Goal: Task Accomplishment & Management: Complete application form

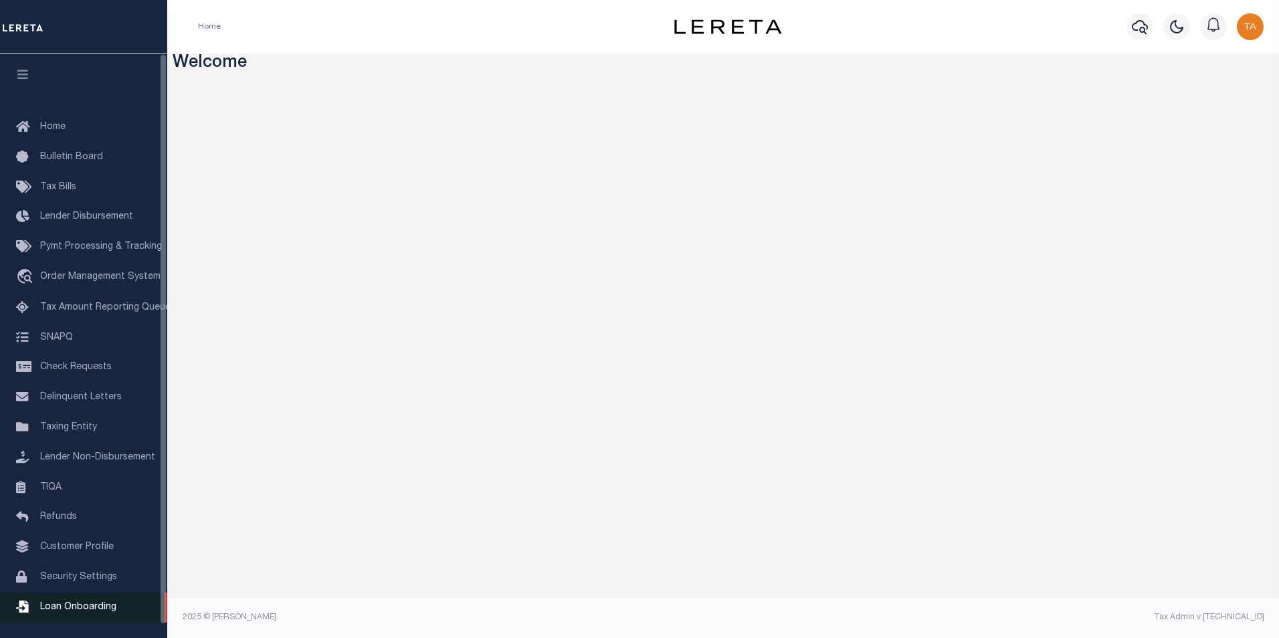
click at [78, 612] on span "Loan Onboarding" at bounding box center [78, 607] width 76 height 9
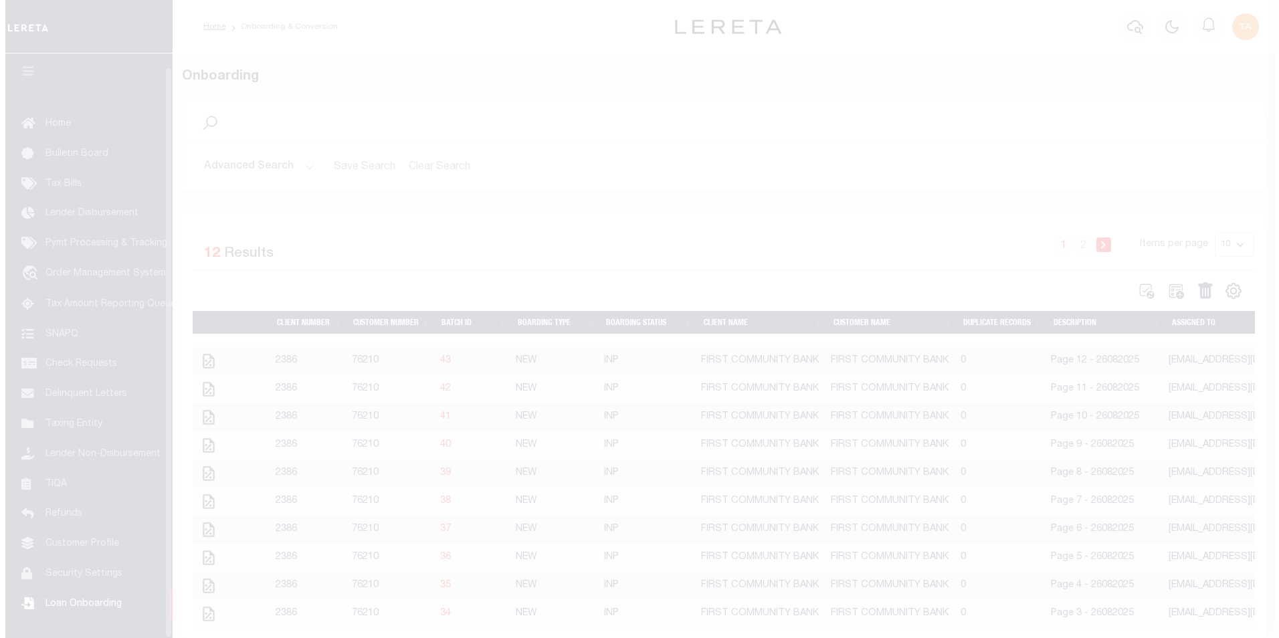
scroll to position [13, 0]
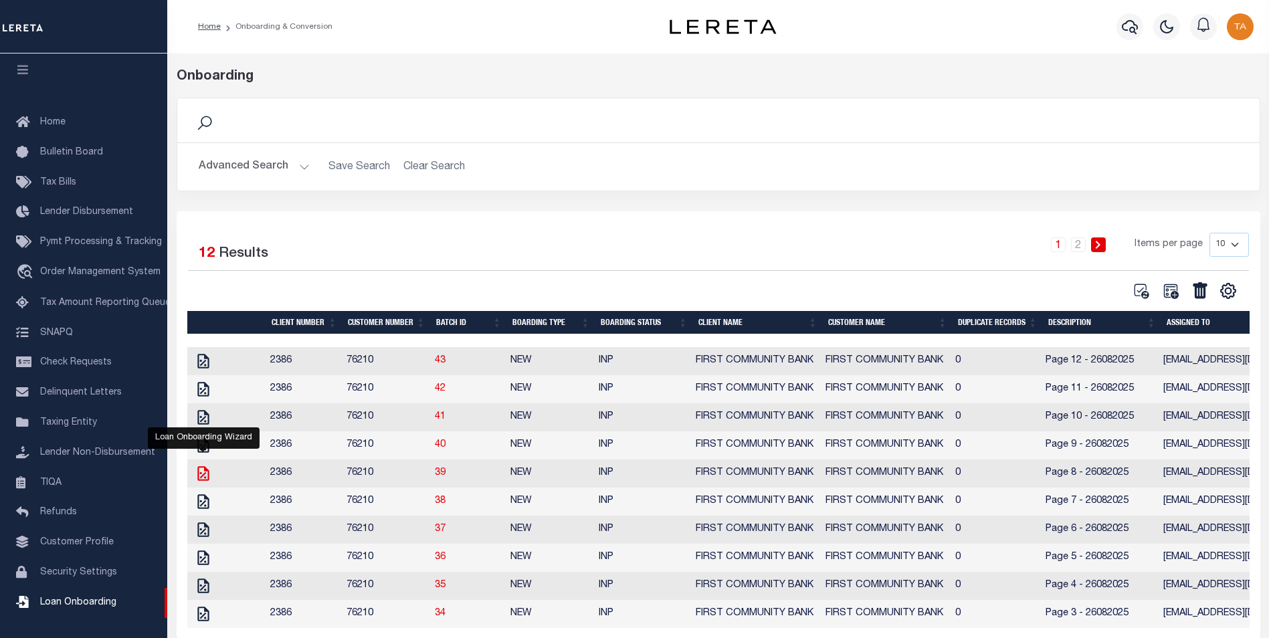
click at [201, 478] on icon "" at bounding box center [202, 473] width 11 height 15
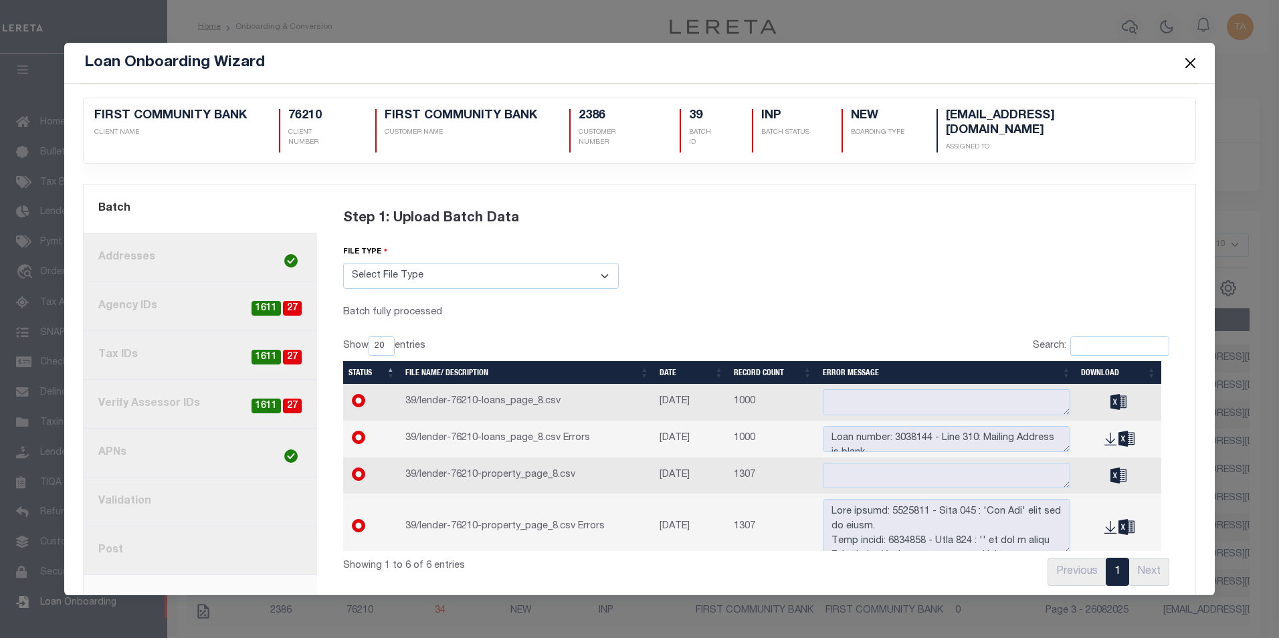
click at [118, 535] on link "8. Post" at bounding box center [201, 551] width 234 height 49
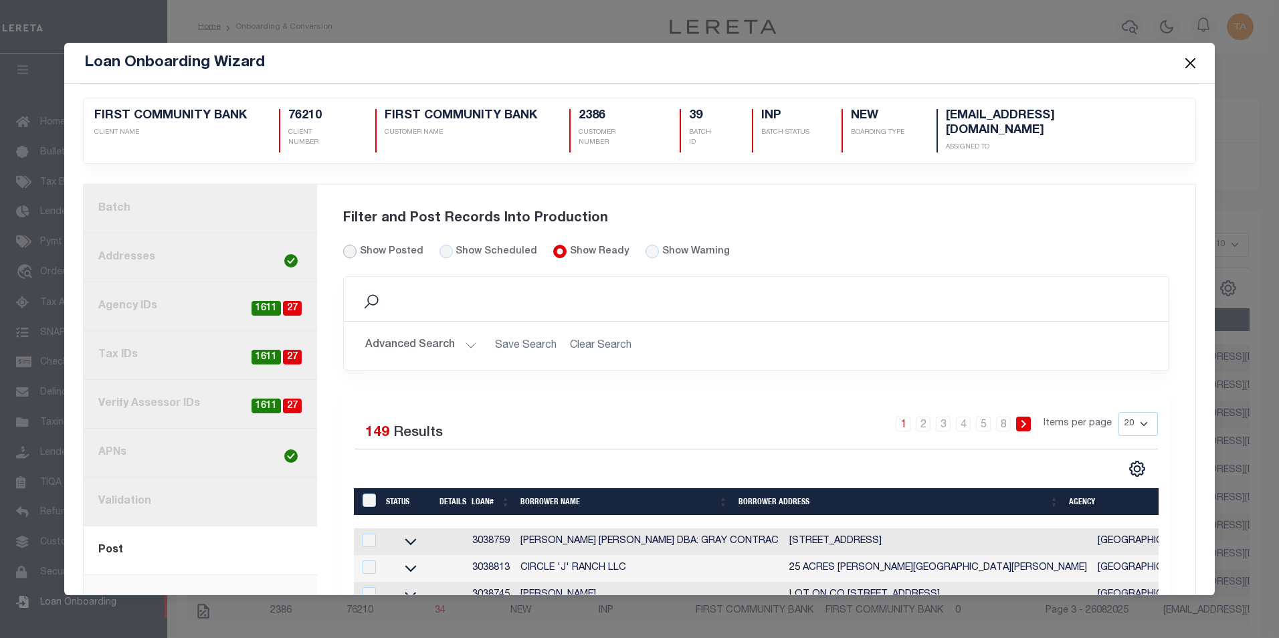
click at [345, 245] on input "Show Posted" at bounding box center [349, 251] width 13 height 13
radio input "true"
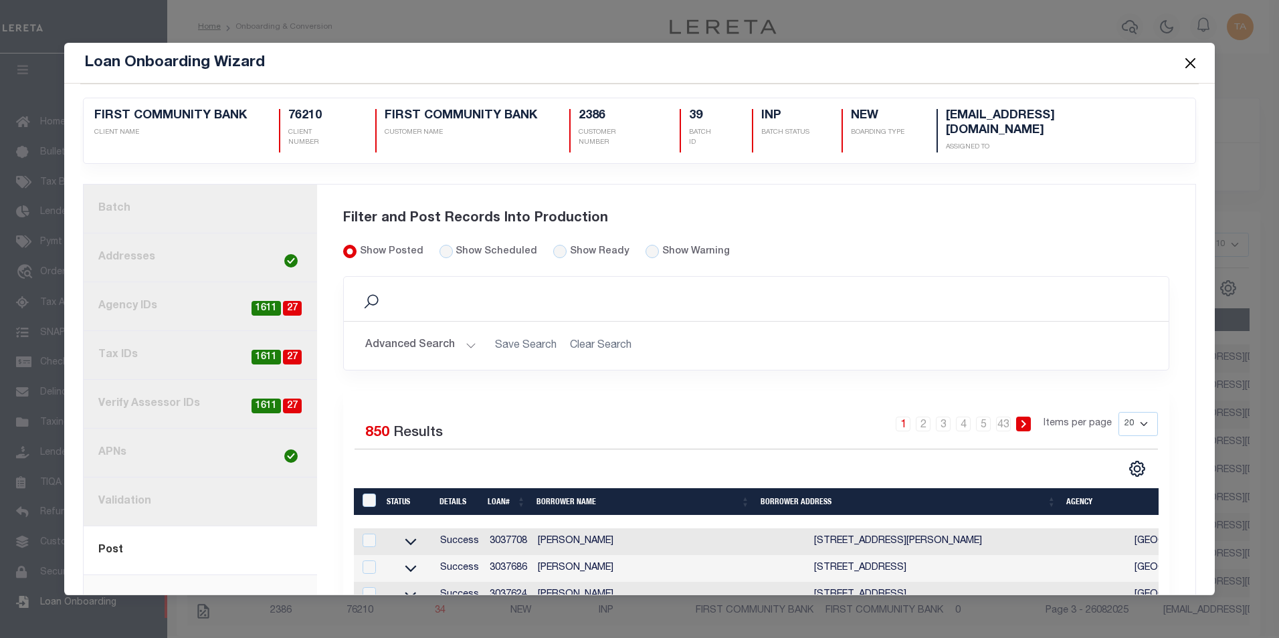
click at [508, 531] on td "3037708" at bounding box center [508, 542] width 48 height 27
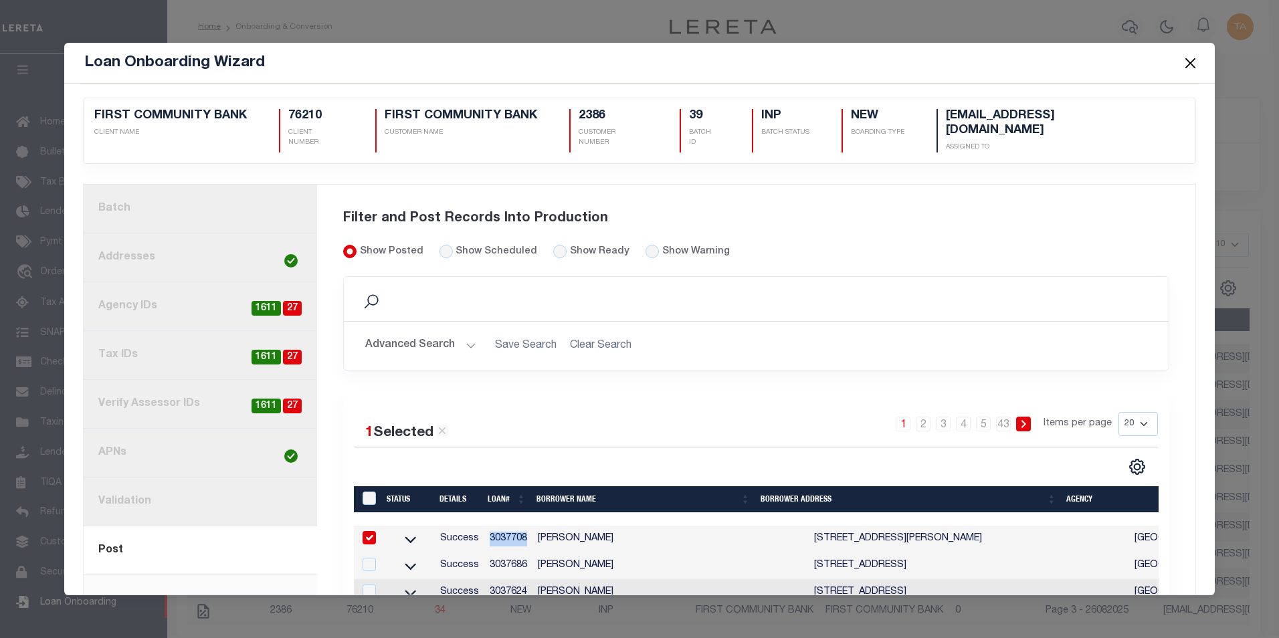
click at [508, 531] on td "3037708" at bounding box center [508, 539] width 48 height 27
checkbox input "false"
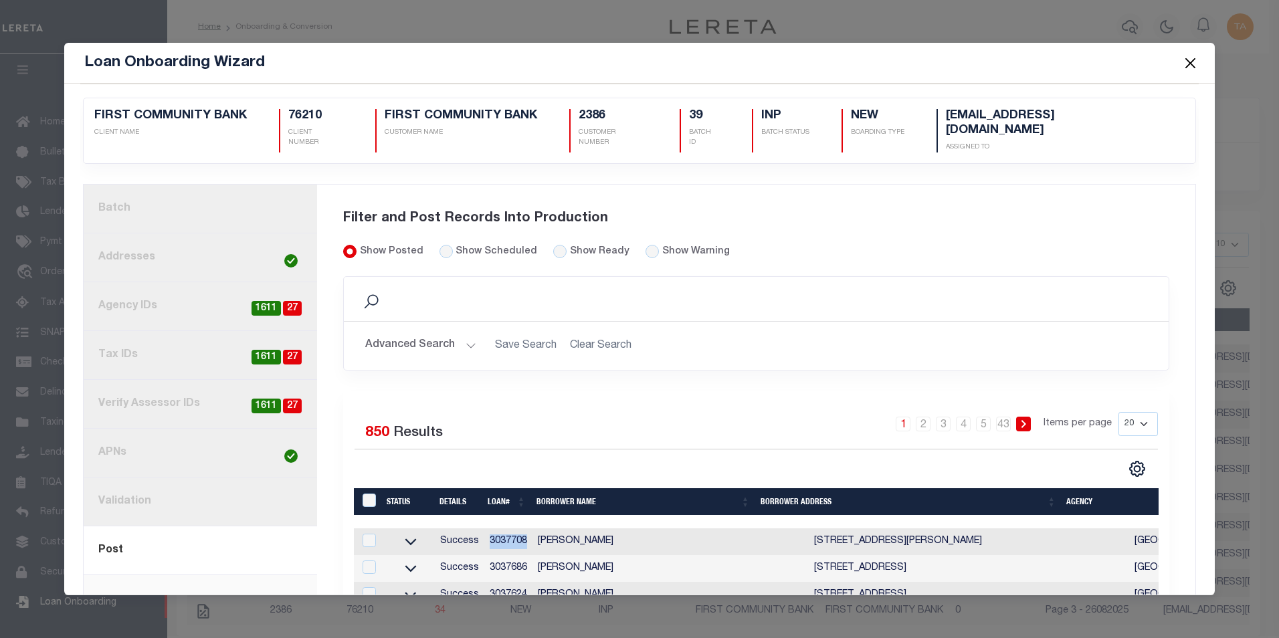
copy td "3037708"
click at [1190, 63] on button "Close" at bounding box center [1190, 62] width 17 height 17
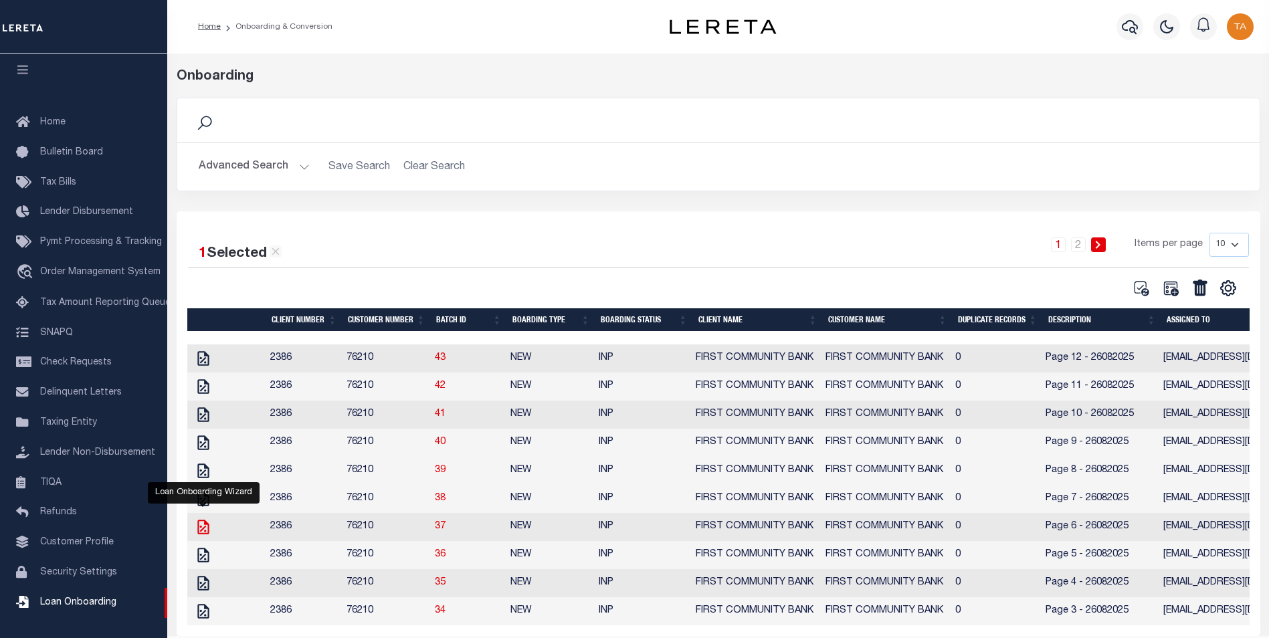
click at [203, 535] on icon "" at bounding box center [202, 527] width 11 height 15
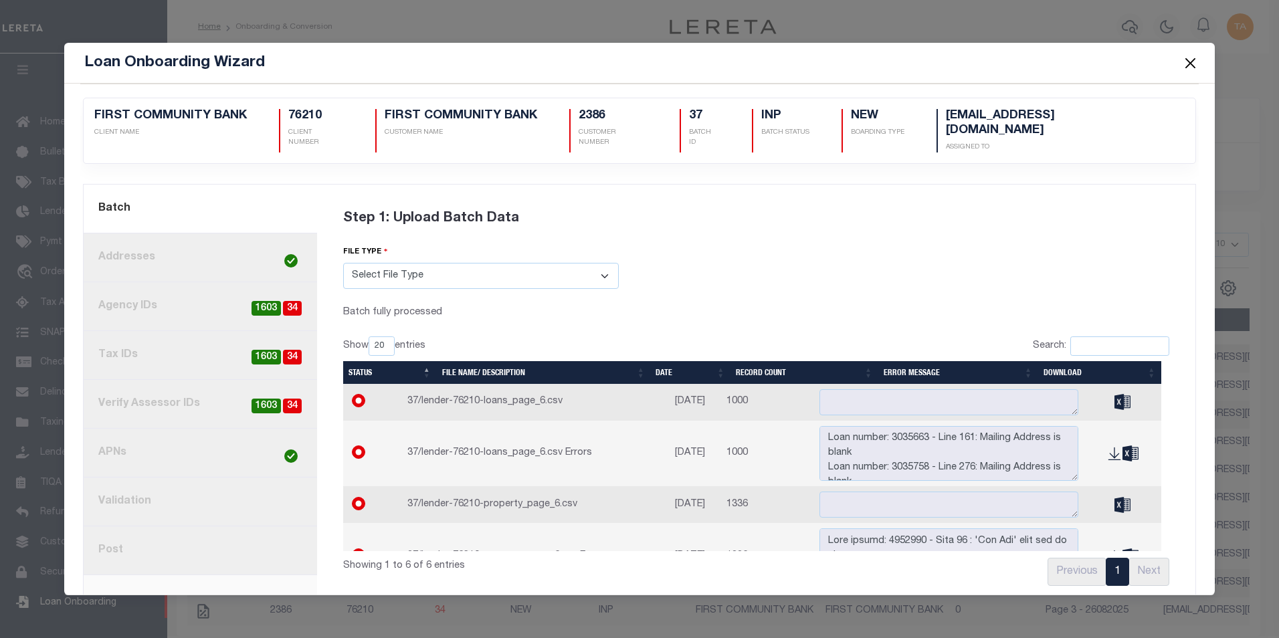
click at [173, 300] on link "3. Agency IDs 34 1603" at bounding box center [201, 306] width 234 height 49
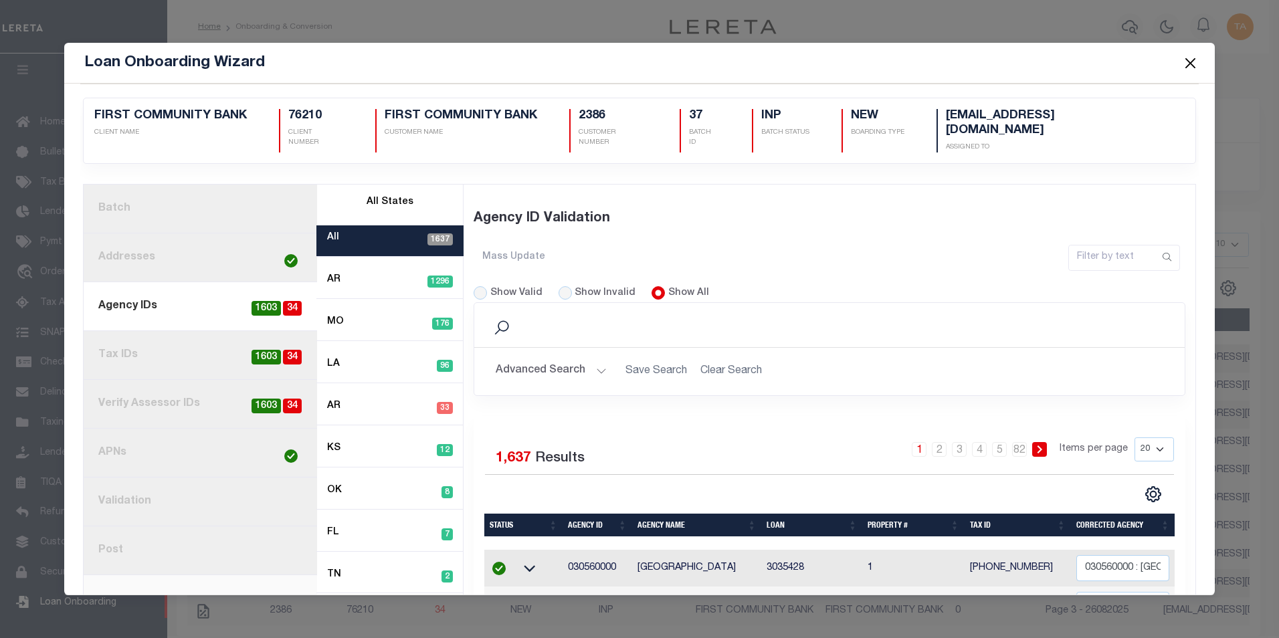
click at [575, 359] on button "Advanced Search" at bounding box center [551, 372] width 111 height 26
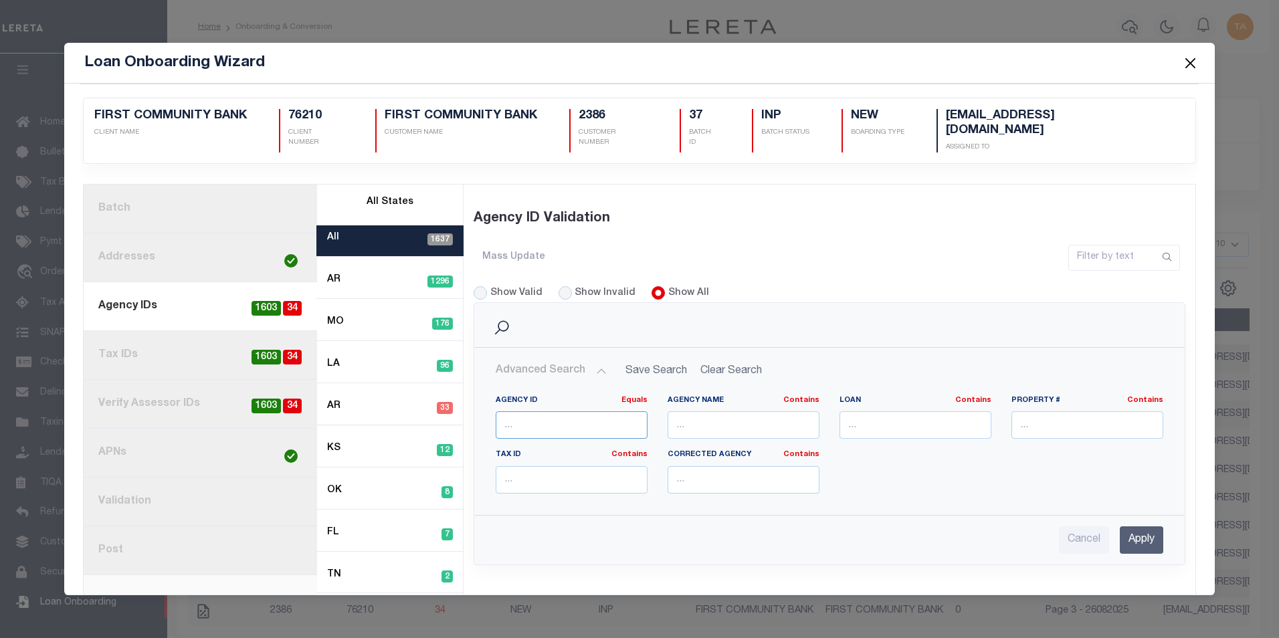
click at [551, 411] on input "number" at bounding box center [572, 424] width 152 height 27
paste input "3036063"
type input "3036063"
drag, startPoint x: 551, startPoint y: 411, endPoint x: 441, endPoint y: 399, distance: 111.1
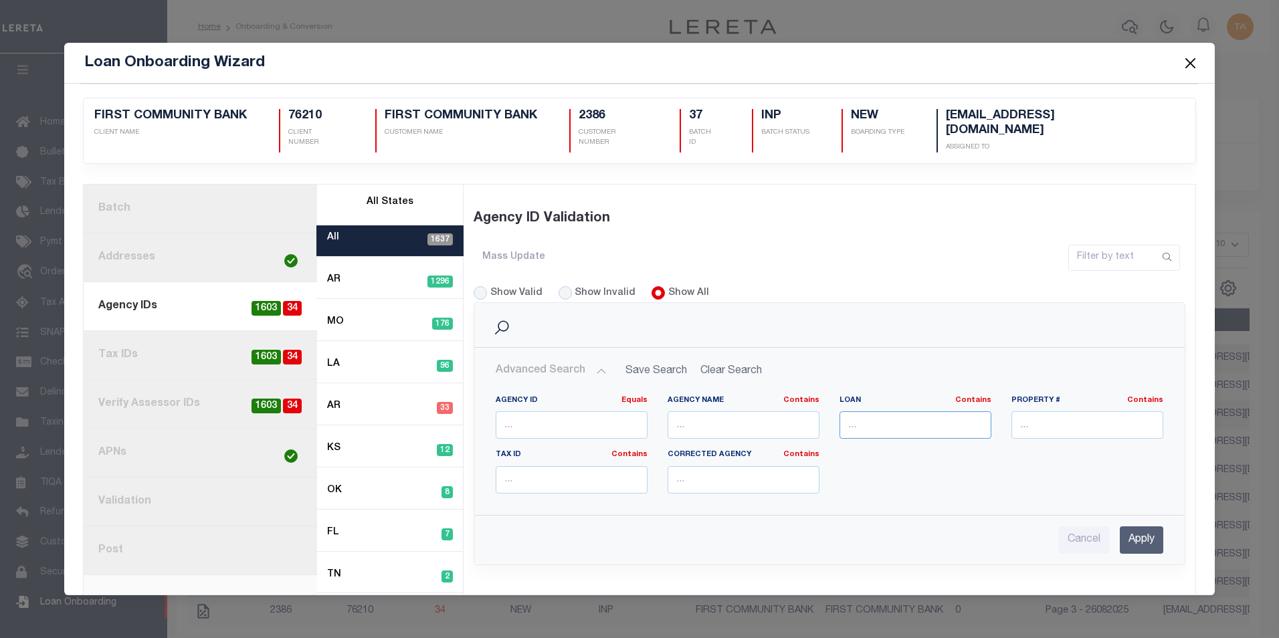
click at [904, 413] on input "text" at bounding box center [916, 424] width 152 height 27
paste input "3036063"
type input "3036063"
click at [1133, 529] on input "Apply" at bounding box center [1141, 540] width 43 height 27
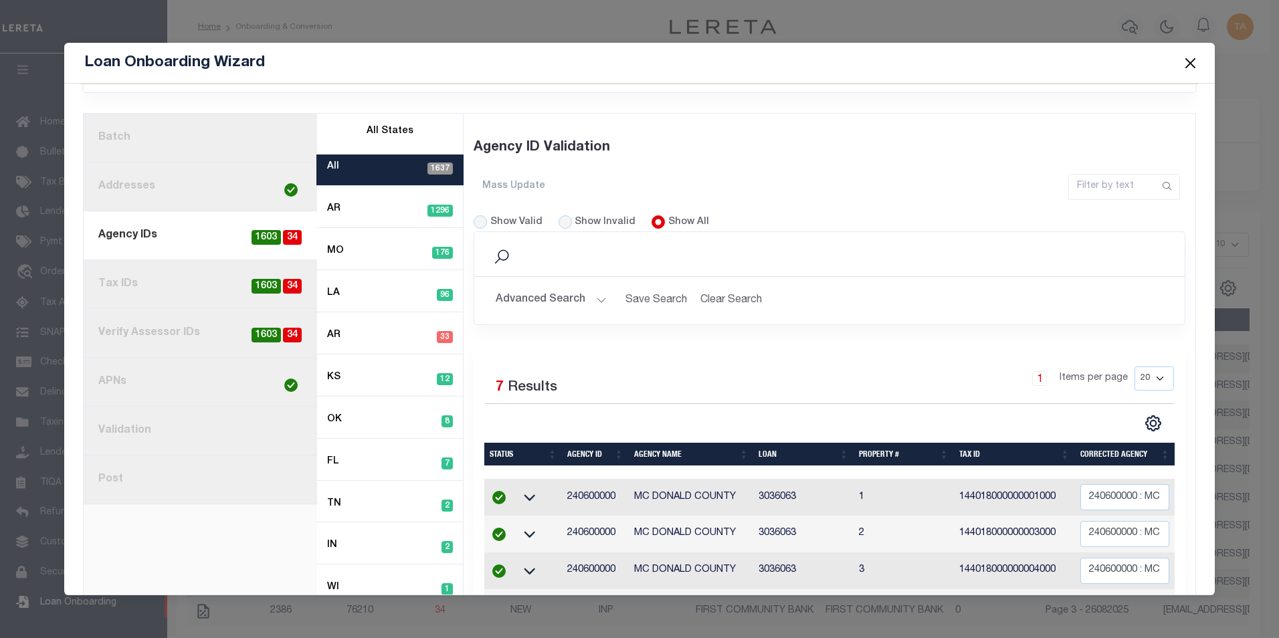
scroll to position [0, 0]
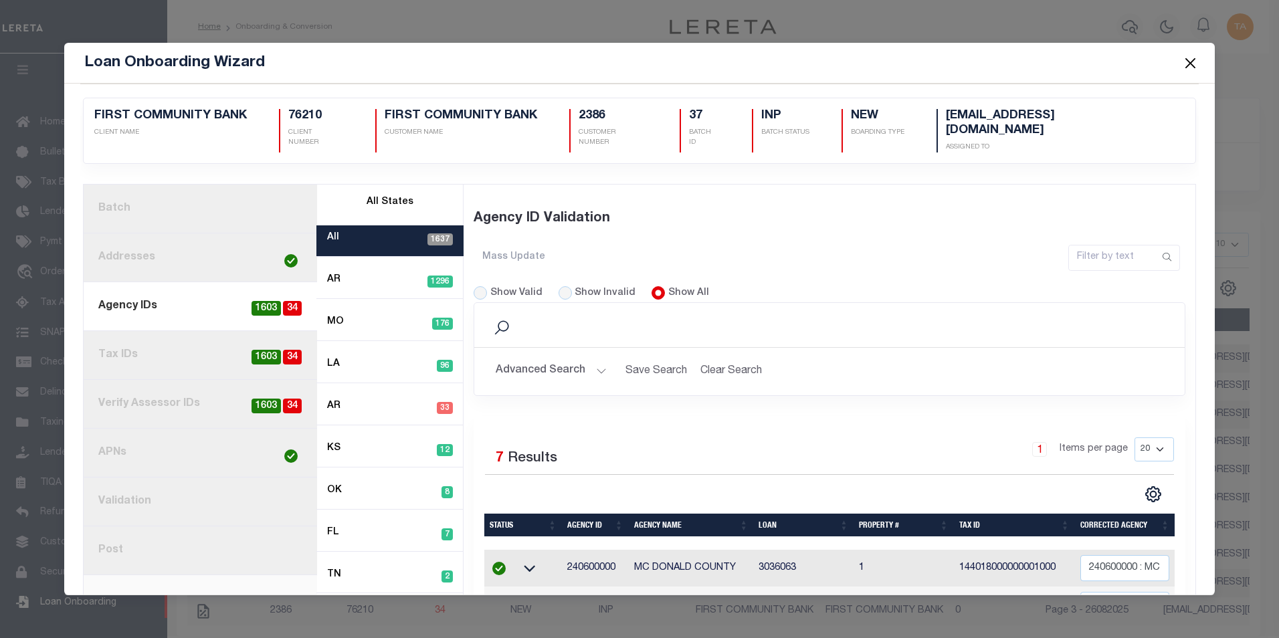
click at [1185, 64] on button "Close" at bounding box center [1190, 62] width 17 height 17
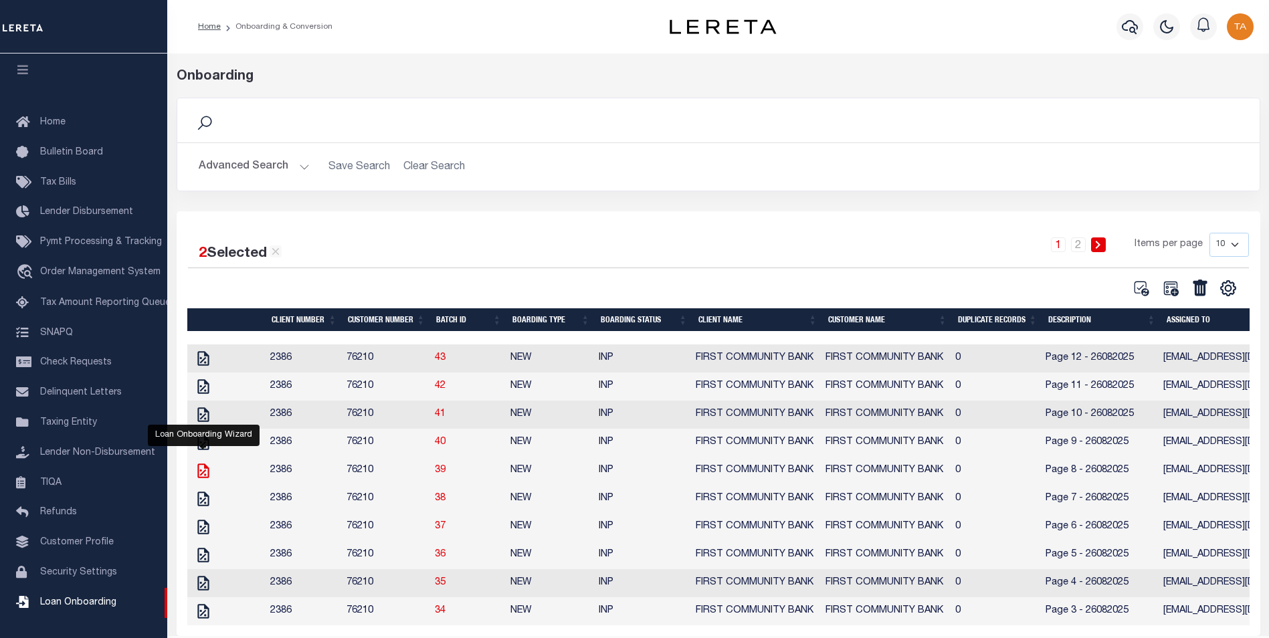
click at [202, 480] on icon "" at bounding box center [203, 470] width 17 height 17
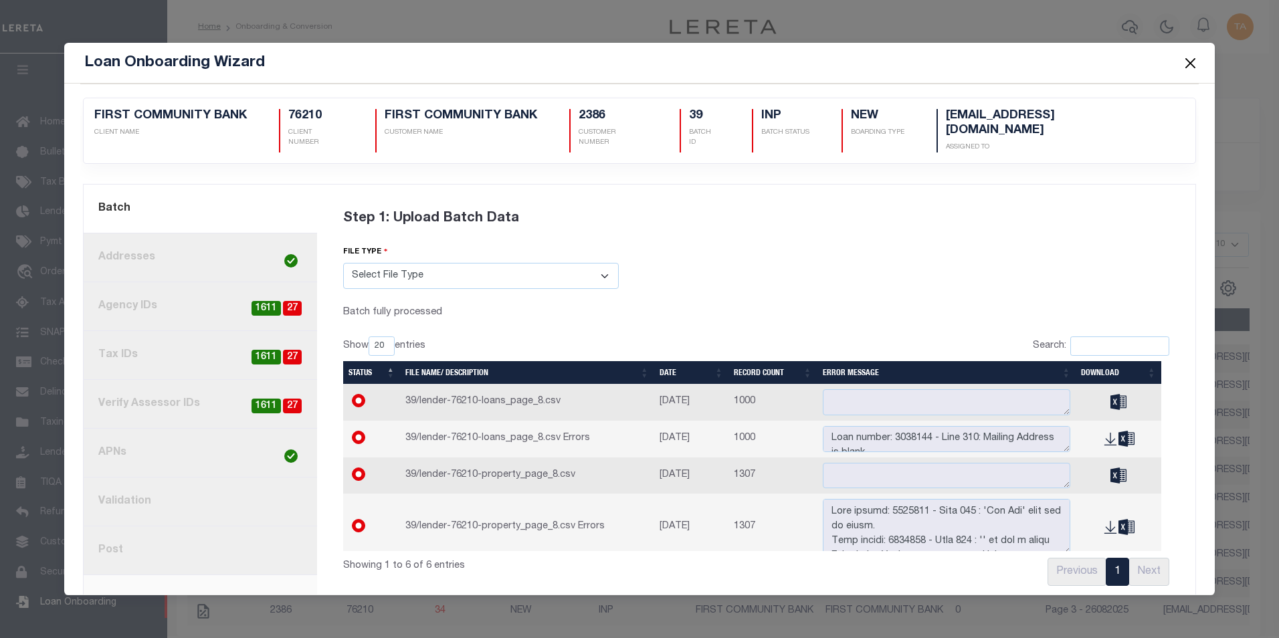
click at [149, 531] on link "8. Post" at bounding box center [201, 551] width 234 height 49
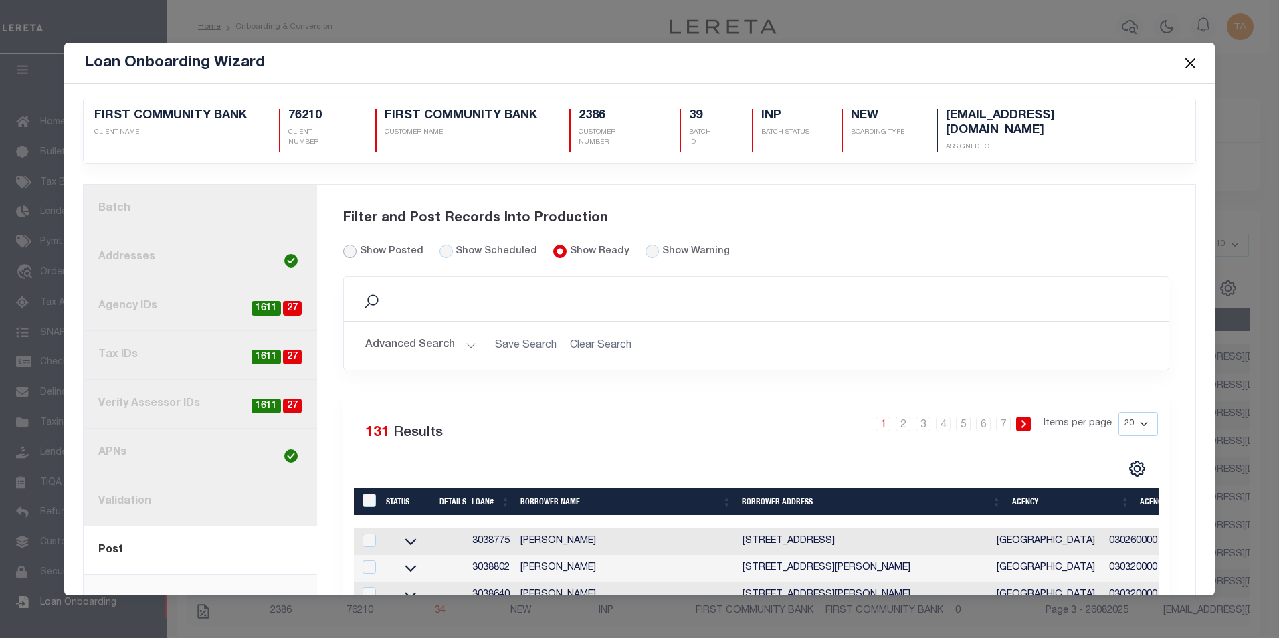
click at [345, 245] on input "Show Posted" at bounding box center [349, 251] width 13 height 13
radio input "true"
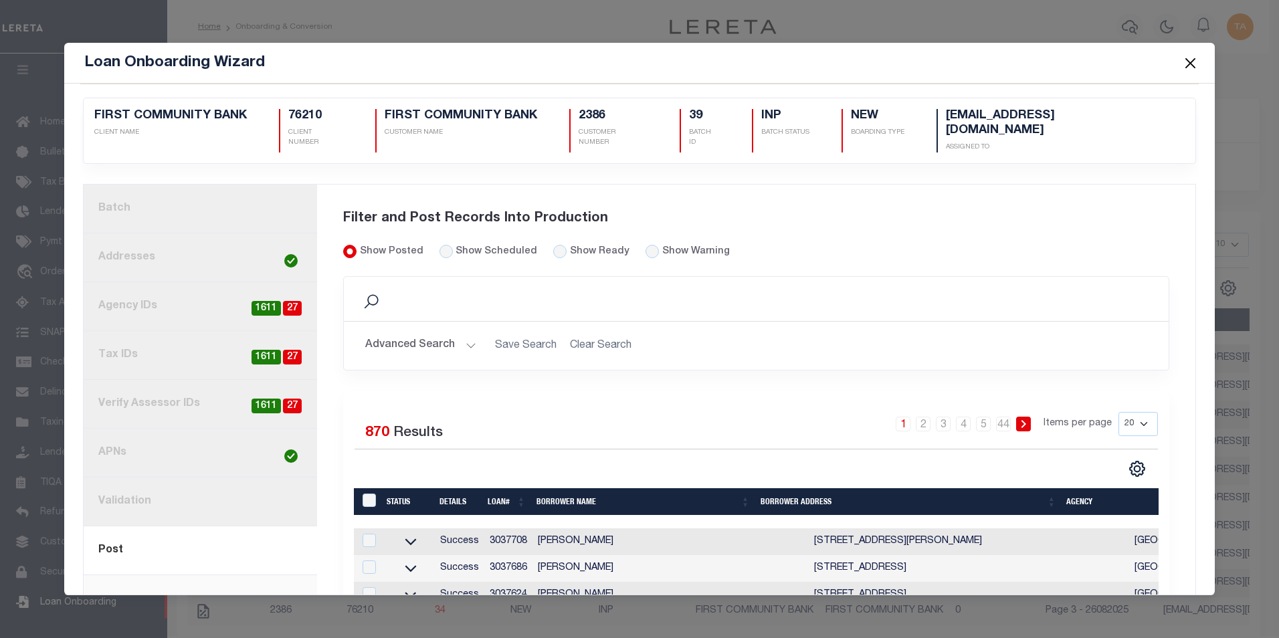
click at [503, 529] on td "3037708" at bounding box center [508, 542] width 48 height 27
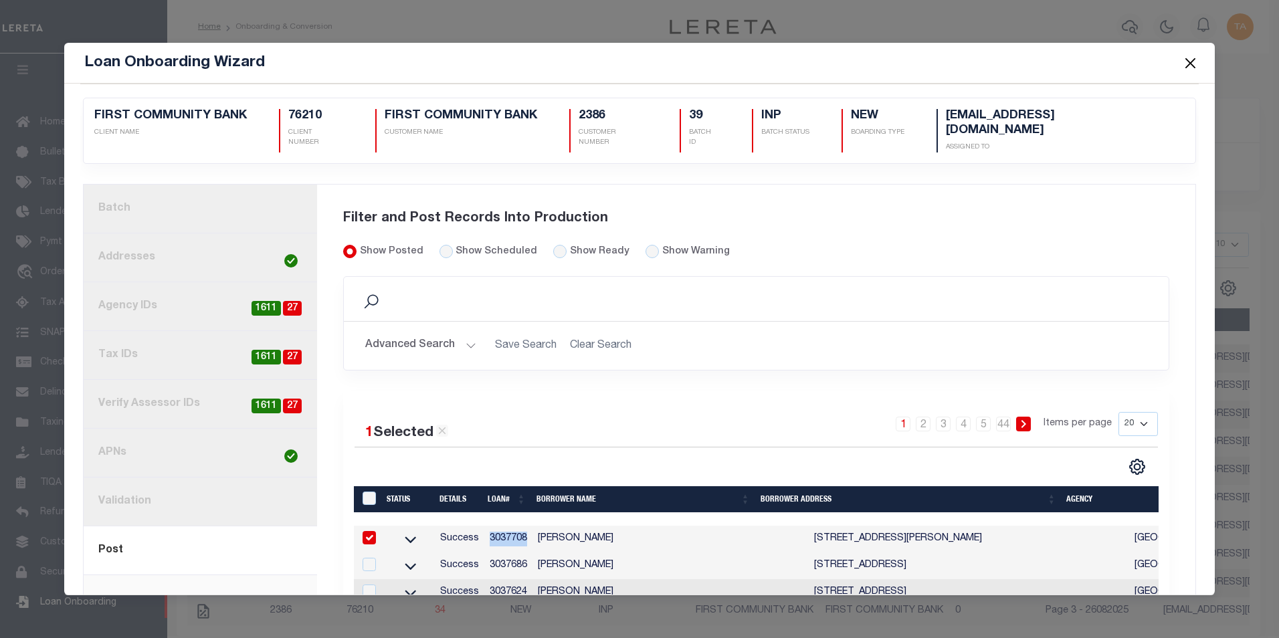
click at [503, 527] on td "3037708" at bounding box center [508, 539] width 48 height 27
checkbox input "false"
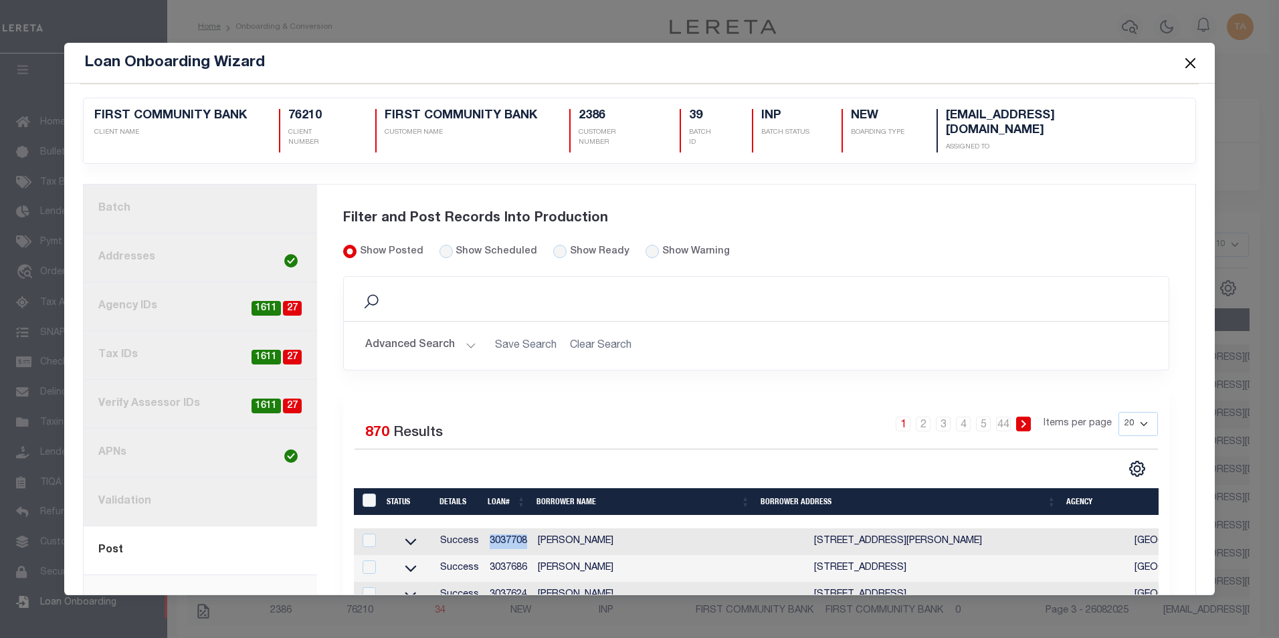
copy td "3037708"
click at [553, 245] on input "Show Ready" at bounding box center [559, 251] width 13 height 13
radio input "true"
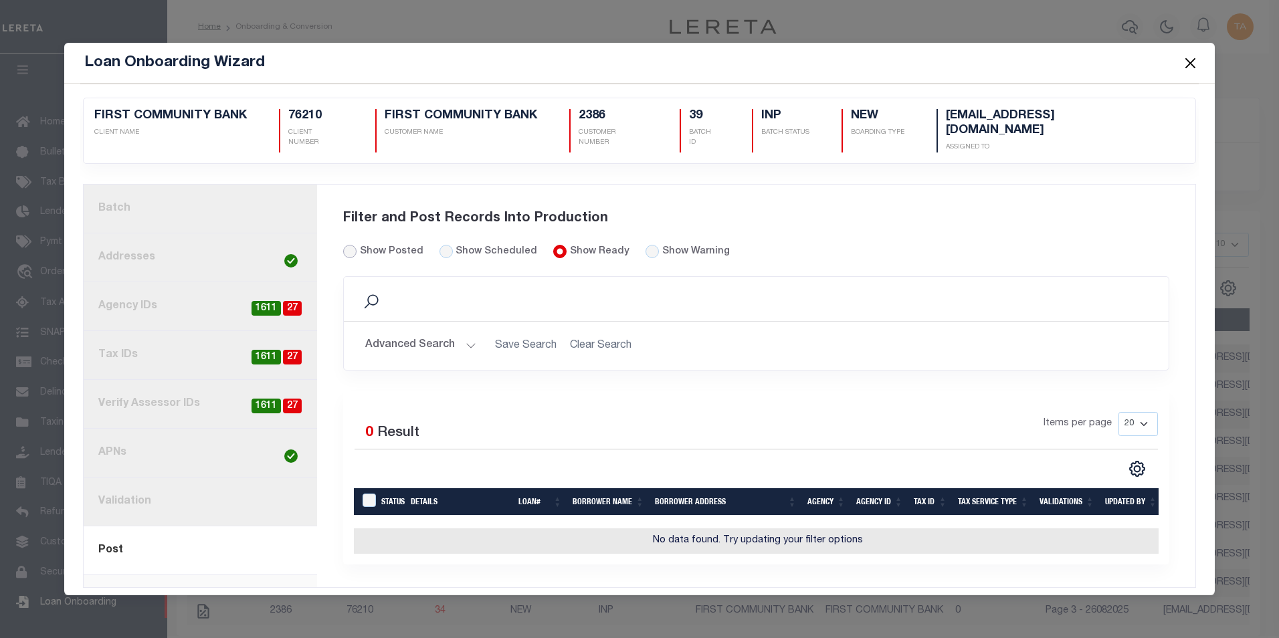
click at [349, 245] on input "Show Posted" at bounding box center [349, 251] width 13 height 13
radio input "true"
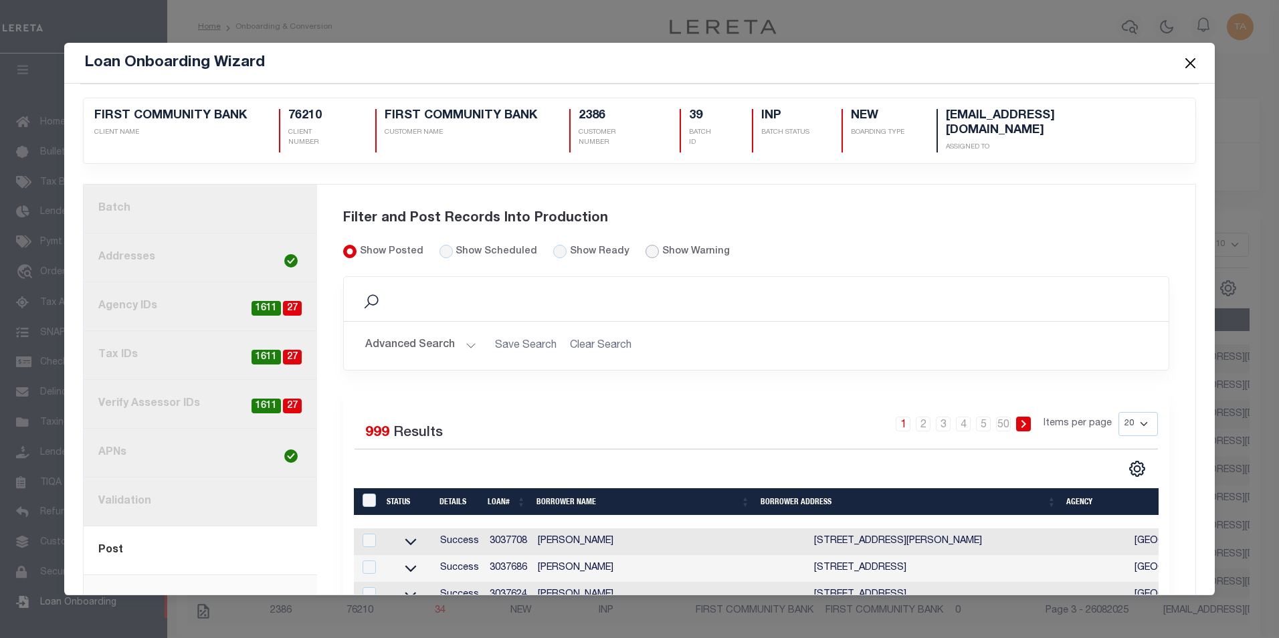
click at [646, 245] on input "radio" at bounding box center [652, 251] width 13 height 13
radio input "true"
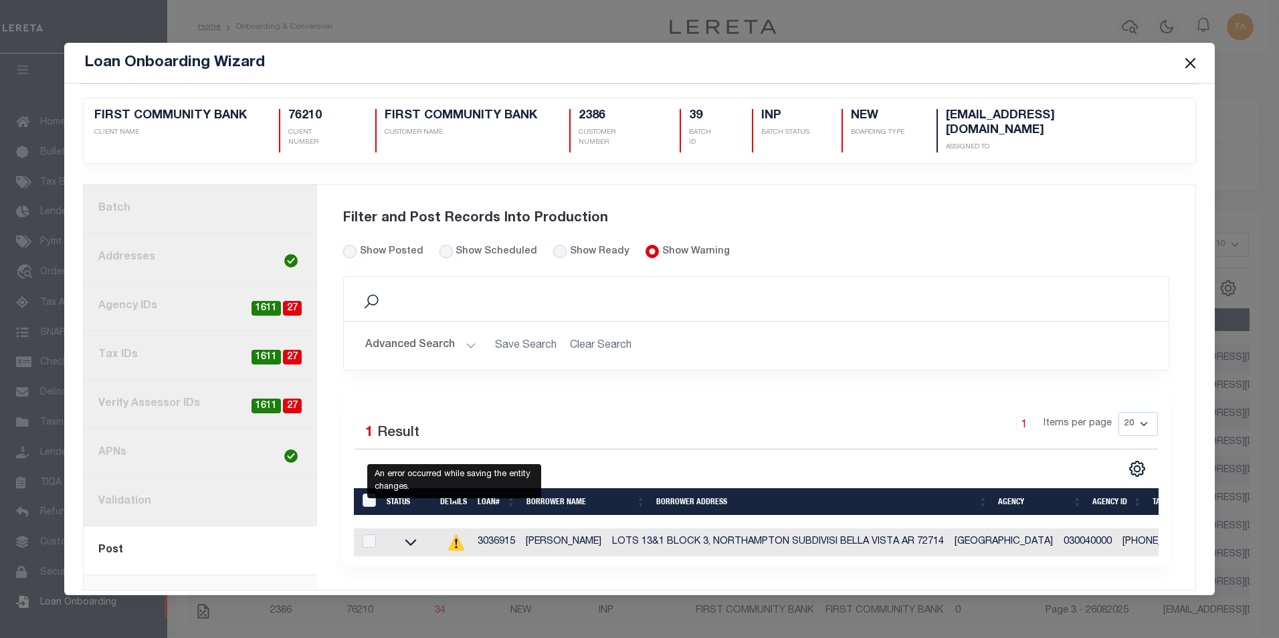
click at [458, 535] on icon at bounding box center [456, 543] width 16 height 16
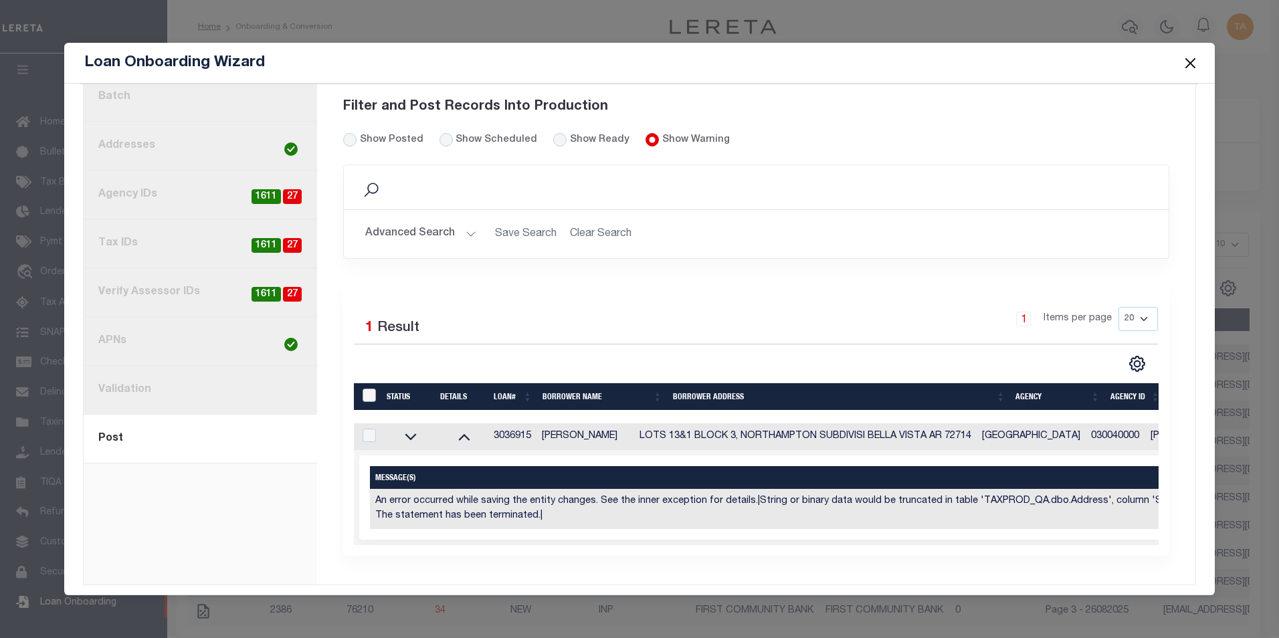
click at [364, 389] on input "LoanPrepID" at bounding box center [369, 395] width 13 height 13
checkbox input "true"
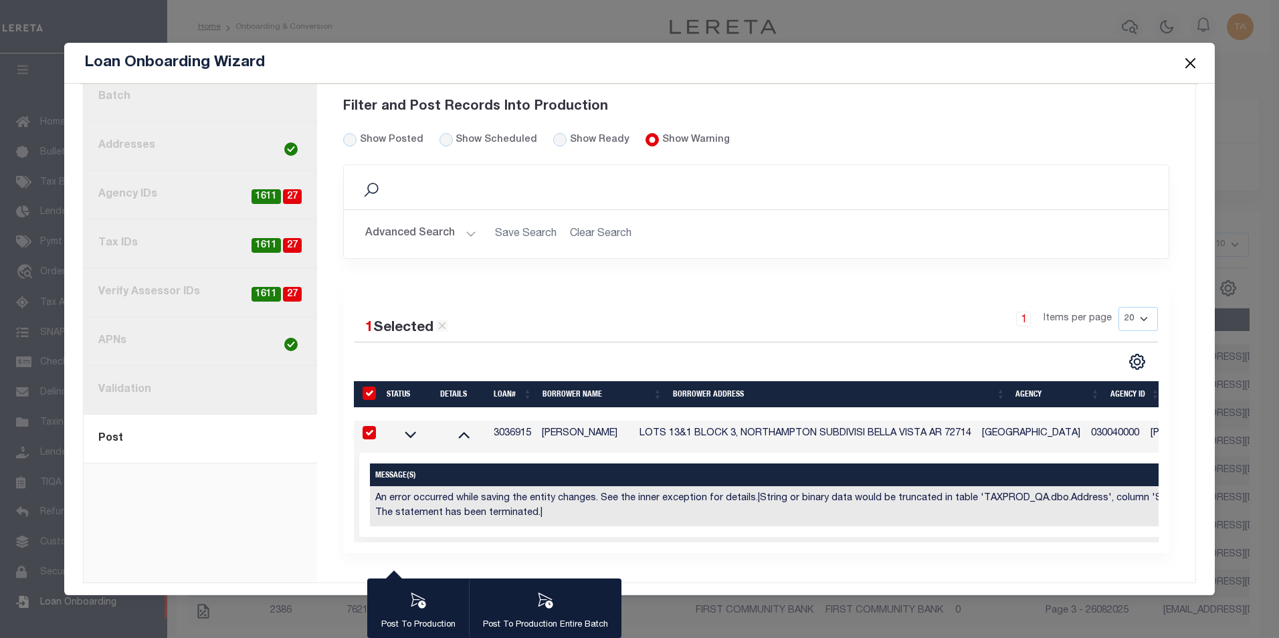
scroll to position [109, 0]
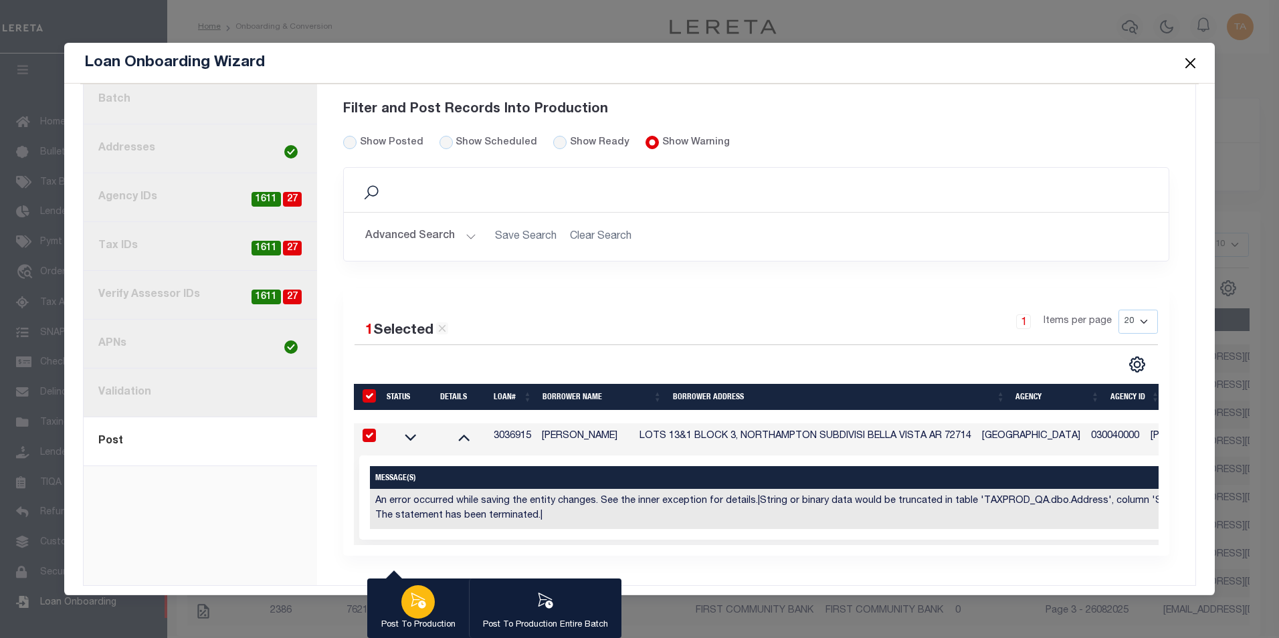
click at [412, 595] on icon "button" at bounding box center [418, 600] width 15 height 15
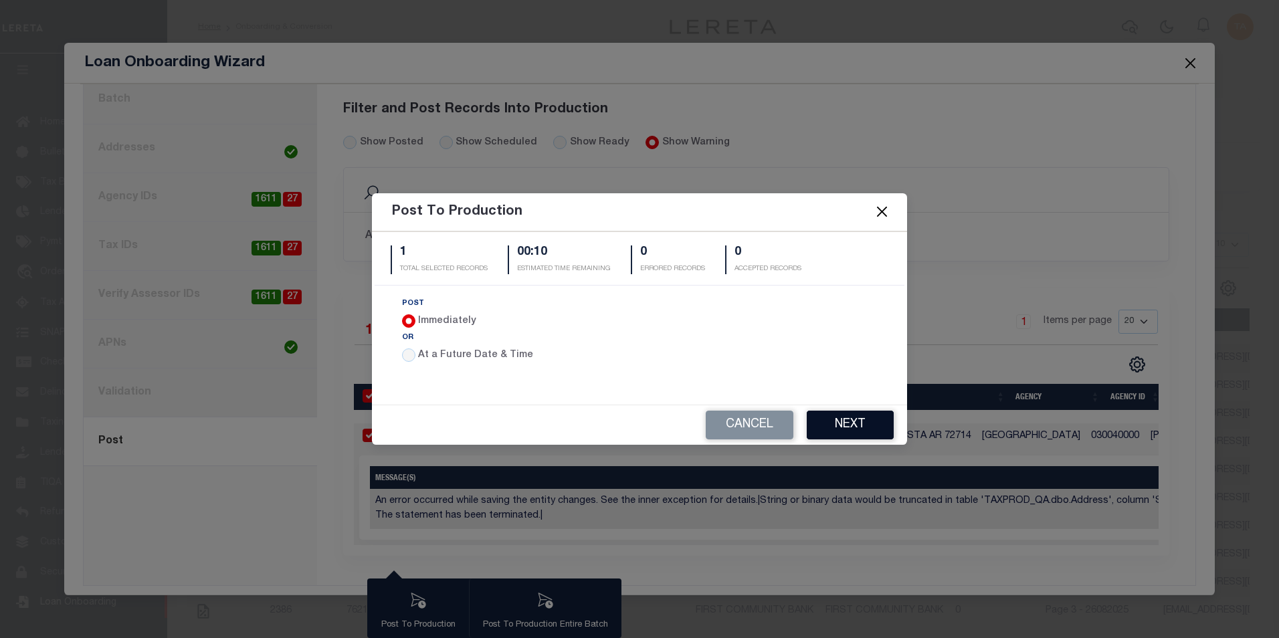
click at [842, 426] on button "Next" at bounding box center [850, 425] width 87 height 29
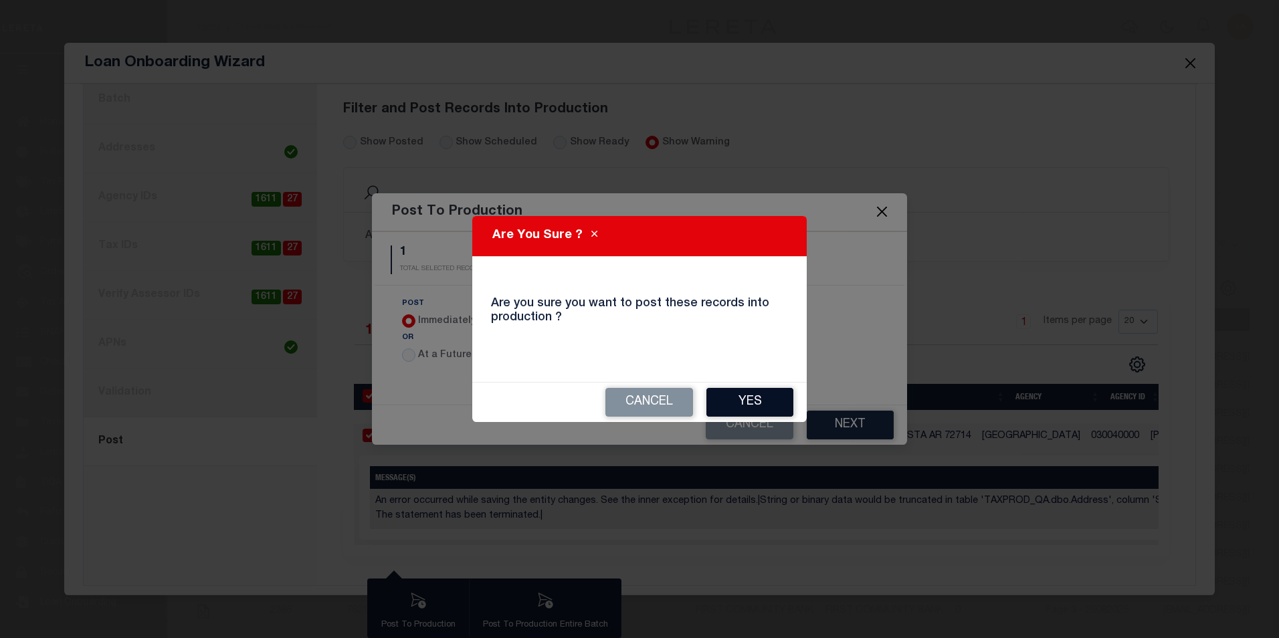
click at [755, 399] on button "Yes" at bounding box center [750, 402] width 87 height 29
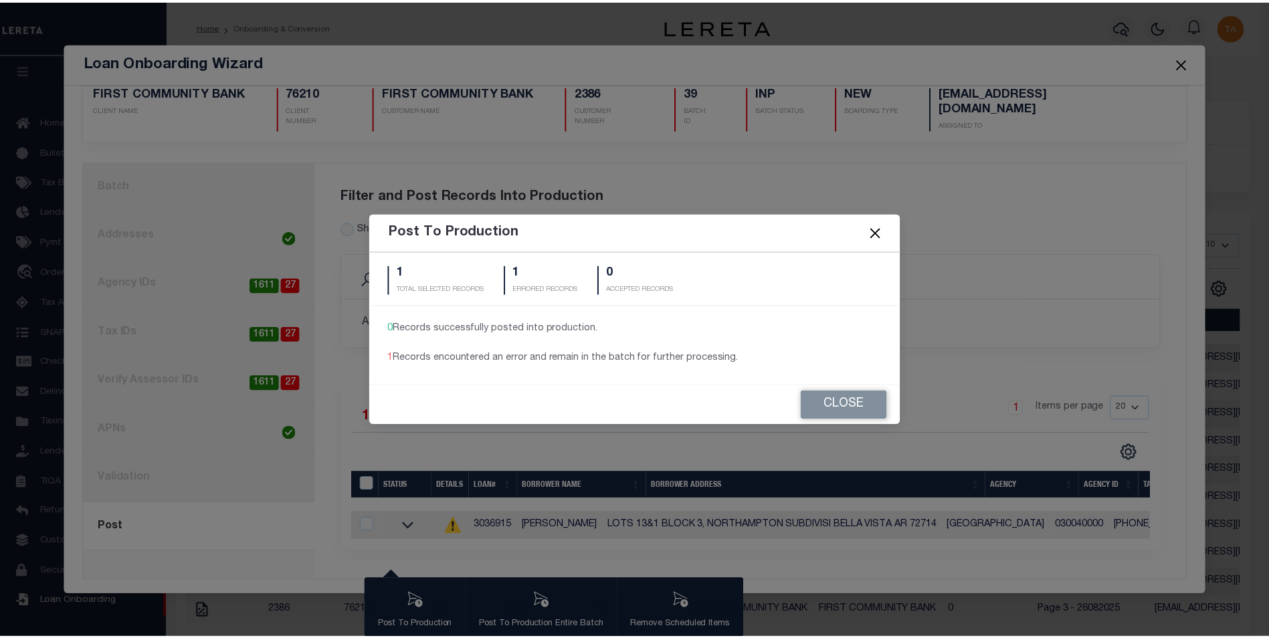
scroll to position [19, 0]
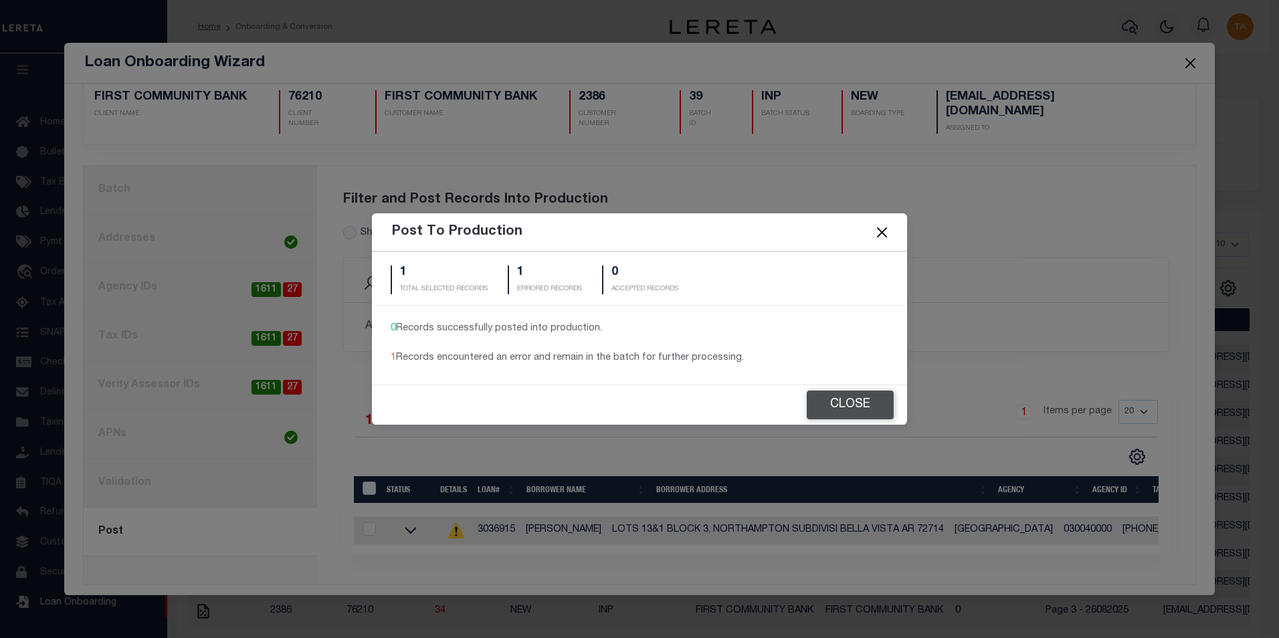
click at [863, 403] on button "Close" at bounding box center [850, 405] width 87 height 29
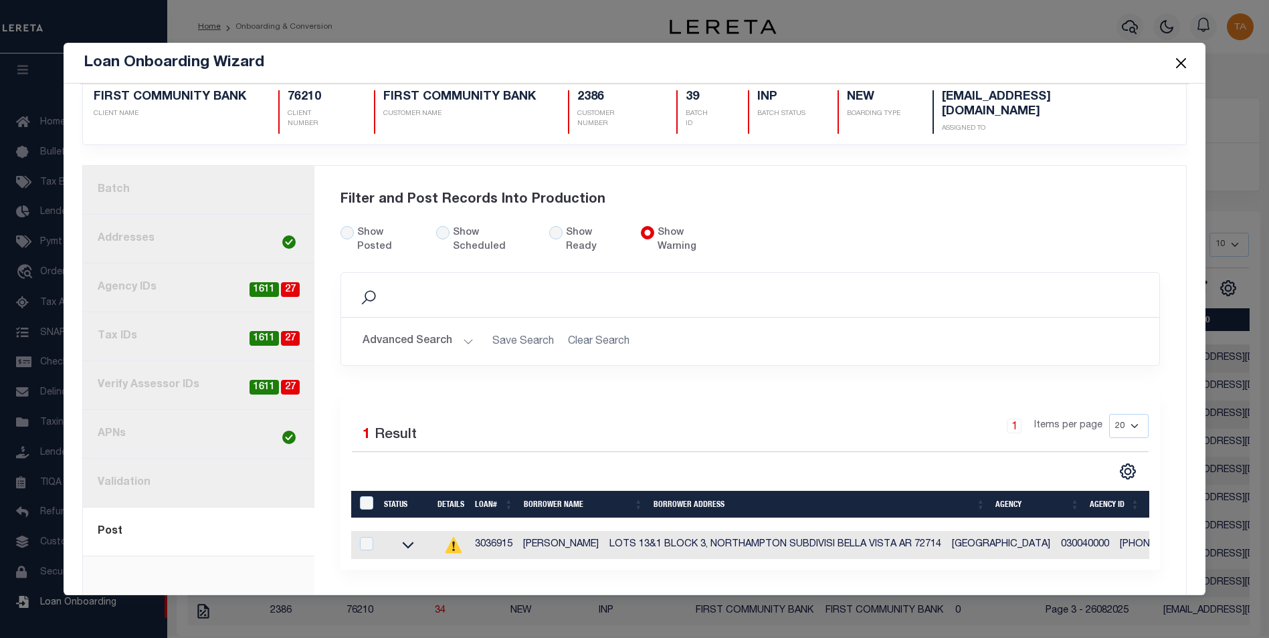
click at [454, 531] on td at bounding box center [450, 545] width 37 height 28
checkbox input "true"
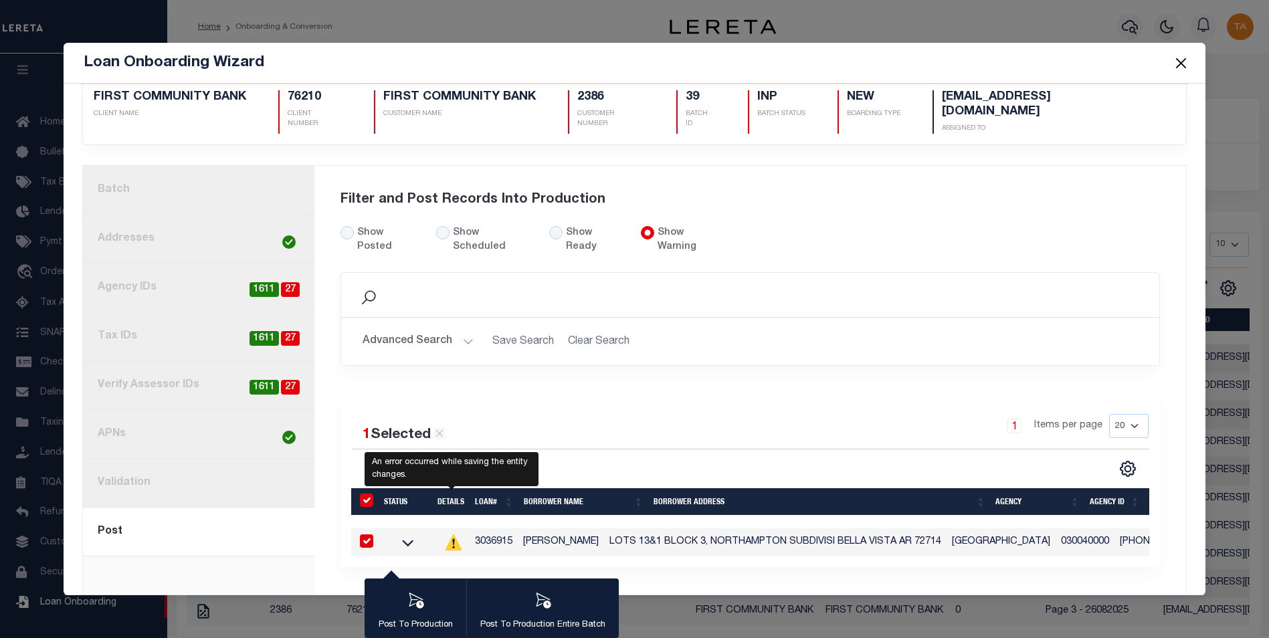
scroll to position [16, 0]
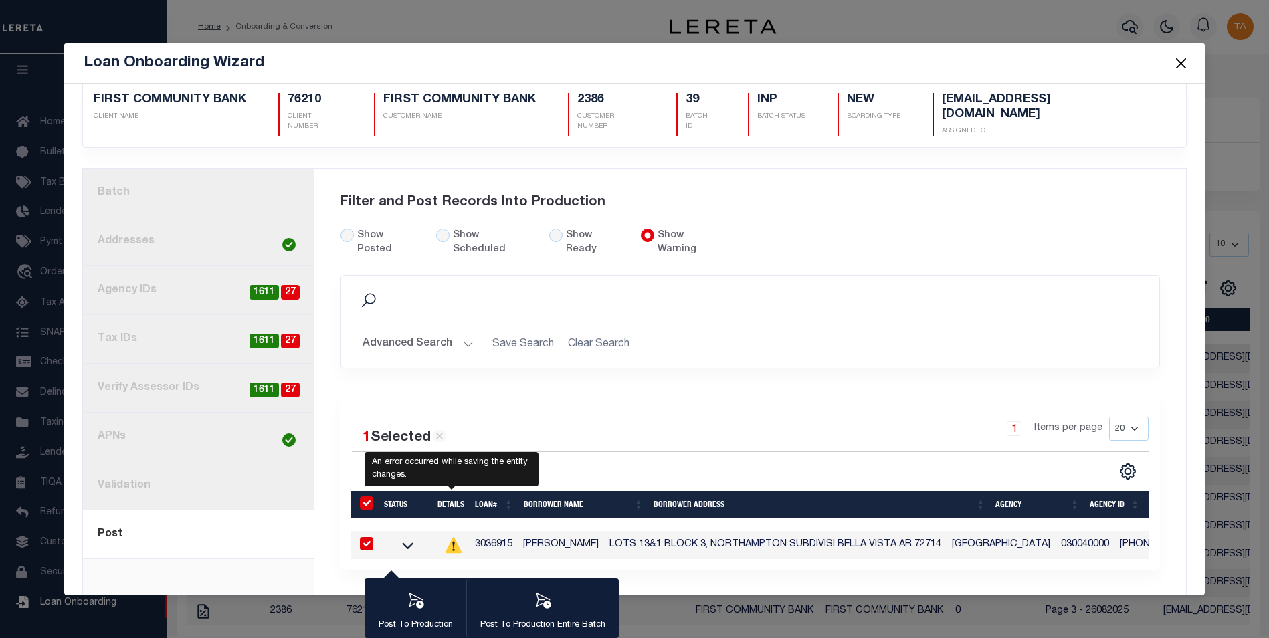
click at [450, 537] on icon at bounding box center [454, 545] width 16 height 16
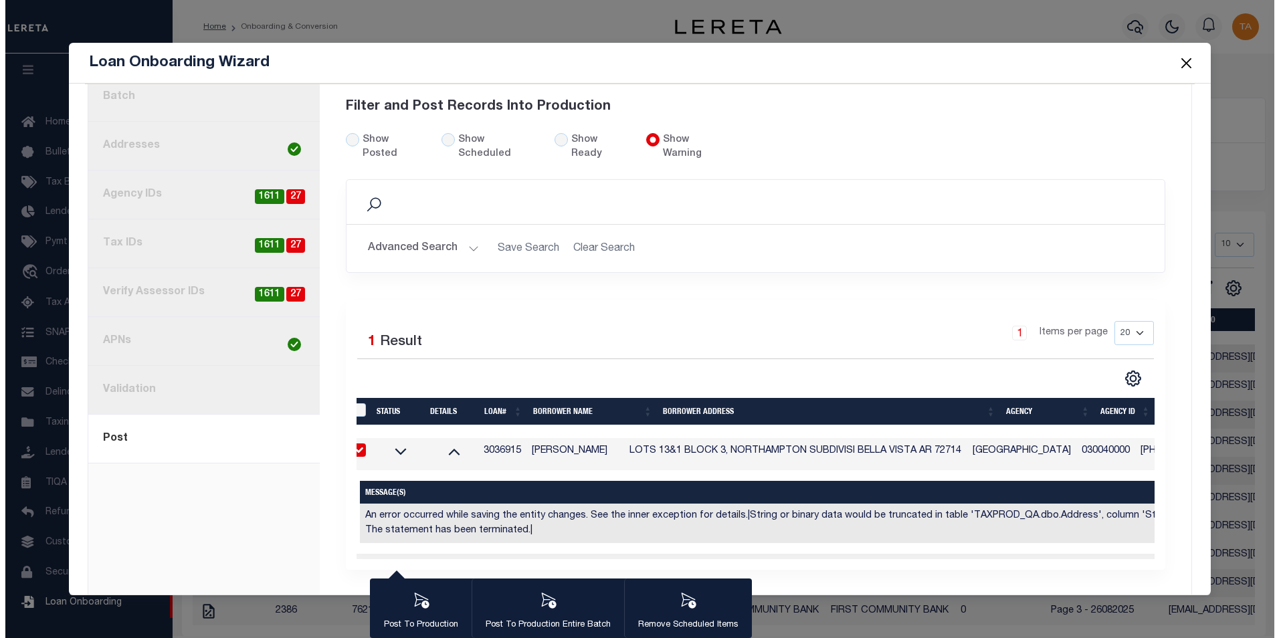
scroll to position [0, 0]
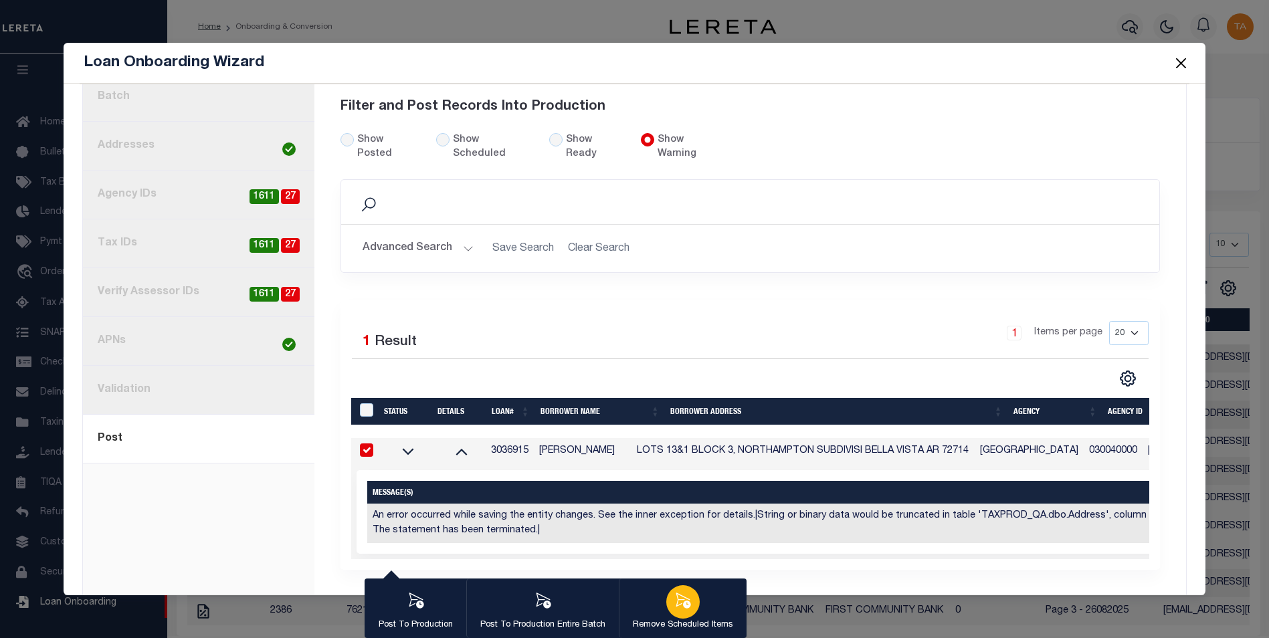
click at [684, 608] on icon "button" at bounding box center [683, 600] width 15 height 15
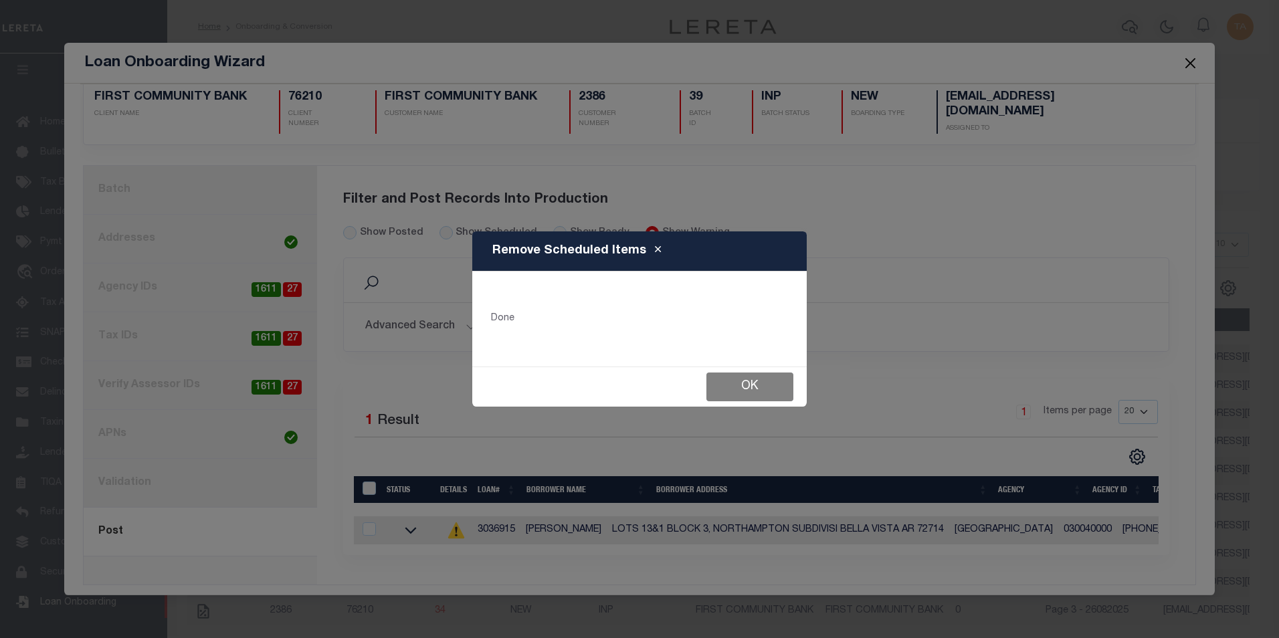
click at [743, 383] on button "Ok" at bounding box center [750, 387] width 87 height 29
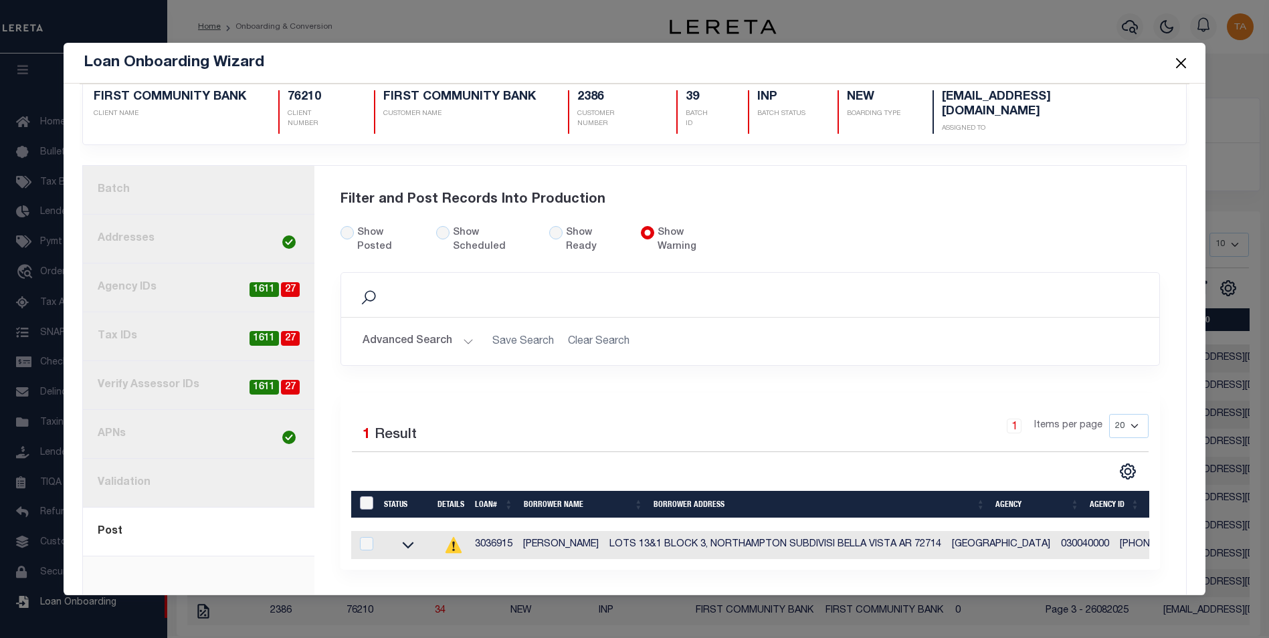
click at [363, 496] on input "LoanPrepID" at bounding box center [366, 502] width 13 height 13
checkbox input "true"
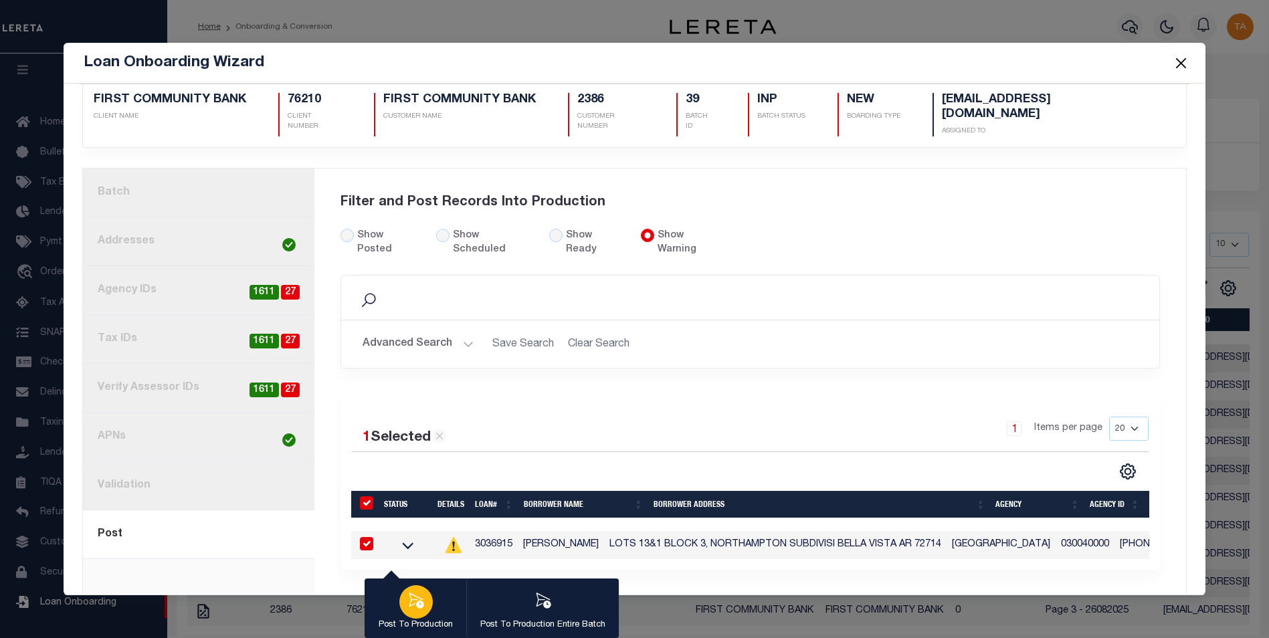
click at [407, 602] on icon "button" at bounding box center [415, 600] width 17 height 17
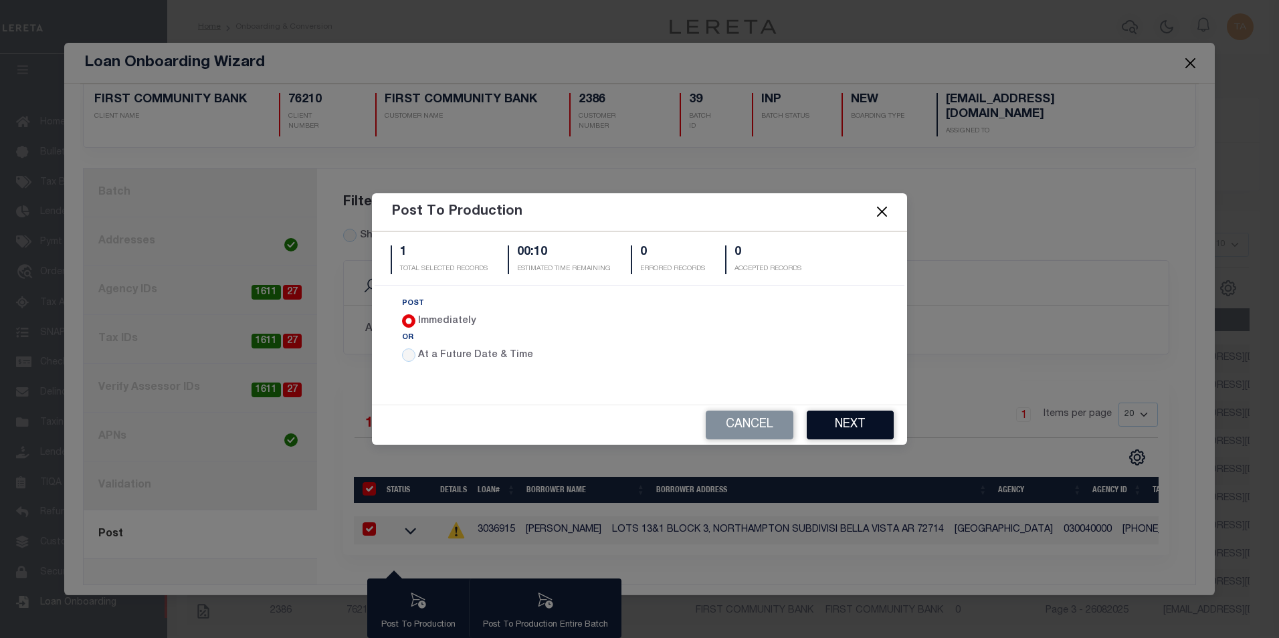
click at [836, 418] on button "Next" at bounding box center [850, 425] width 87 height 29
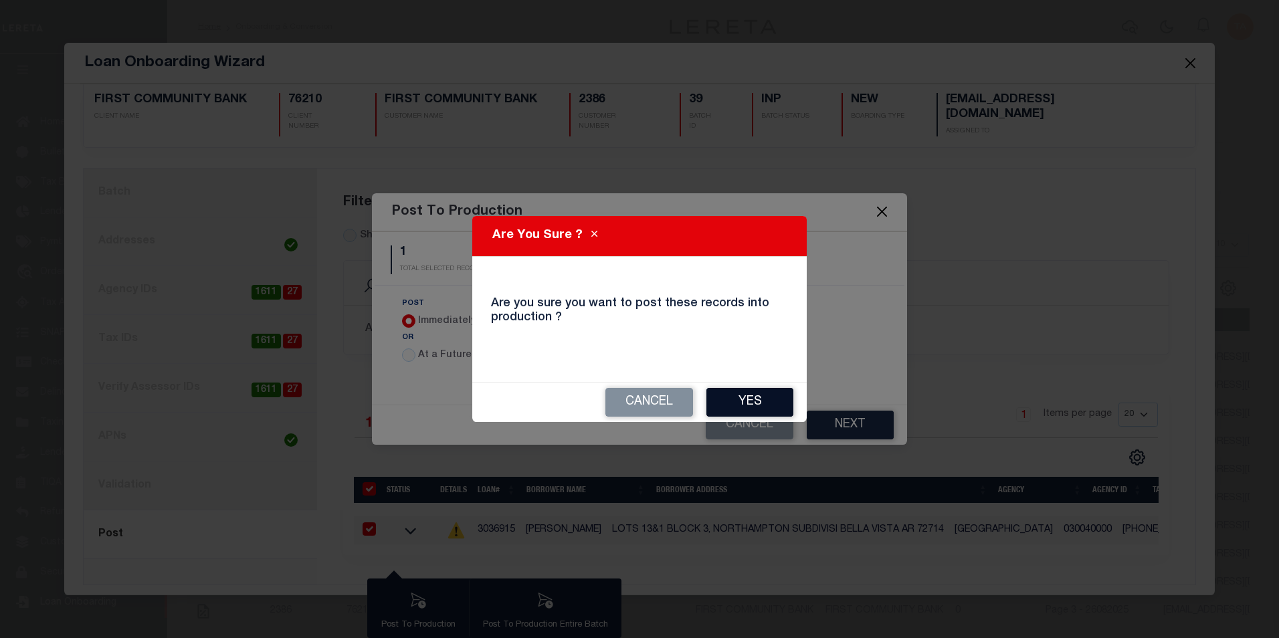
click at [789, 393] on button "Yes" at bounding box center [750, 402] width 87 height 29
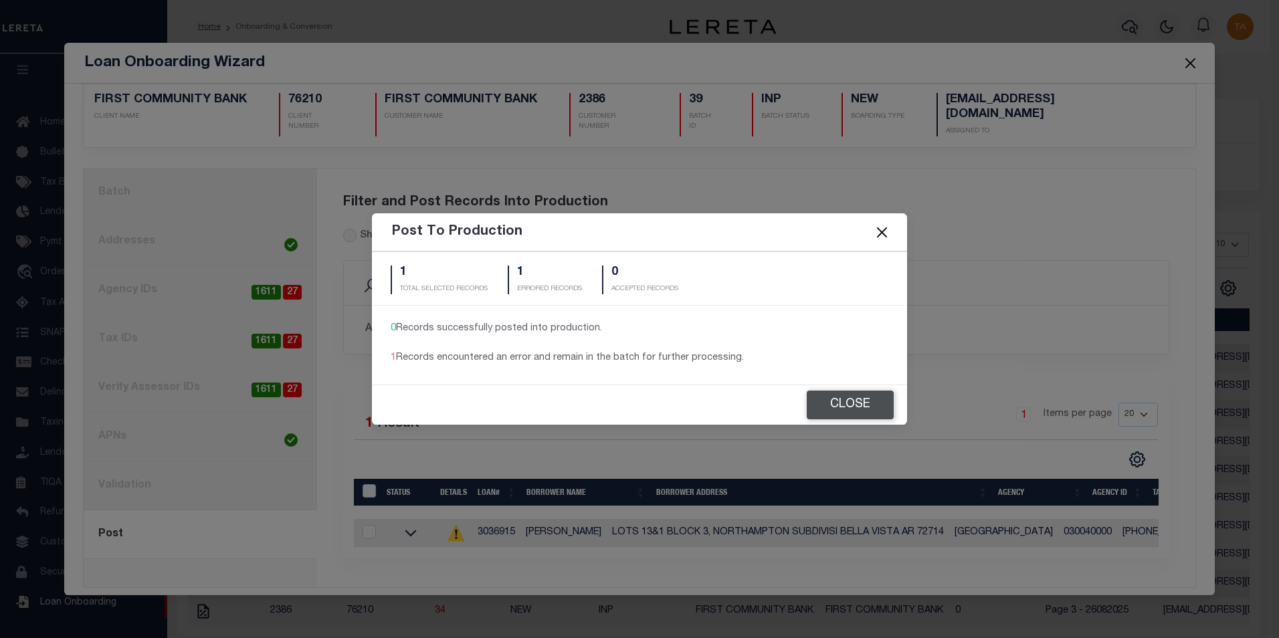
click at [851, 407] on button "Close" at bounding box center [850, 405] width 87 height 29
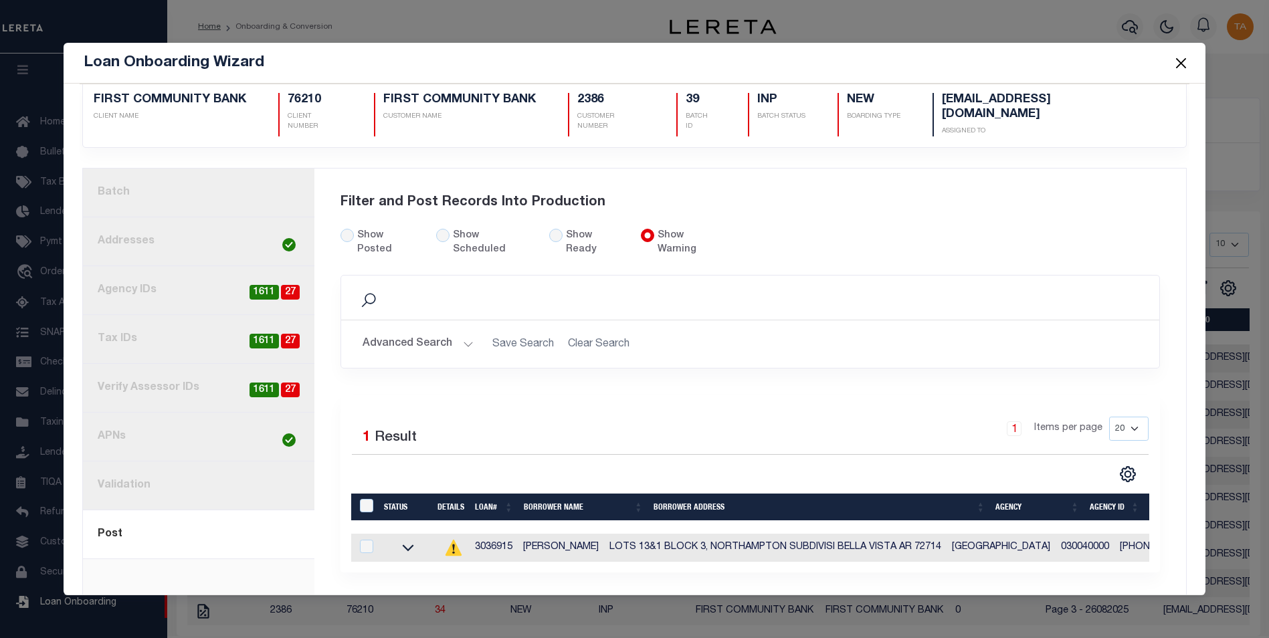
click at [480, 534] on td "3036915" at bounding box center [494, 548] width 48 height 28
checkbox input "true"
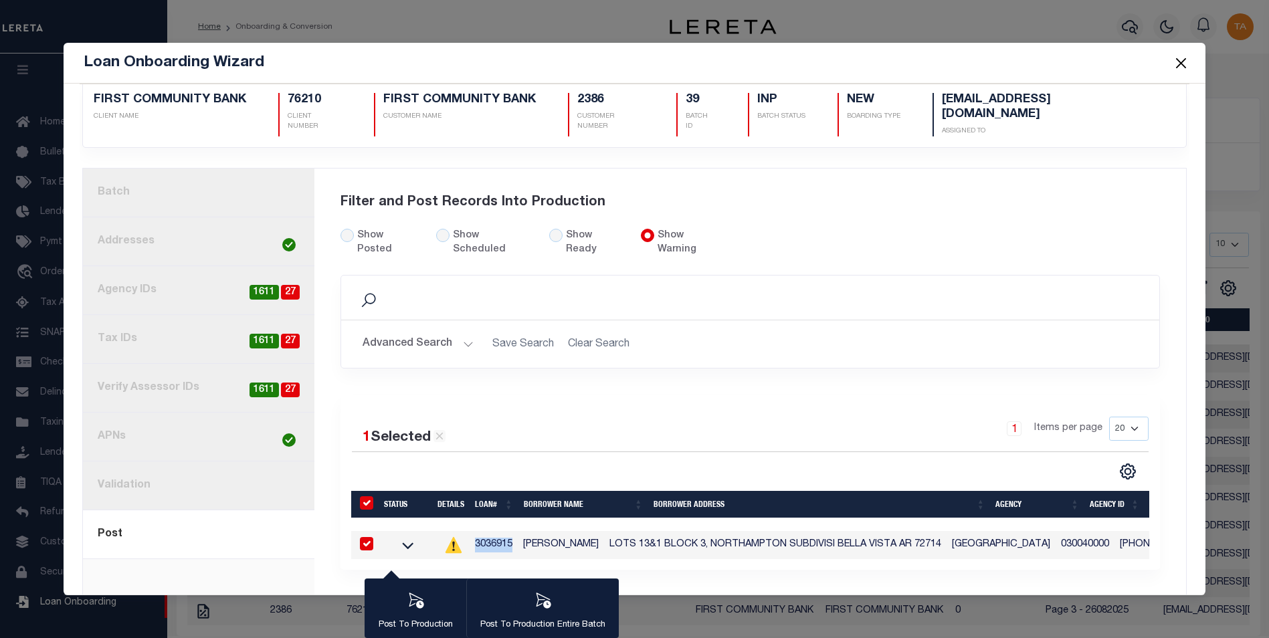
click at [480, 531] on td "3036915" at bounding box center [494, 545] width 48 height 28
checkbox input "false"
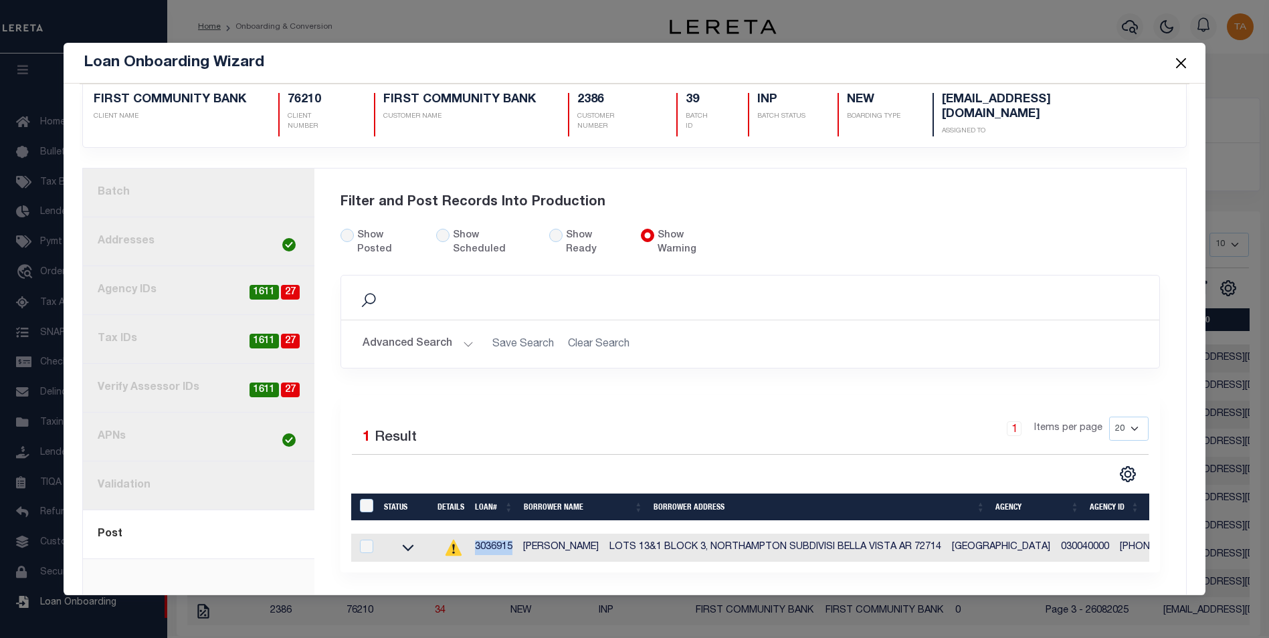
copy td "3036915"
click at [403, 545] on icon at bounding box center [408, 548] width 11 height 7
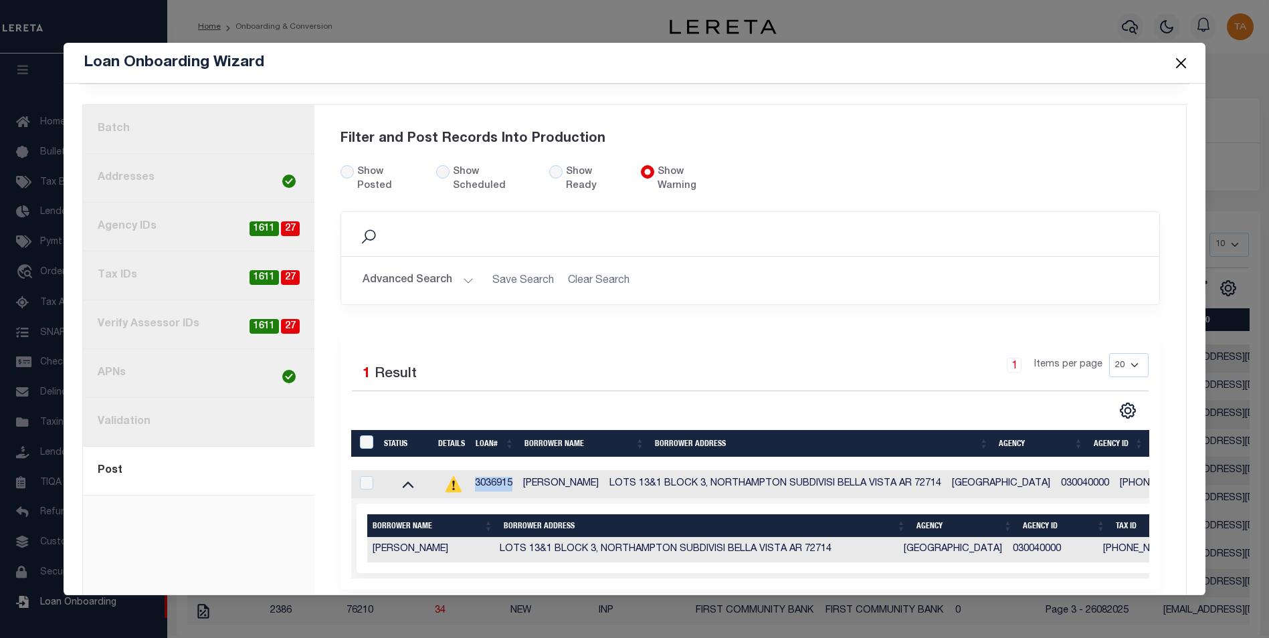
scroll to position [98, 0]
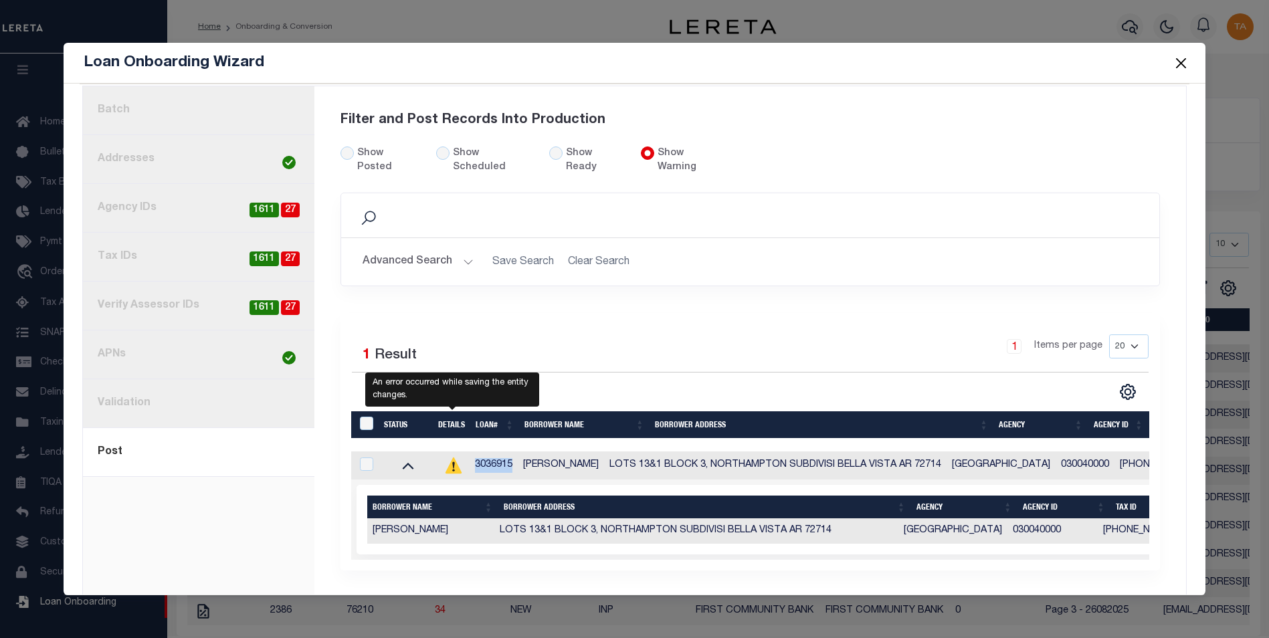
click at [454, 458] on icon "" at bounding box center [454, 466] width 16 height 16
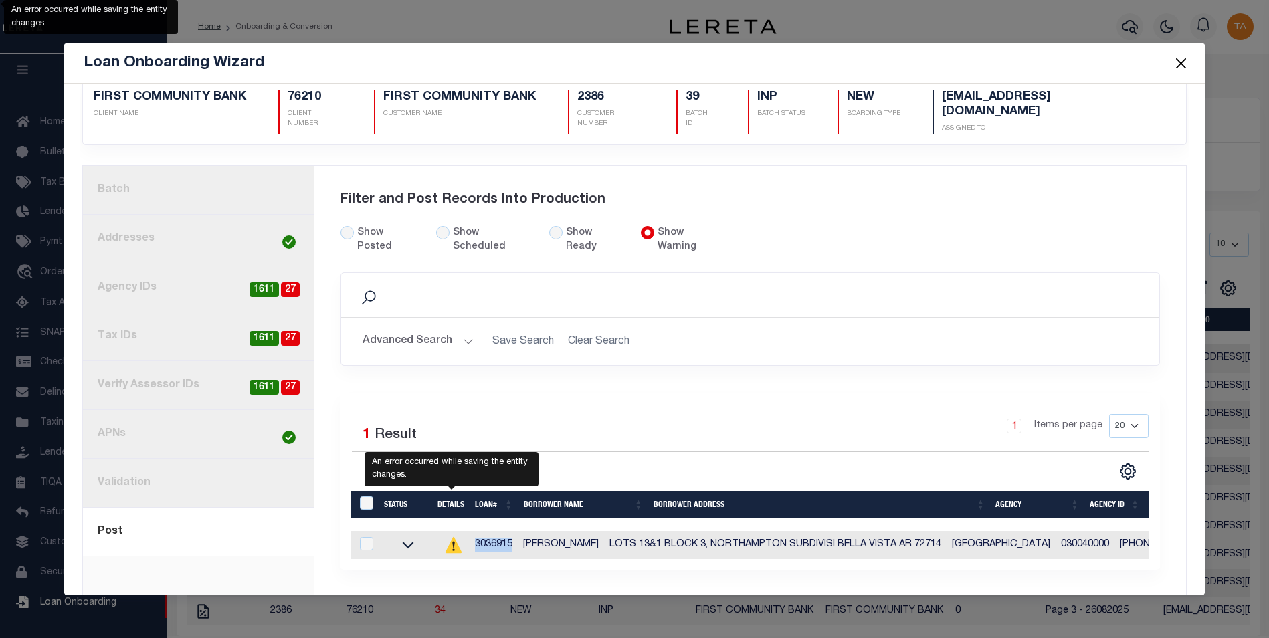
click at [450, 537] on icon at bounding box center [454, 545] width 16 height 16
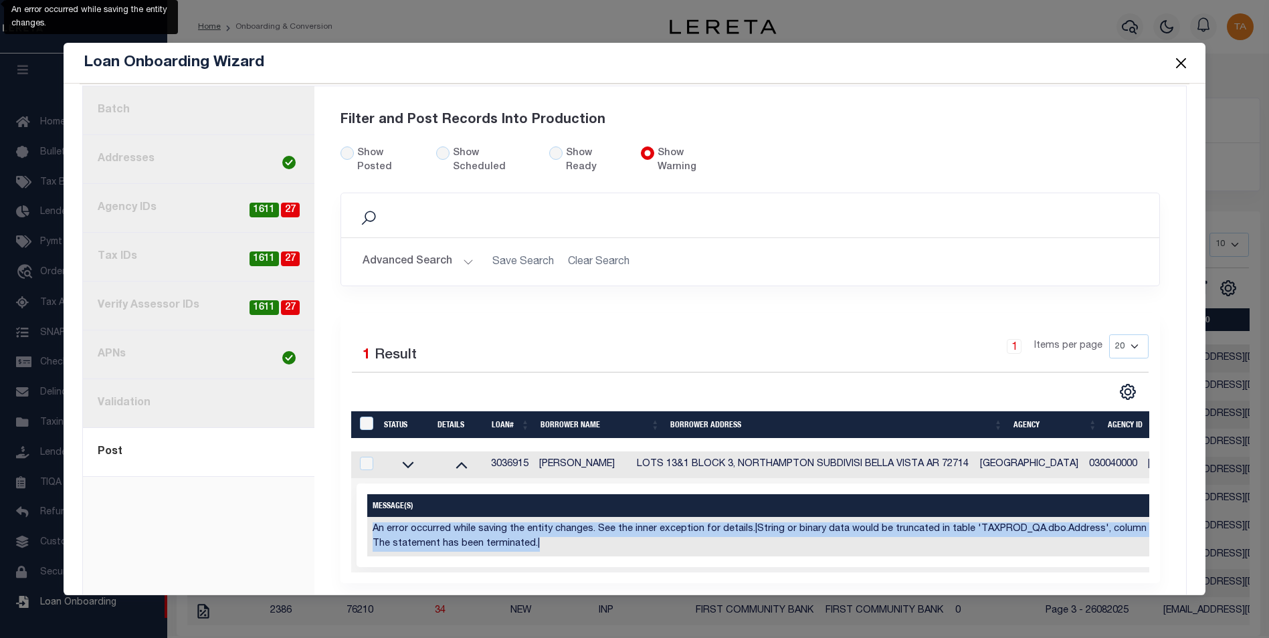
drag, startPoint x: 539, startPoint y: 520, endPoint x: 367, endPoint y: 498, distance: 173.3
click at [367, 517] on td "An error occurred while saving the entity changes. See the inner exception for …" at bounding box center [950, 537] width 1166 height 40
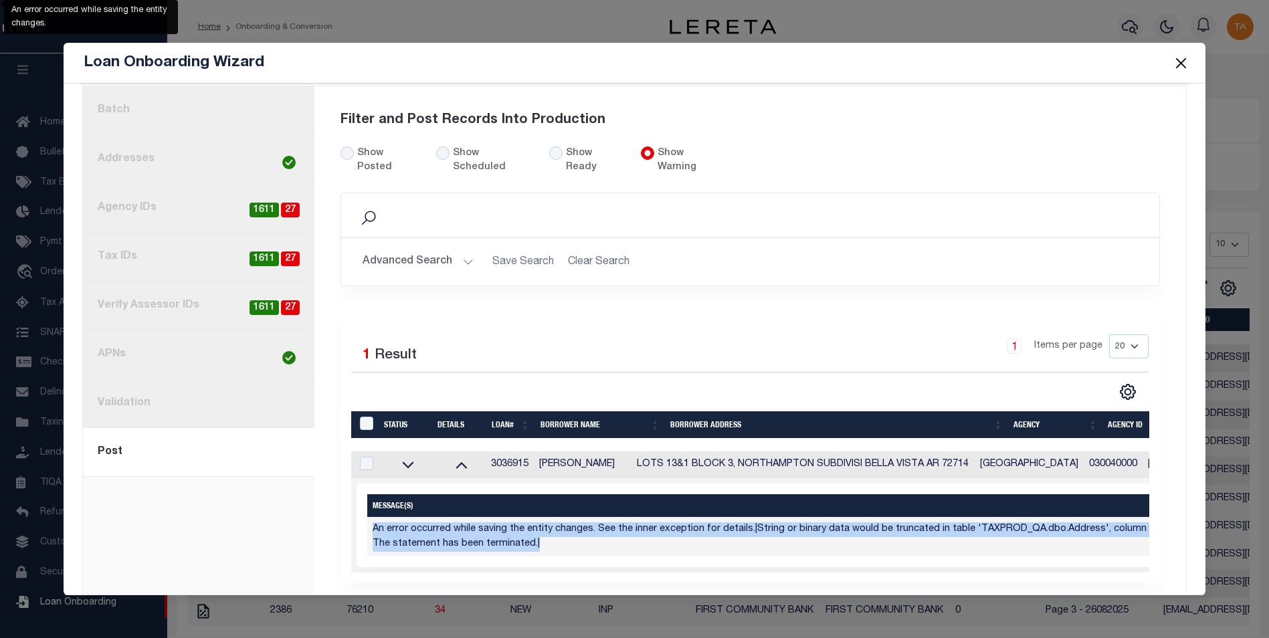
copy td "An error occurred while saving the entity changes. See the inner exception for …"
click at [159, 100] on link "1. Batch" at bounding box center [198, 110] width 231 height 49
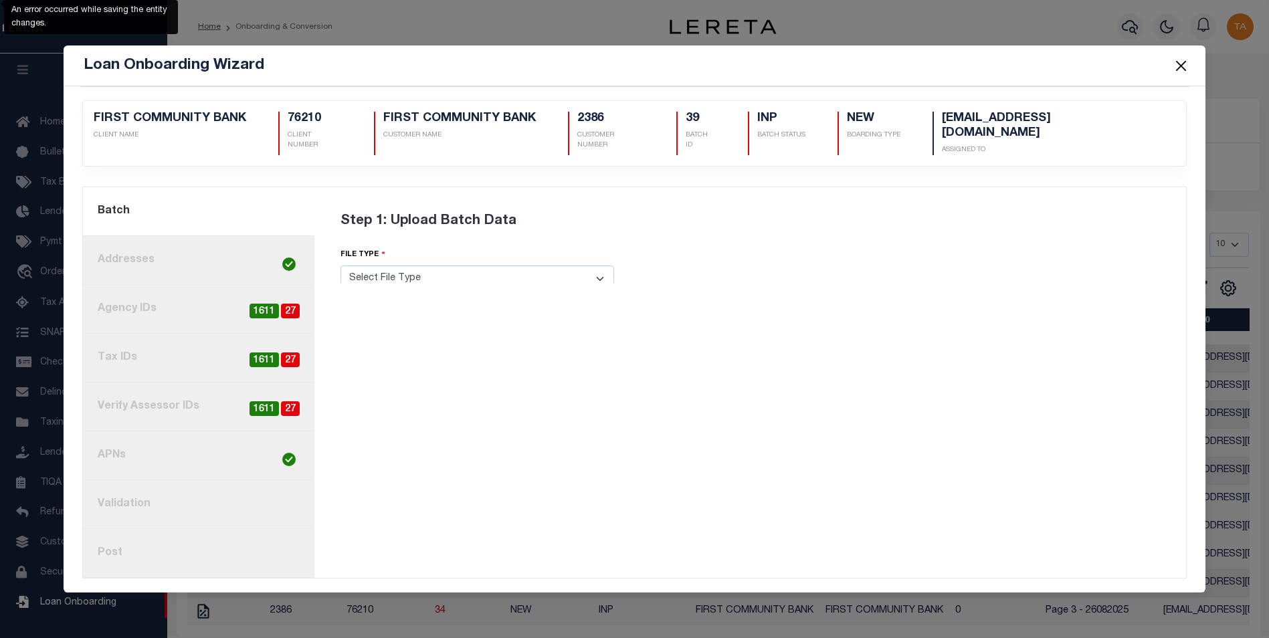
scroll to position [0, 0]
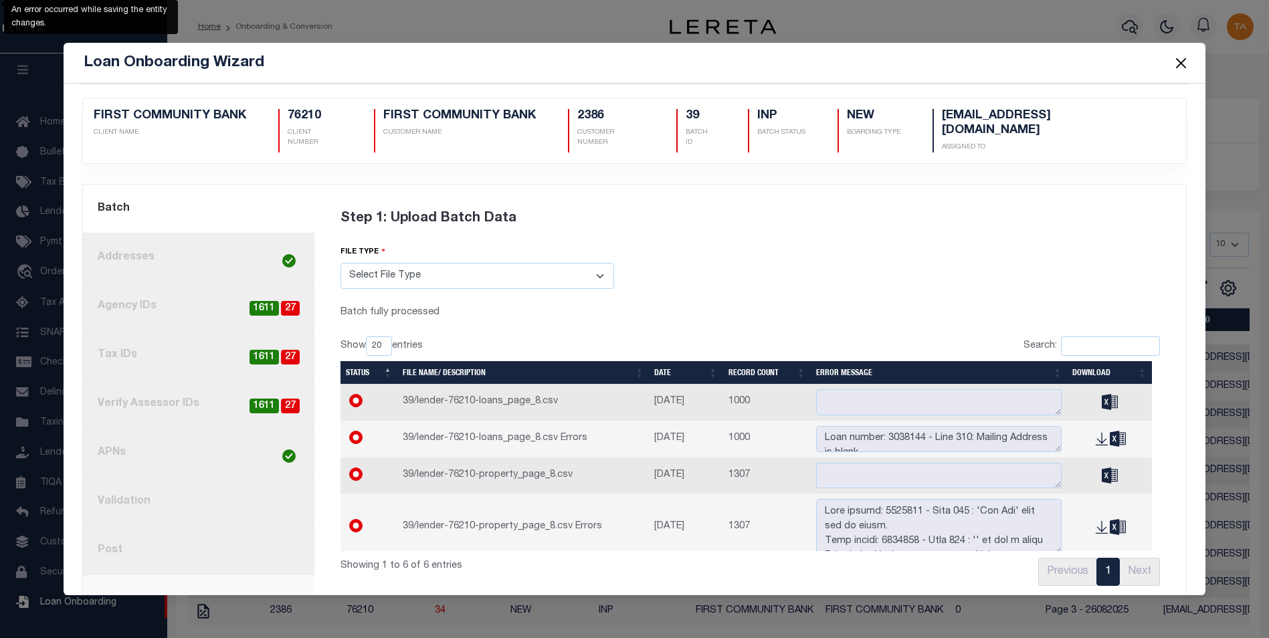
click at [166, 242] on link "2. Addresses" at bounding box center [198, 258] width 231 height 49
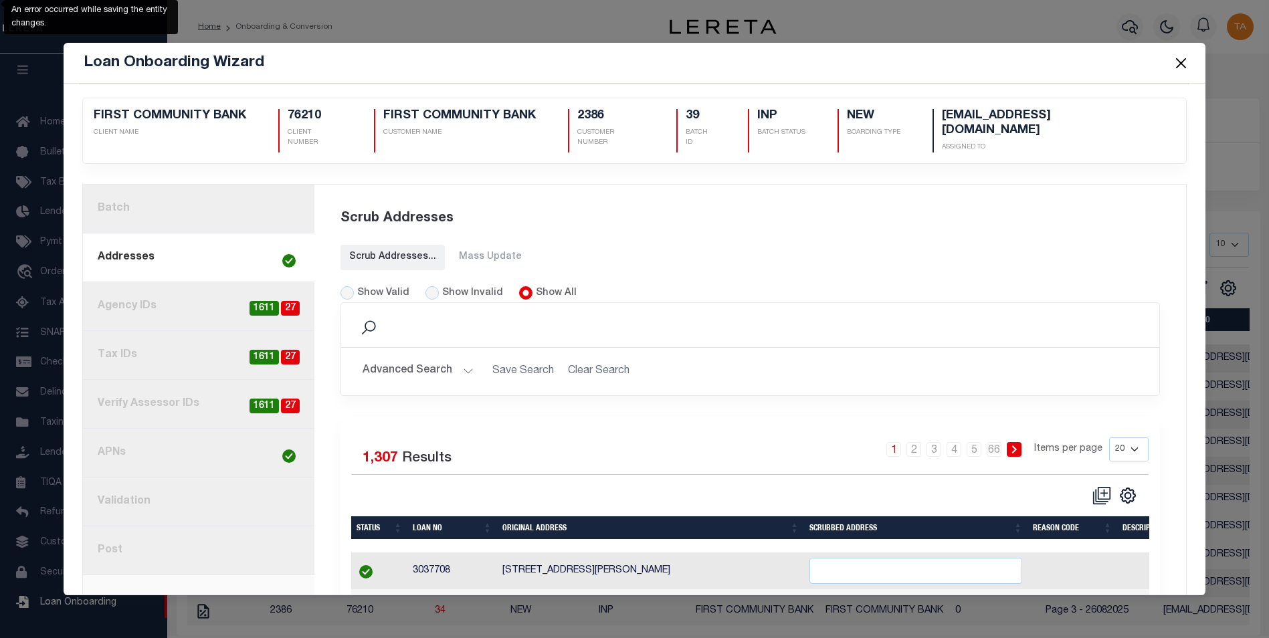
click at [199, 197] on link "1. Batch" at bounding box center [198, 209] width 231 height 49
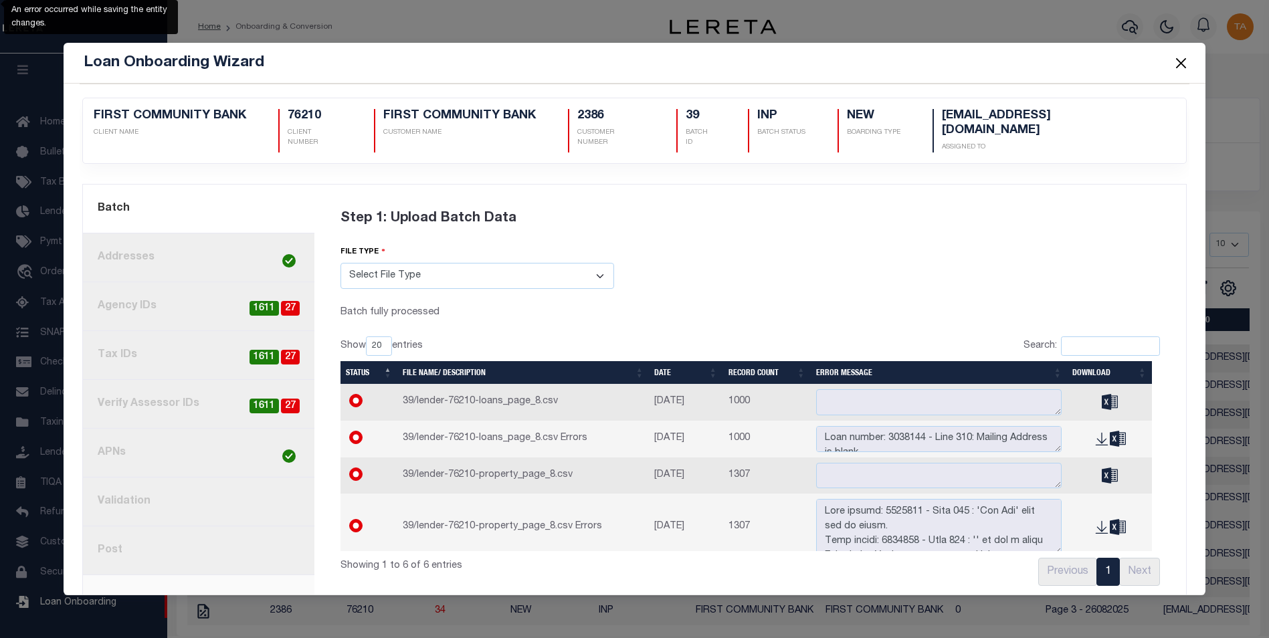
click at [1103, 397] on td at bounding box center [1109, 402] width 84 height 37
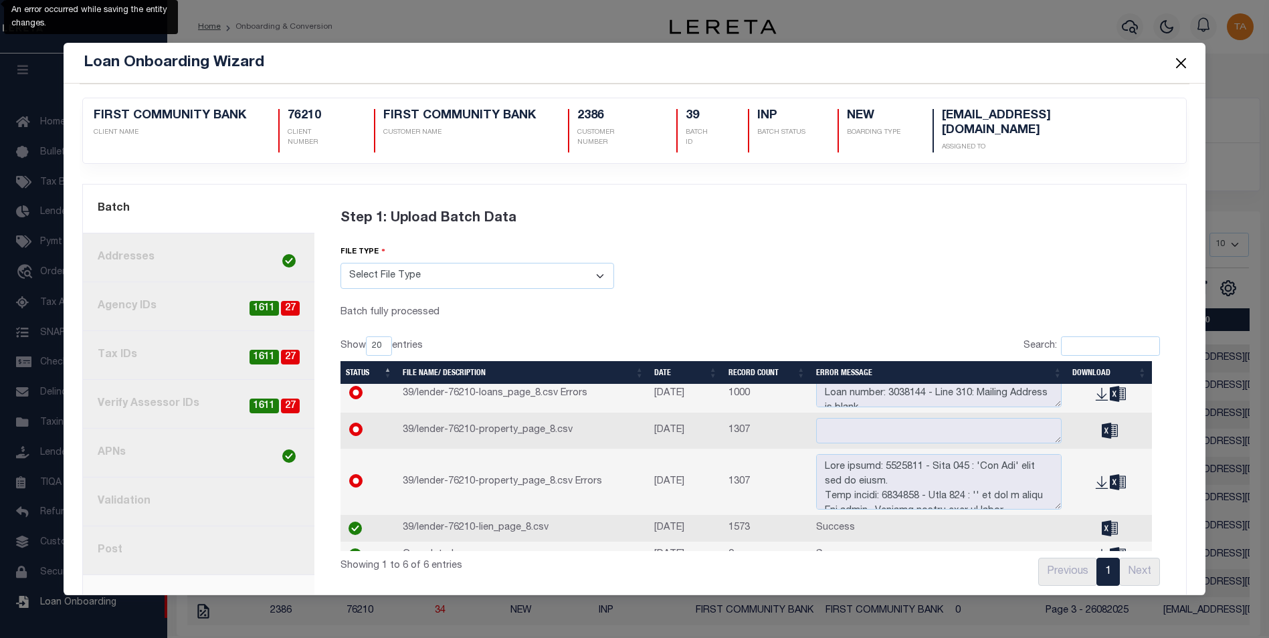
scroll to position [66, 0]
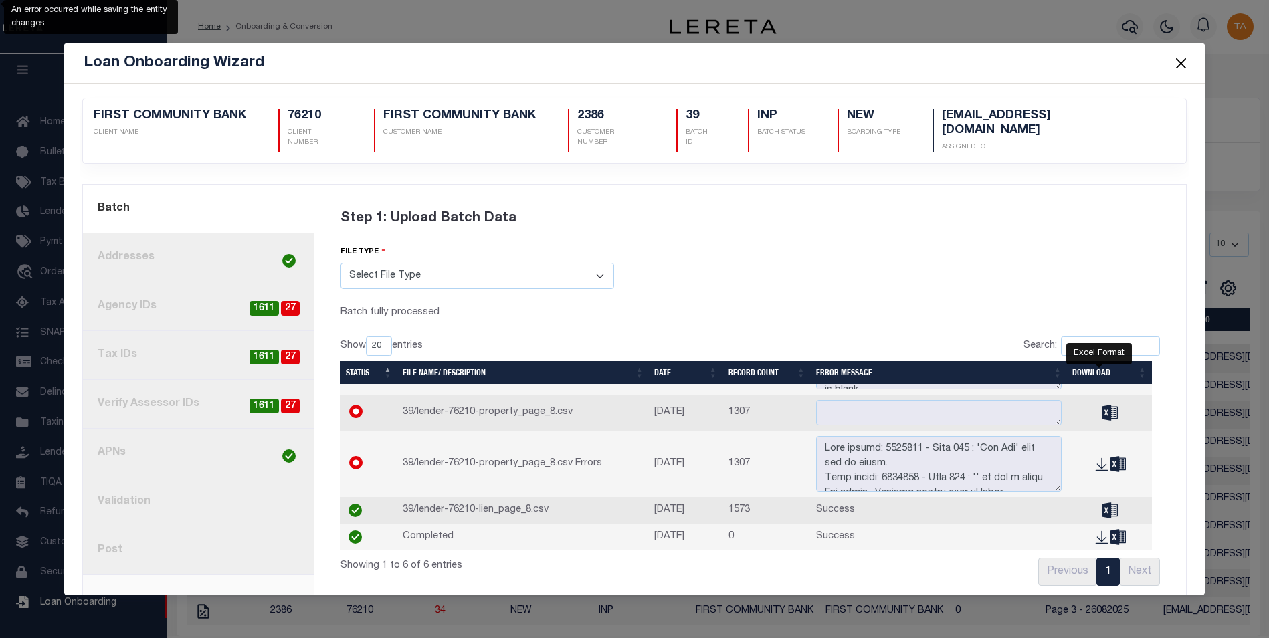
click at [1102, 405] on icon "" at bounding box center [1110, 413] width 16 height 16
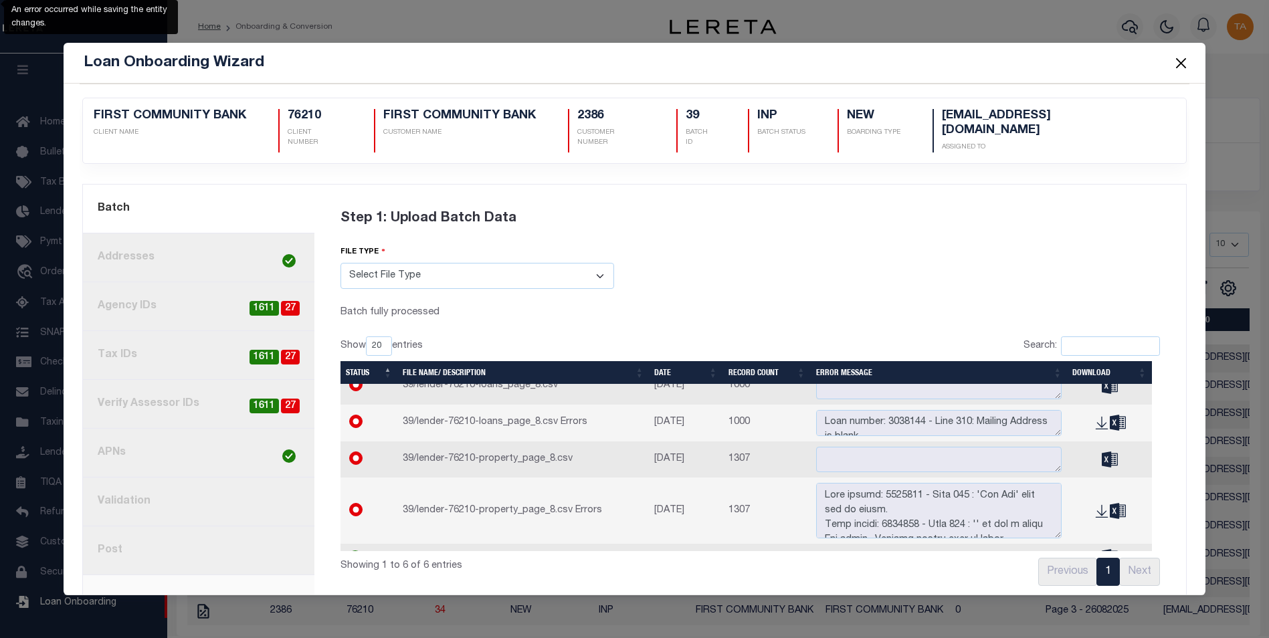
scroll to position [0, 0]
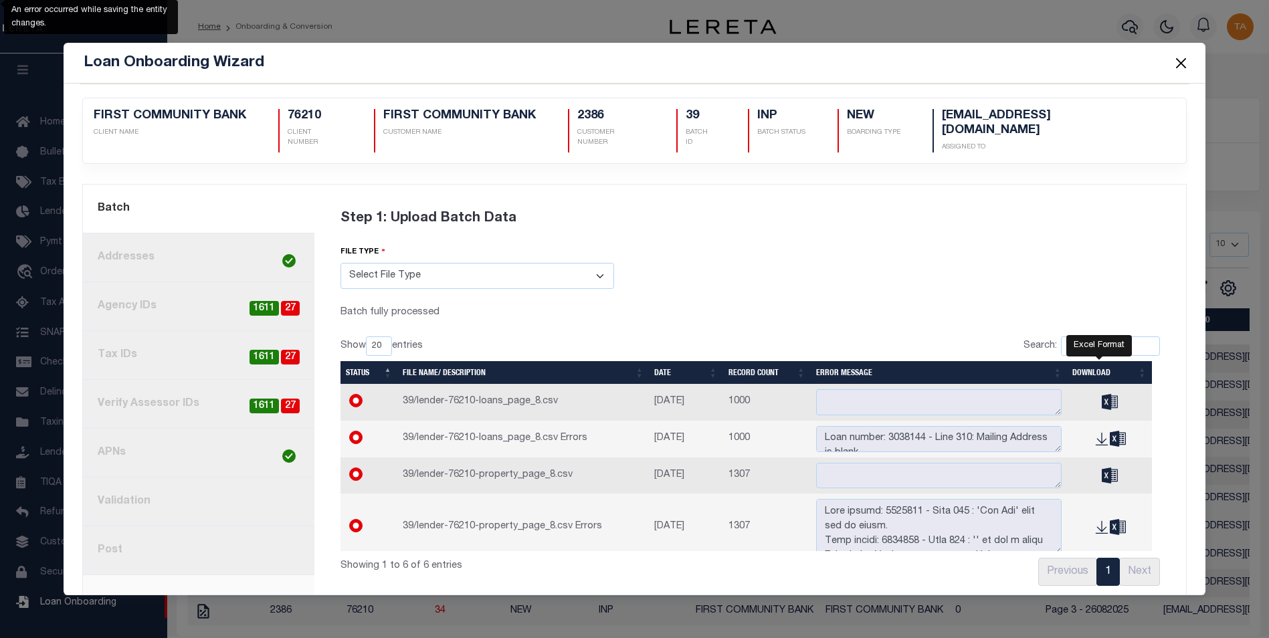
click at [1102, 394] on icon "" at bounding box center [1110, 401] width 16 height 15
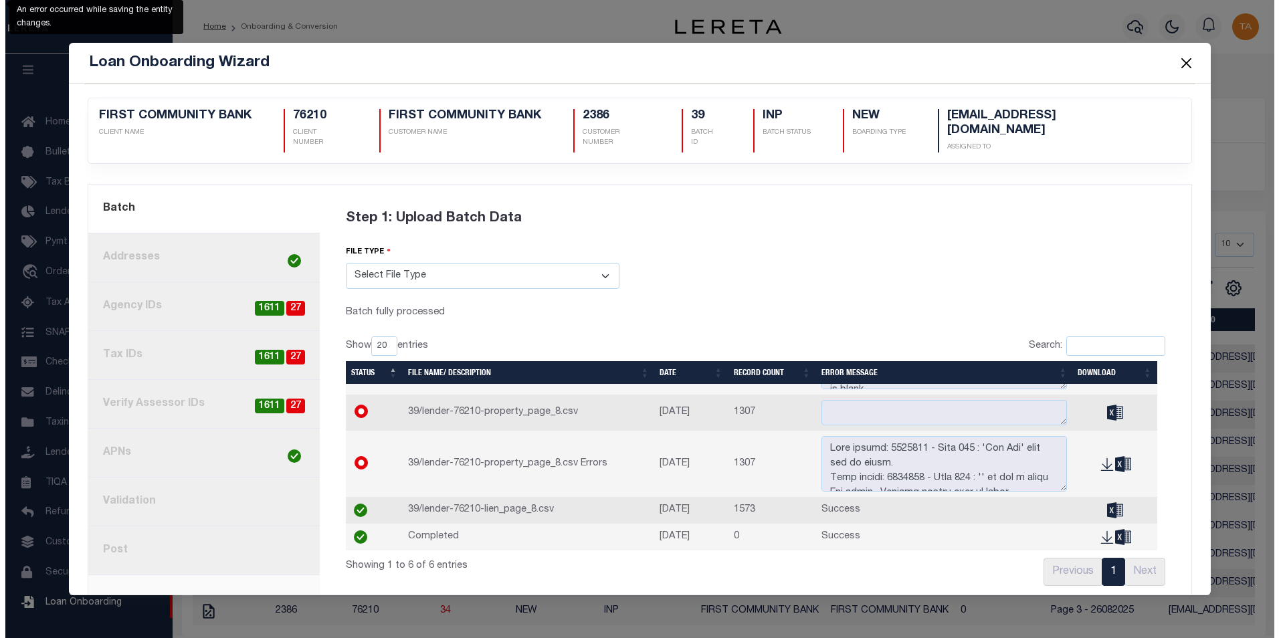
scroll to position [66, 0]
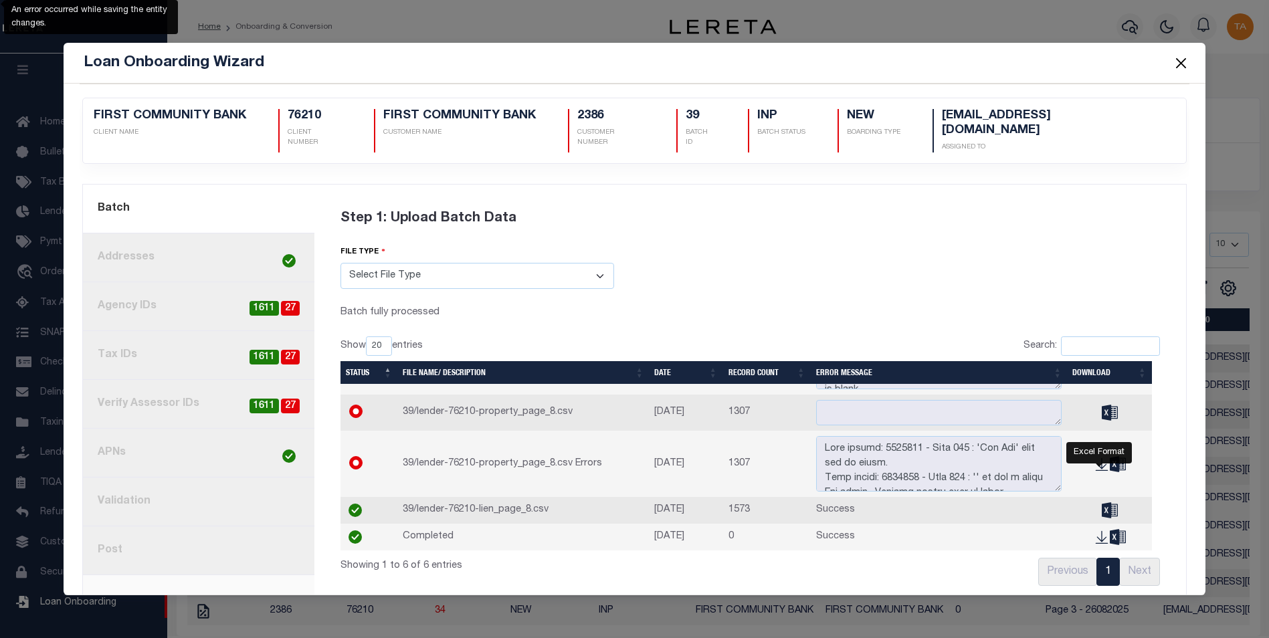
click at [1102, 502] on icon "" at bounding box center [1110, 510] width 16 height 16
click at [106, 535] on link "8. Post" at bounding box center [198, 551] width 231 height 49
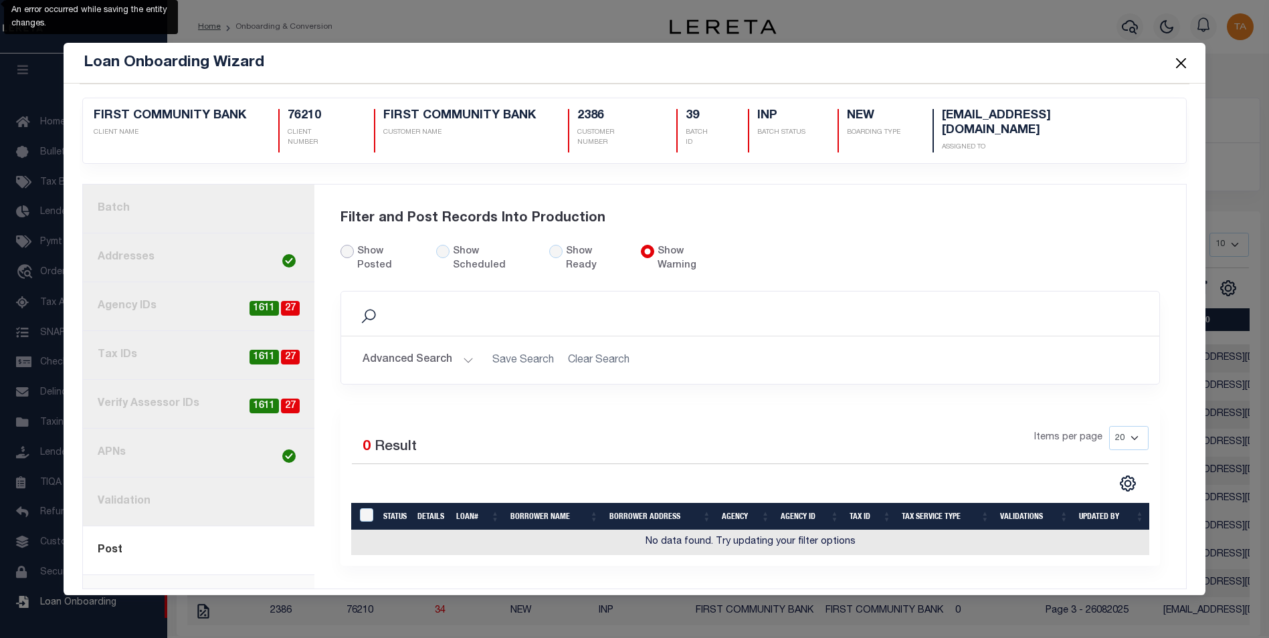
click at [353, 249] on input "Show Posted" at bounding box center [347, 251] width 13 height 13
radio input "true"
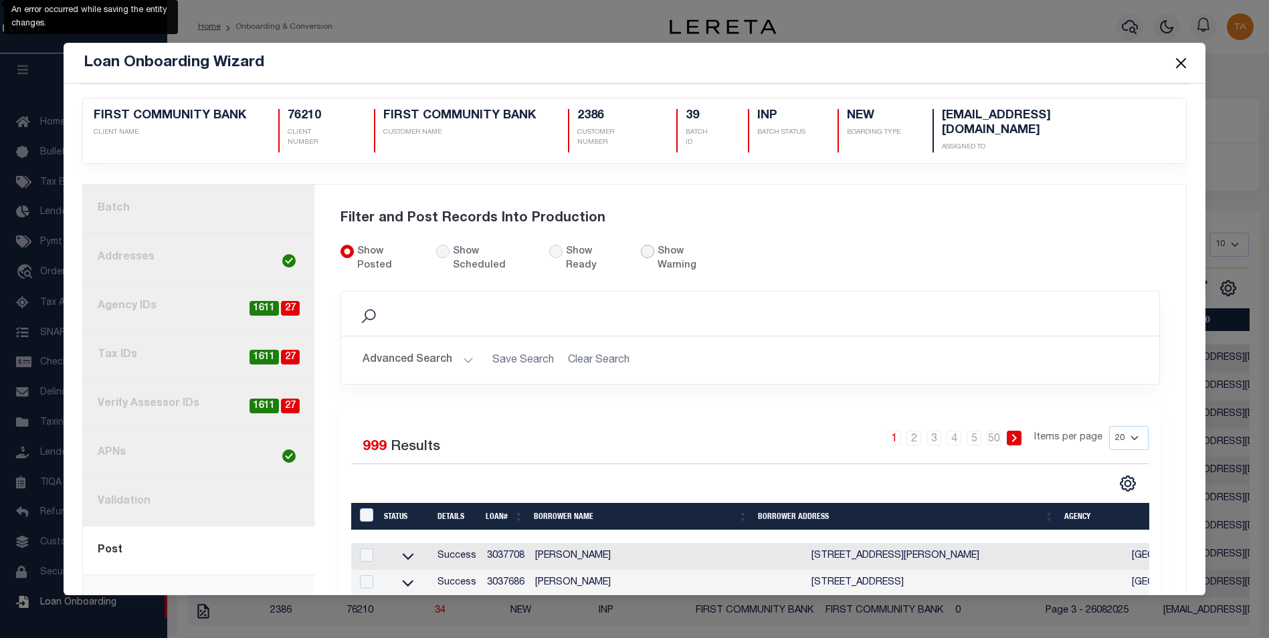
click at [641, 245] on input "radio" at bounding box center [647, 251] width 13 height 13
radio input "true"
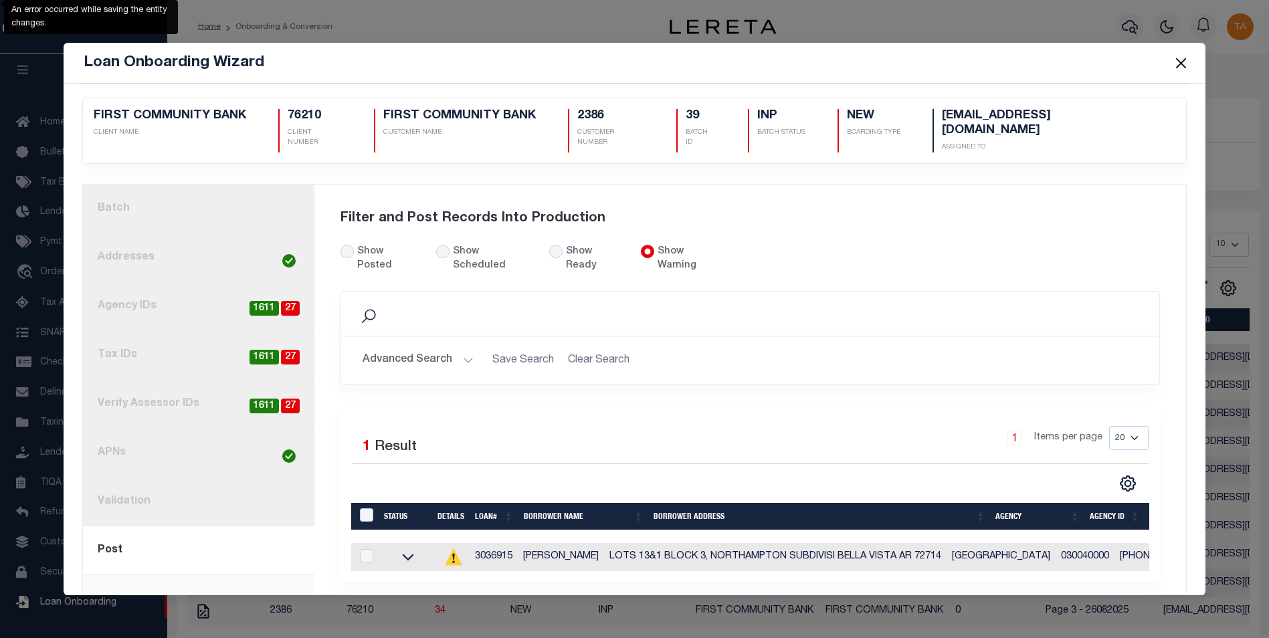
click at [1178, 64] on button "Close" at bounding box center [1180, 62] width 17 height 17
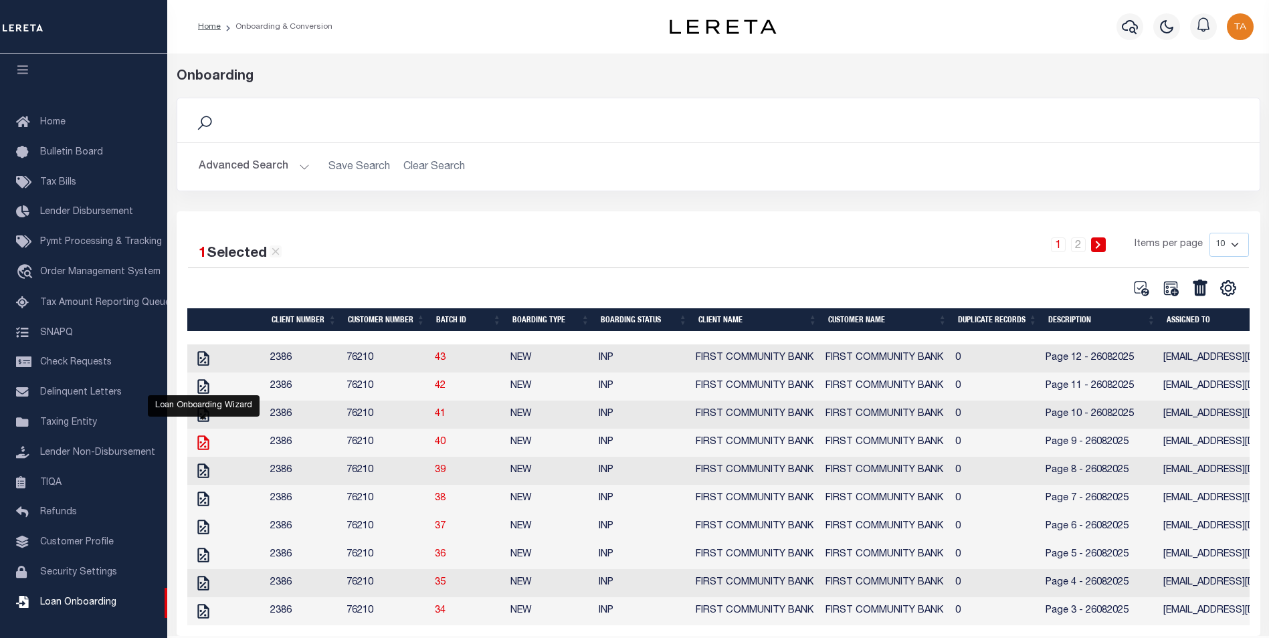
click at [201, 446] on icon "" at bounding box center [203, 442] width 17 height 17
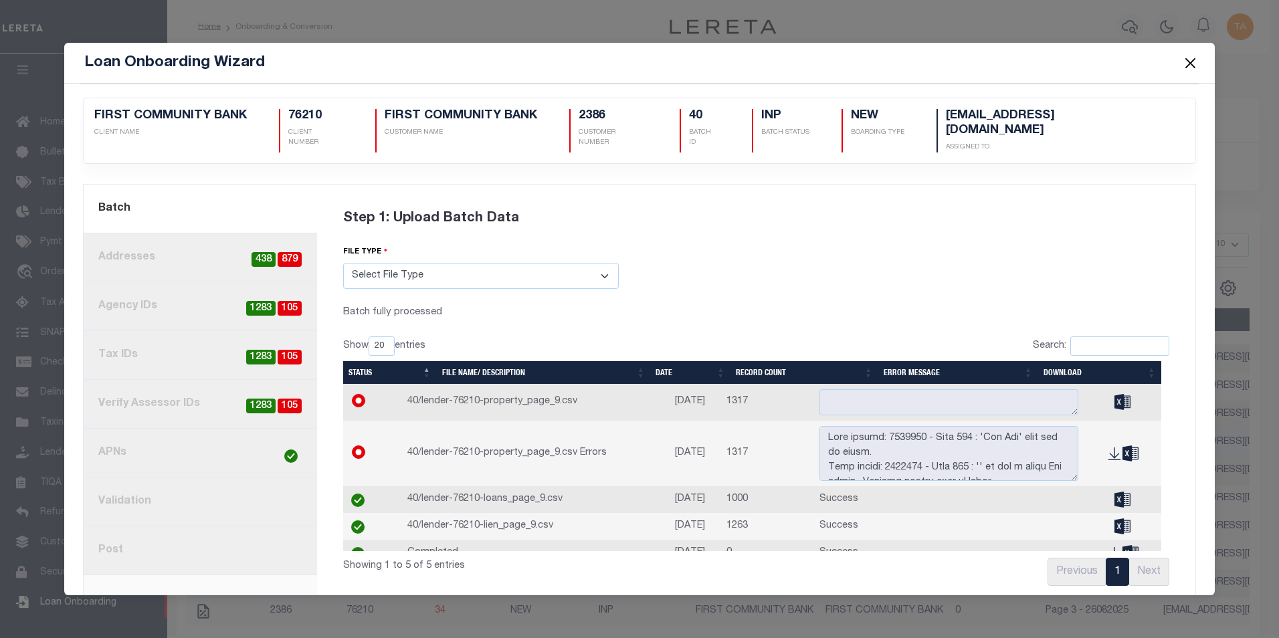
click at [188, 245] on link "2. Addresses 879 438" at bounding box center [201, 258] width 234 height 49
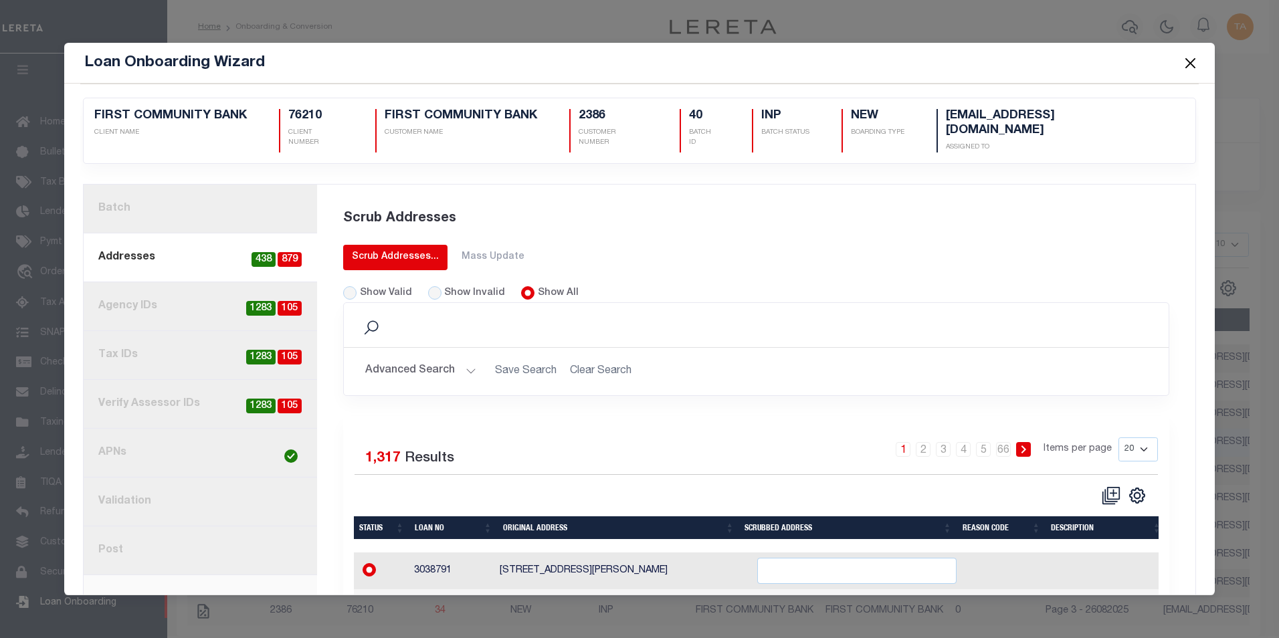
click at [375, 250] on div "Scrub Addresses..." at bounding box center [395, 257] width 87 height 14
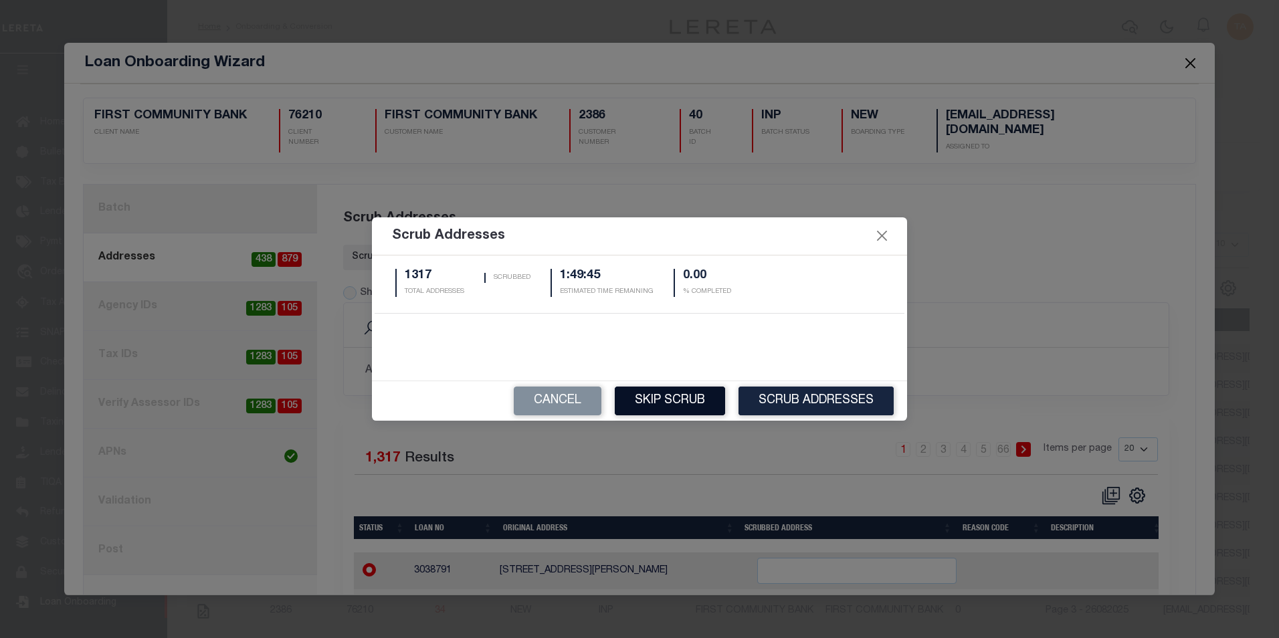
click at [701, 402] on button "Skip Scrub" at bounding box center [670, 401] width 110 height 29
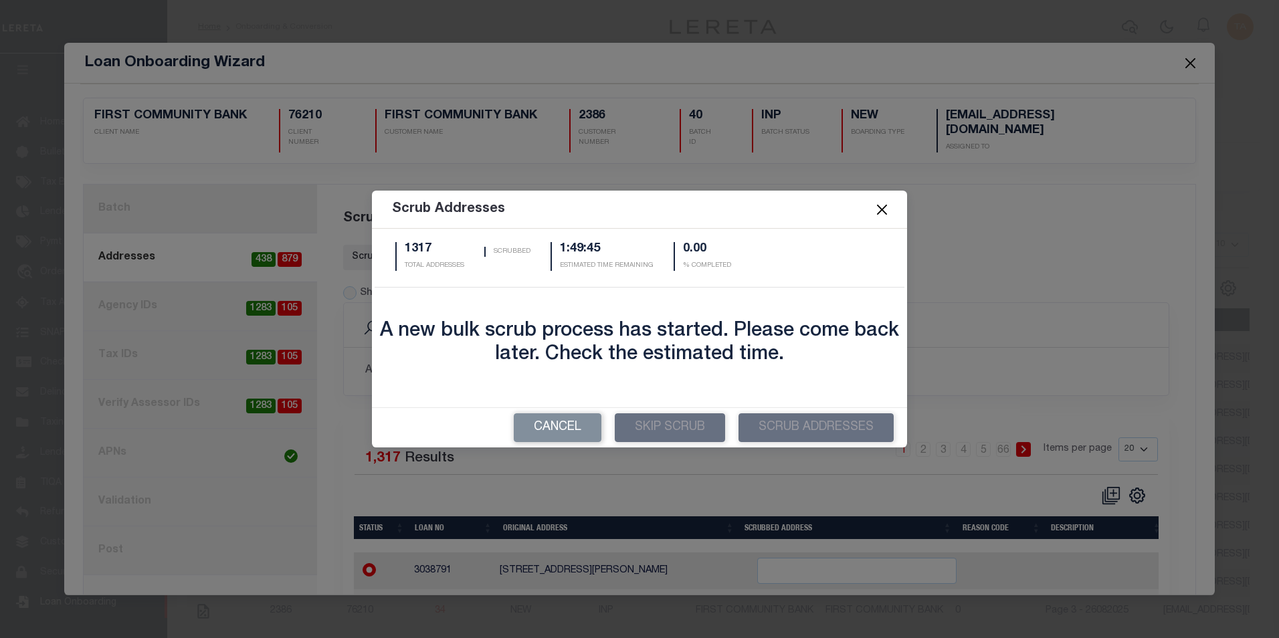
click at [885, 210] on button "Close" at bounding box center [882, 209] width 17 height 17
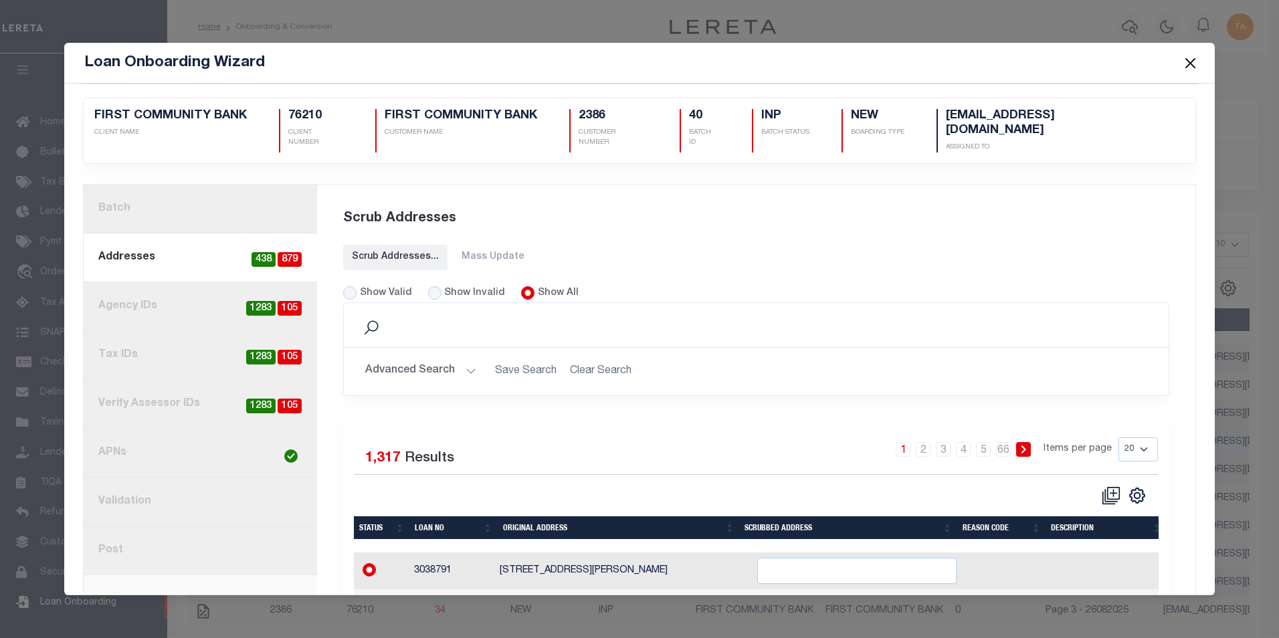
click at [1189, 62] on button "Close" at bounding box center [1190, 62] width 17 height 17
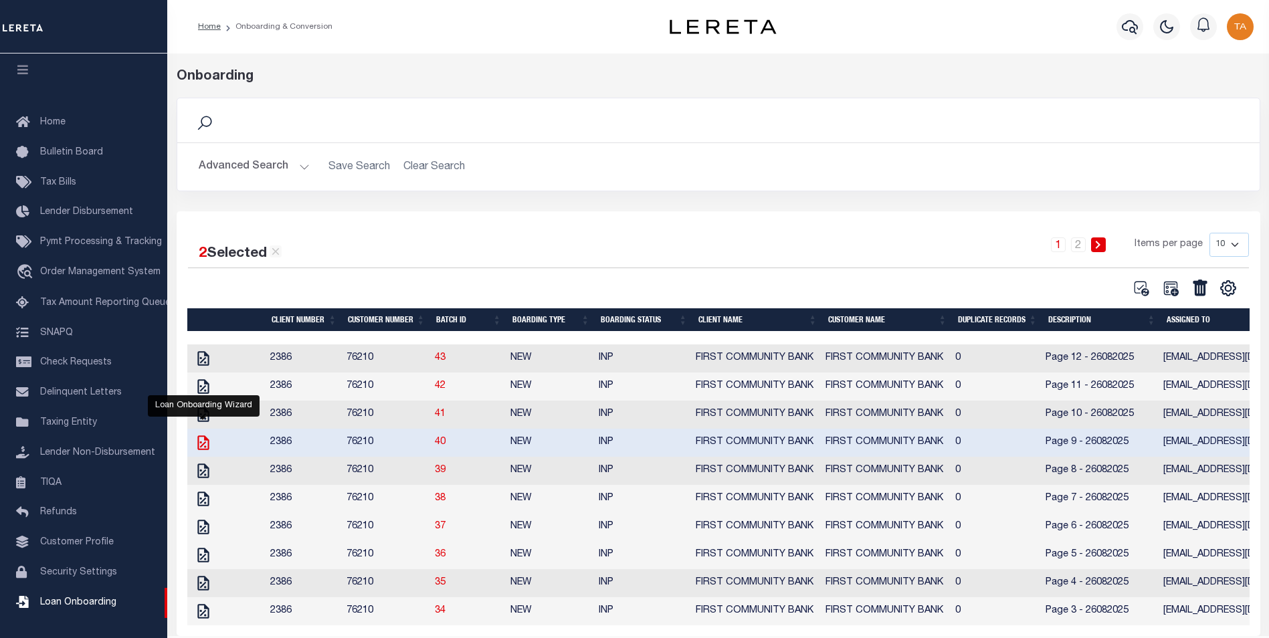
click at [202, 445] on icon "" at bounding box center [203, 442] width 17 height 17
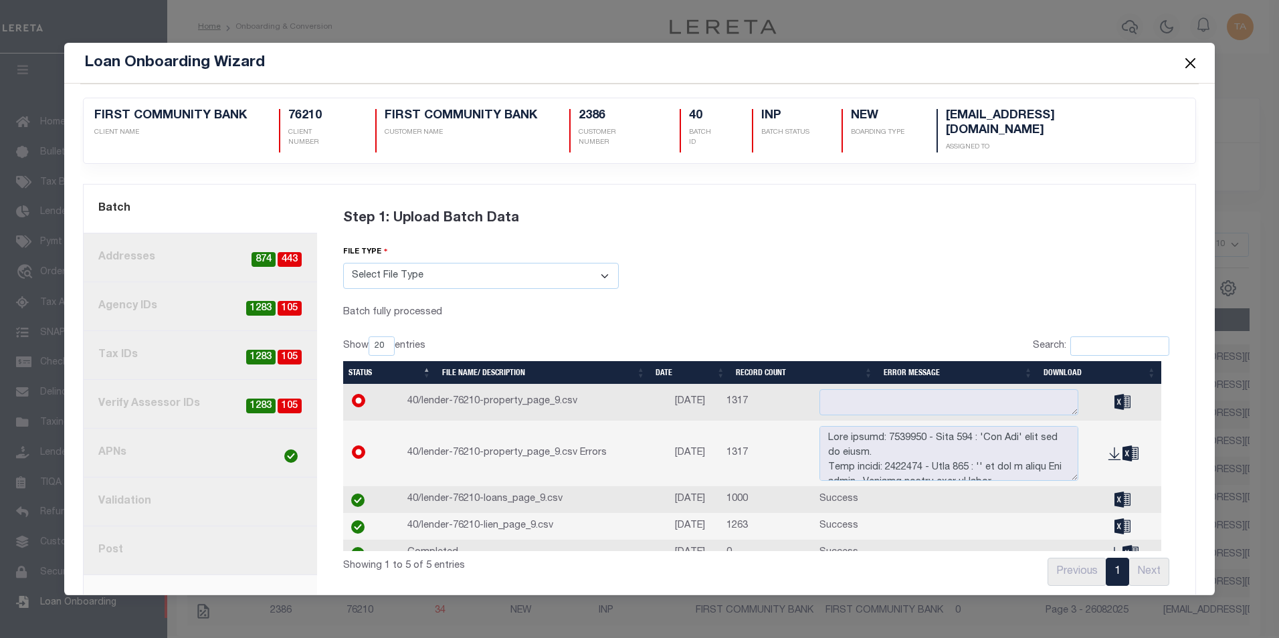
click at [1187, 64] on button "Close" at bounding box center [1190, 62] width 17 height 17
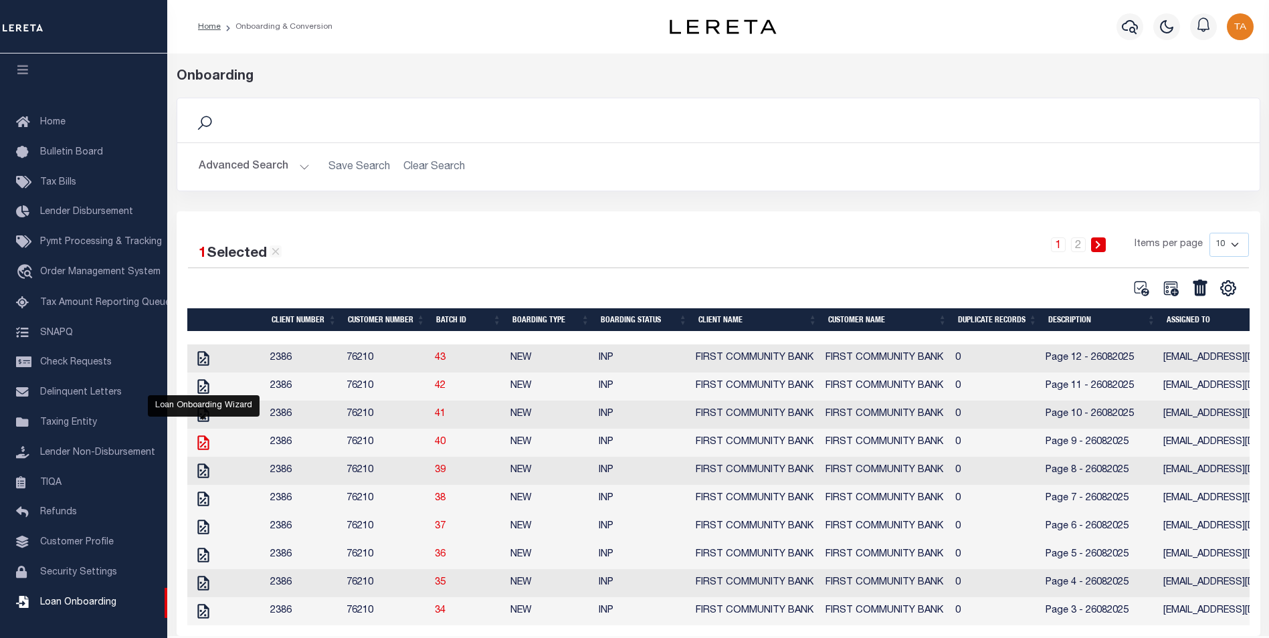
click at [201, 446] on icon "" at bounding box center [203, 442] width 17 height 17
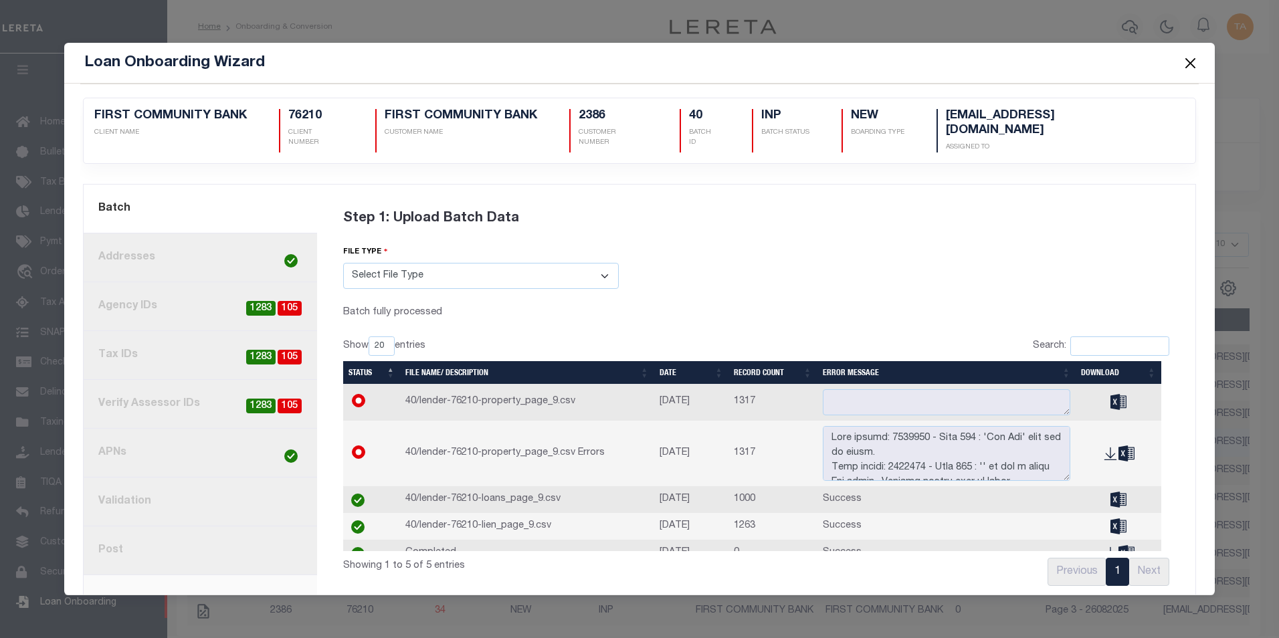
click at [136, 540] on link "8. Post" at bounding box center [201, 551] width 234 height 49
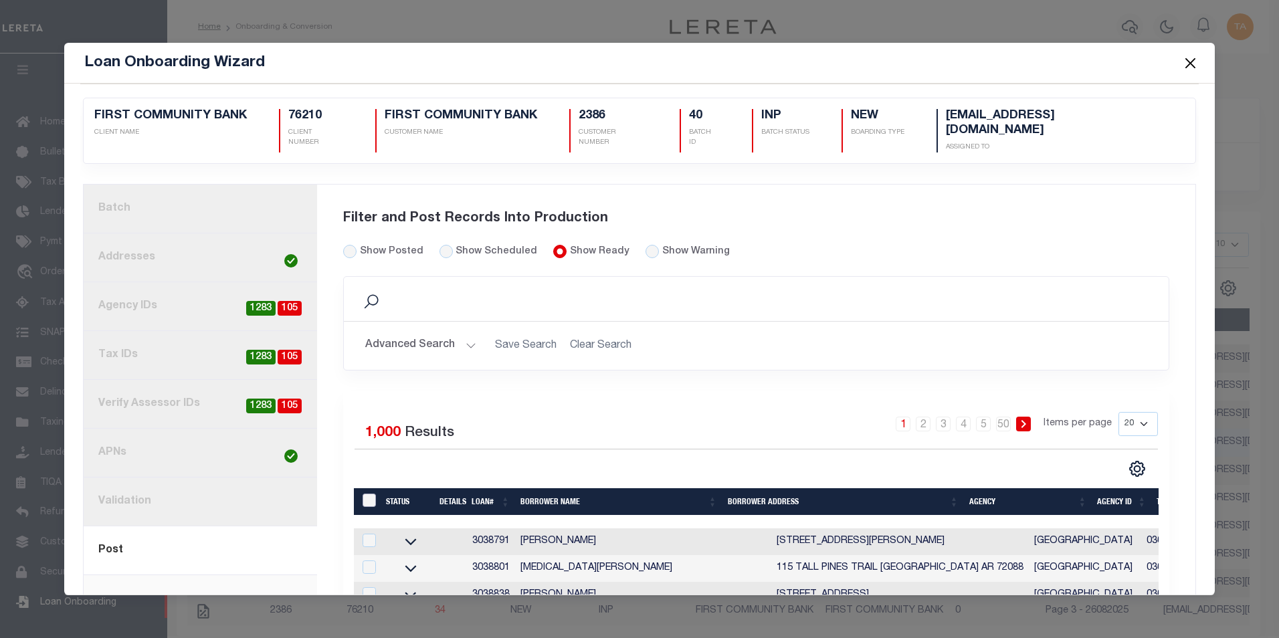
click at [367, 494] on input "LoanPrepID" at bounding box center [369, 500] width 13 height 13
checkbox input "true"
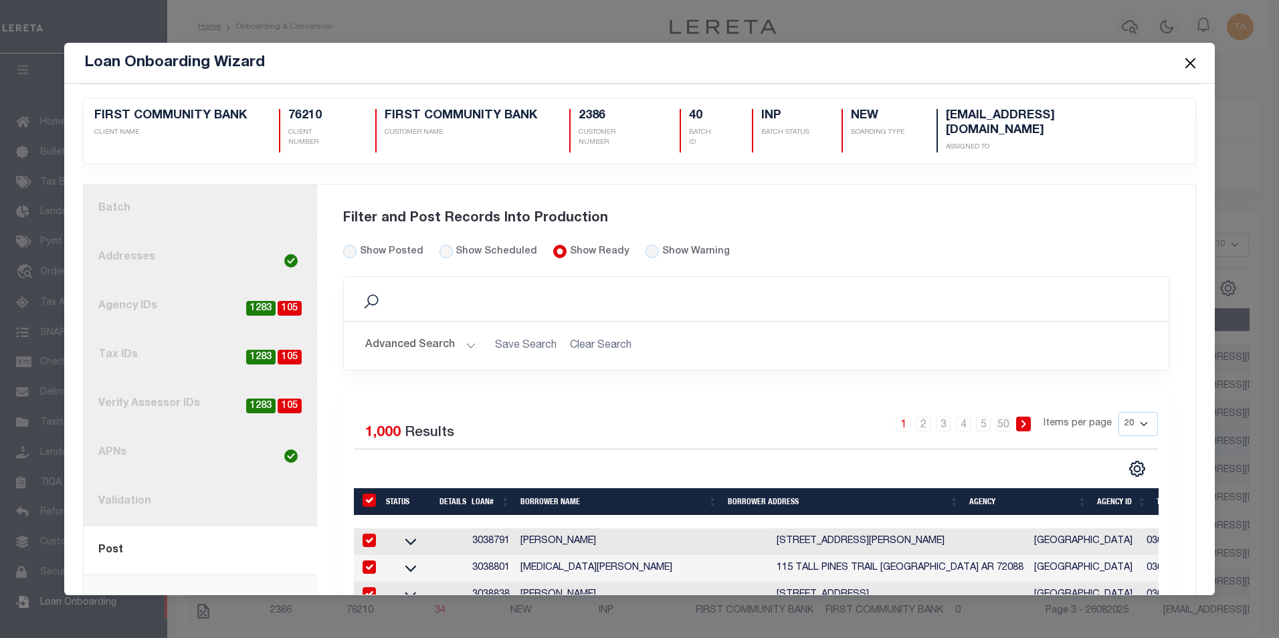
checkbox input "true"
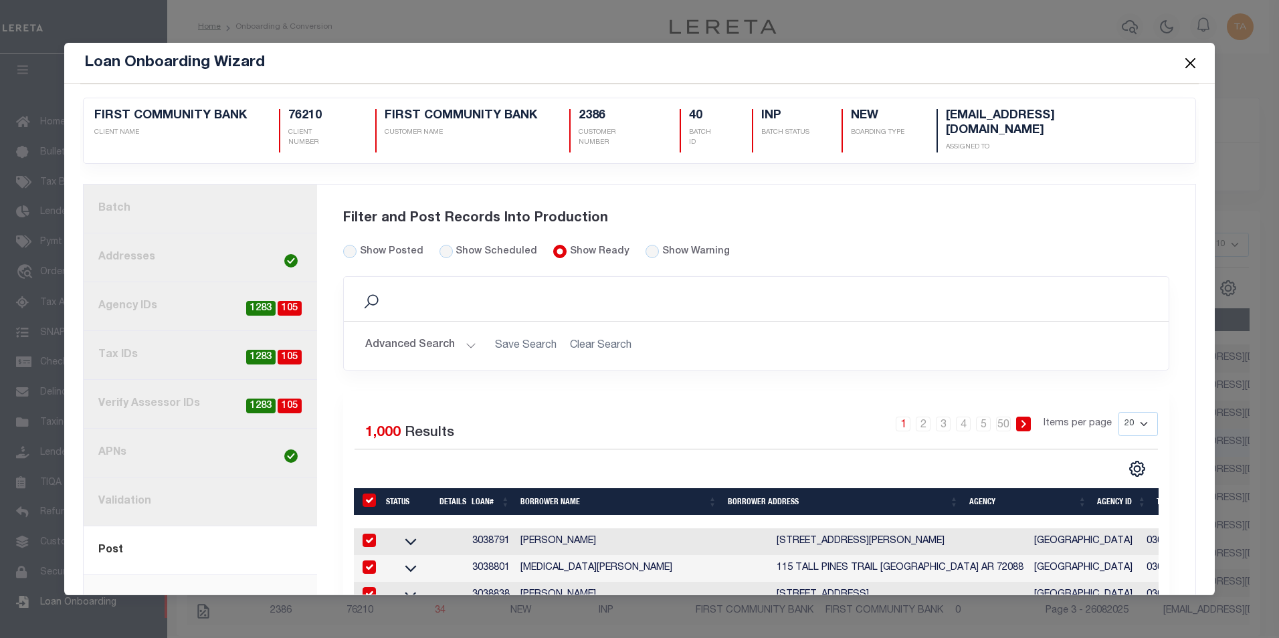
checkbox input "true"
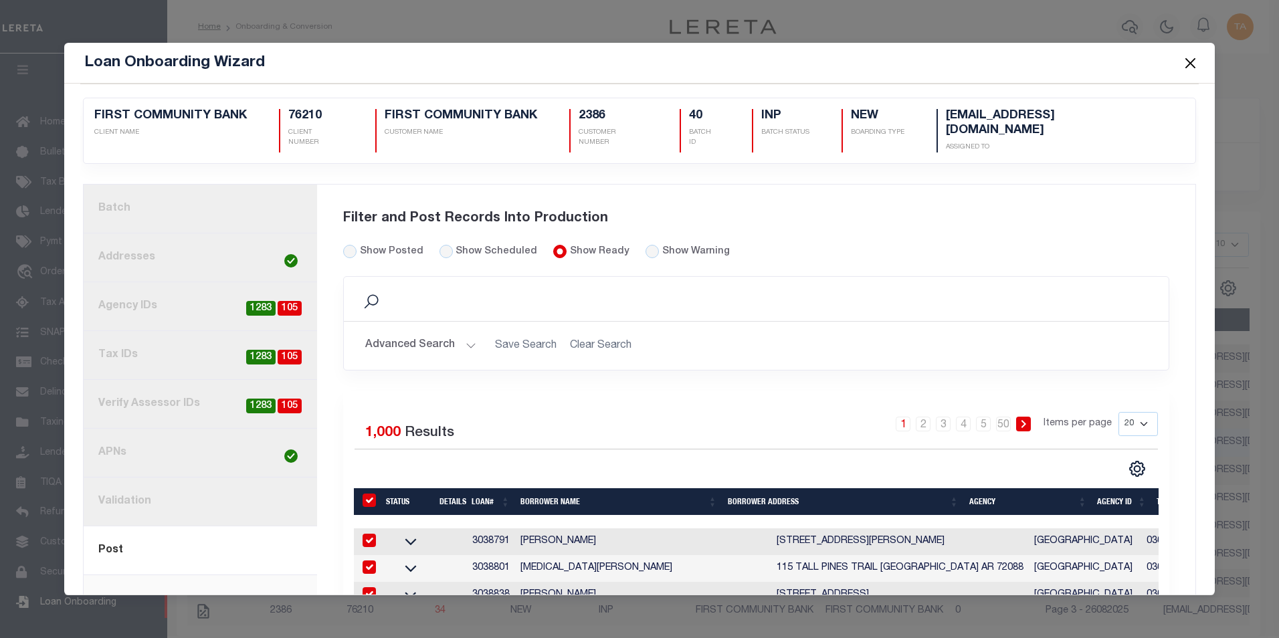
checkbox input "true"
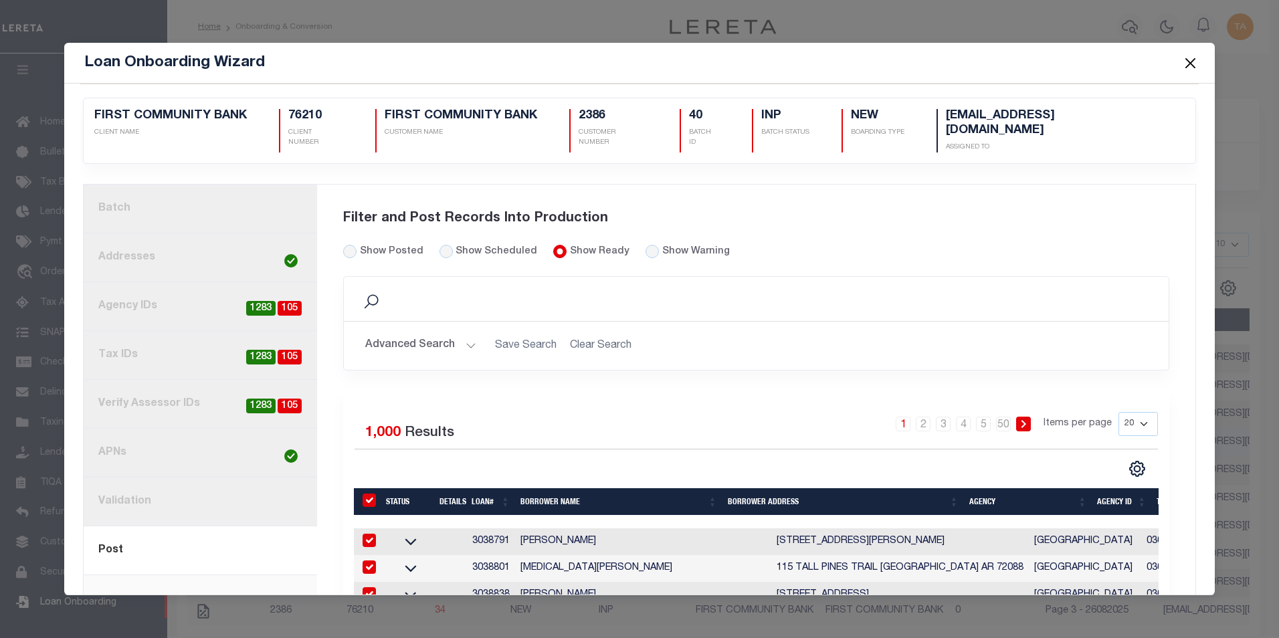
checkbox input "true"
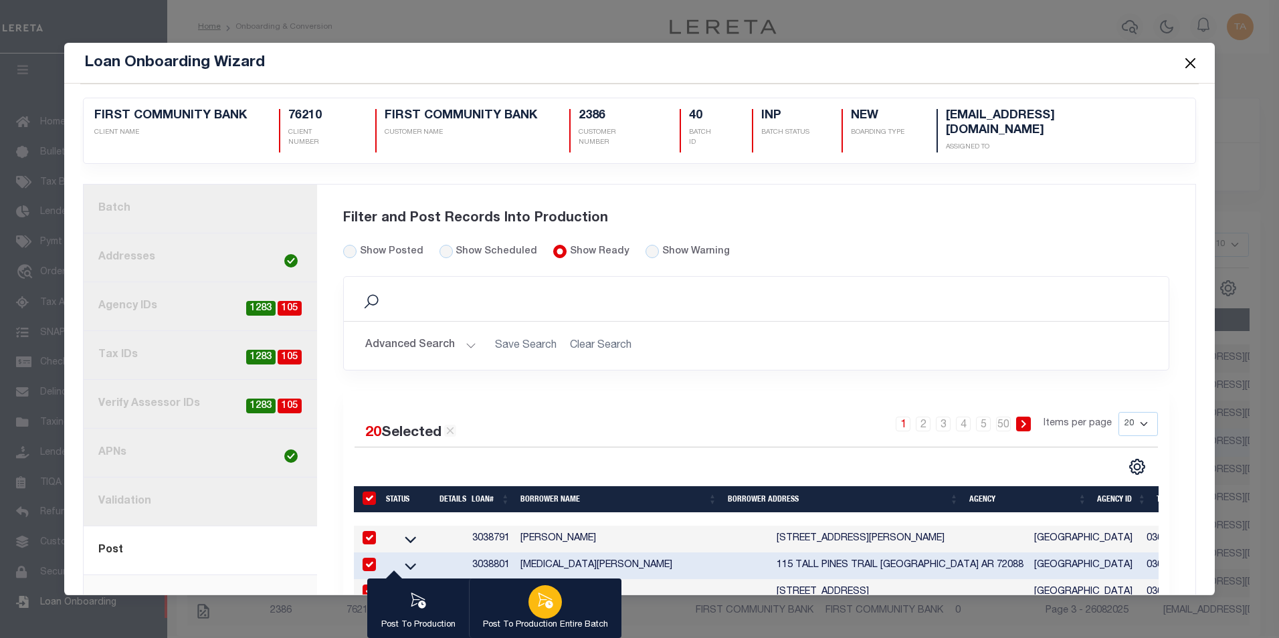
click at [543, 603] on icon "button" at bounding box center [545, 600] width 17 height 17
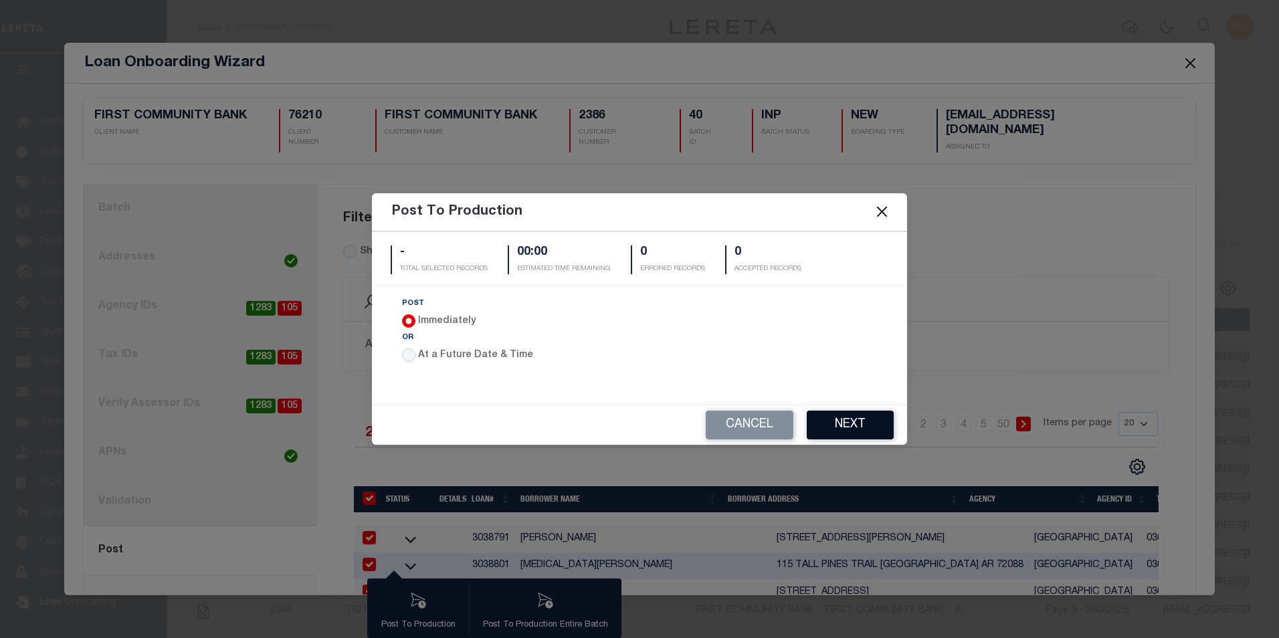
click at [828, 428] on button "Next" at bounding box center [850, 425] width 87 height 29
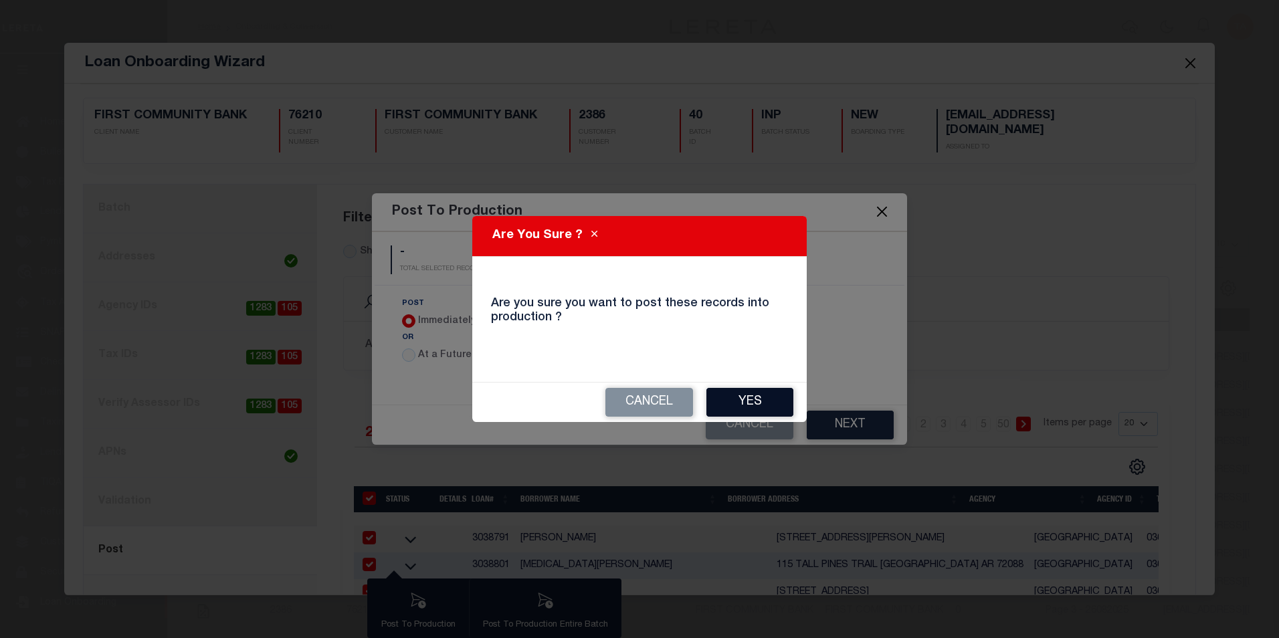
click at [765, 412] on button "Yes" at bounding box center [750, 402] width 87 height 29
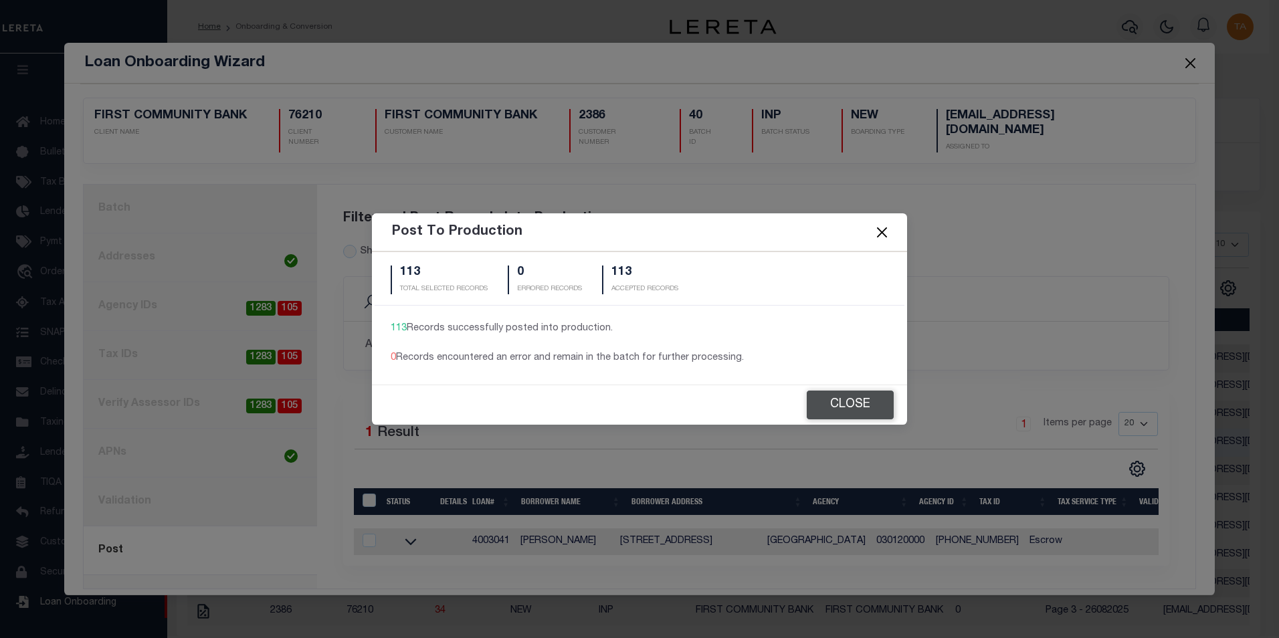
click at [870, 405] on button "Close" at bounding box center [850, 405] width 87 height 29
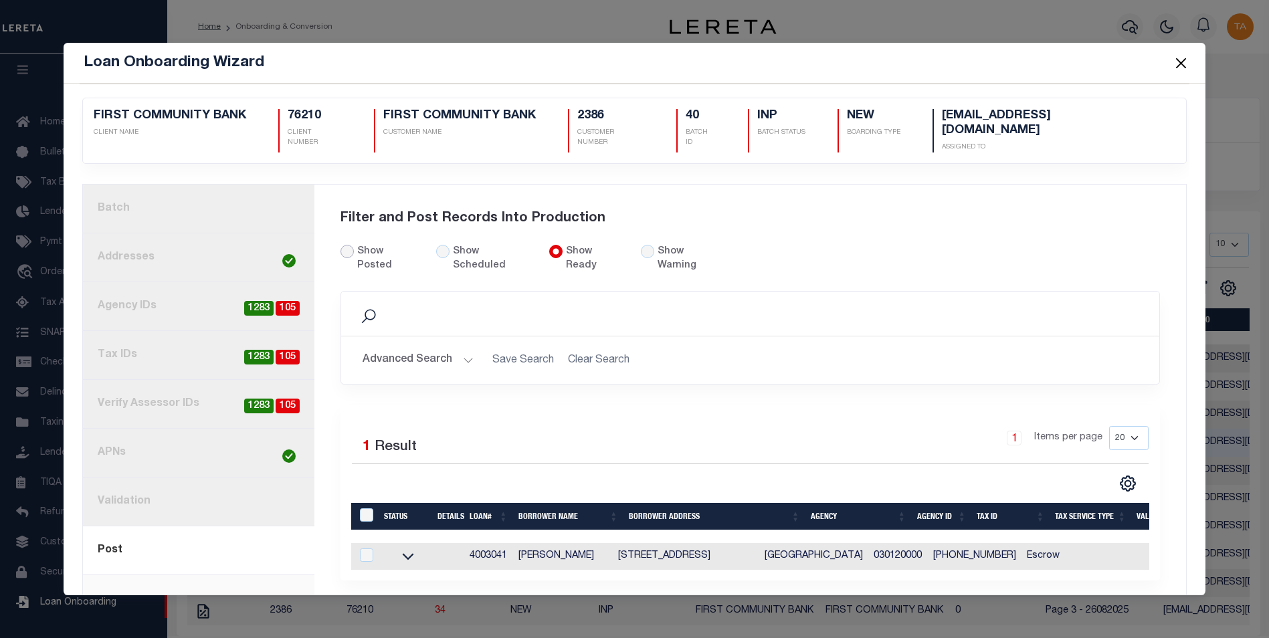
click at [345, 245] on input "Show Posted" at bounding box center [347, 251] width 13 height 13
radio input "true"
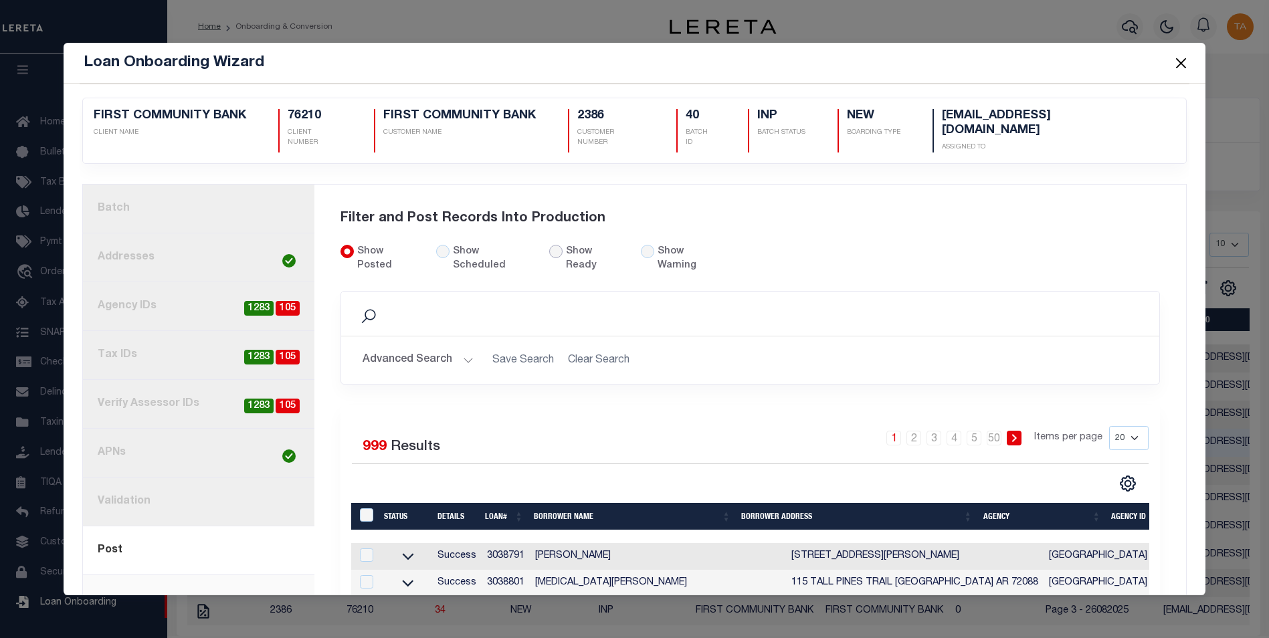
click at [550, 245] on input "Show Ready" at bounding box center [555, 251] width 13 height 13
radio input "true"
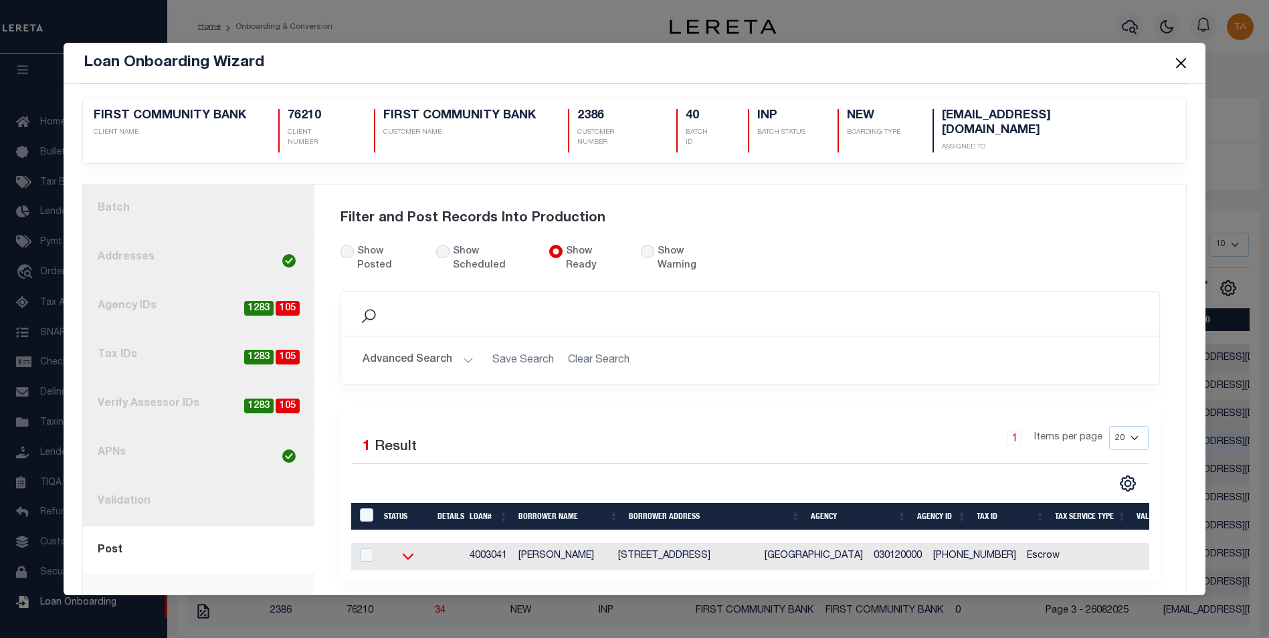
click at [409, 554] on icon at bounding box center [408, 557] width 11 height 7
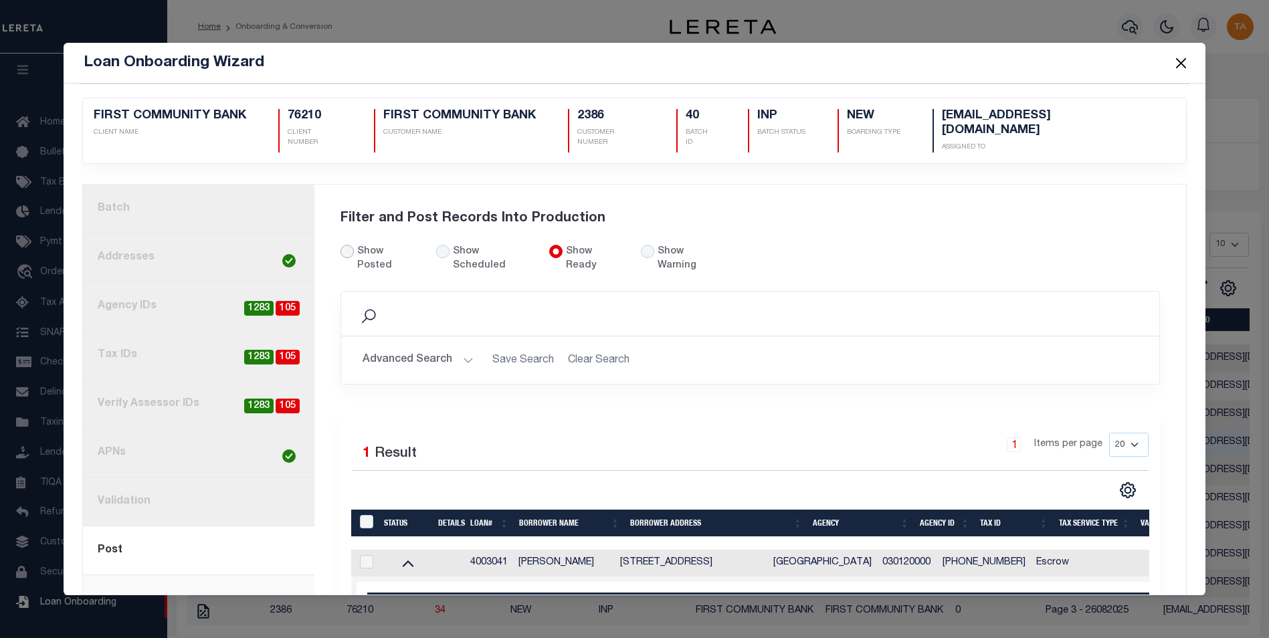
click at [345, 245] on input "Show Posted" at bounding box center [347, 251] width 13 height 13
radio input "true"
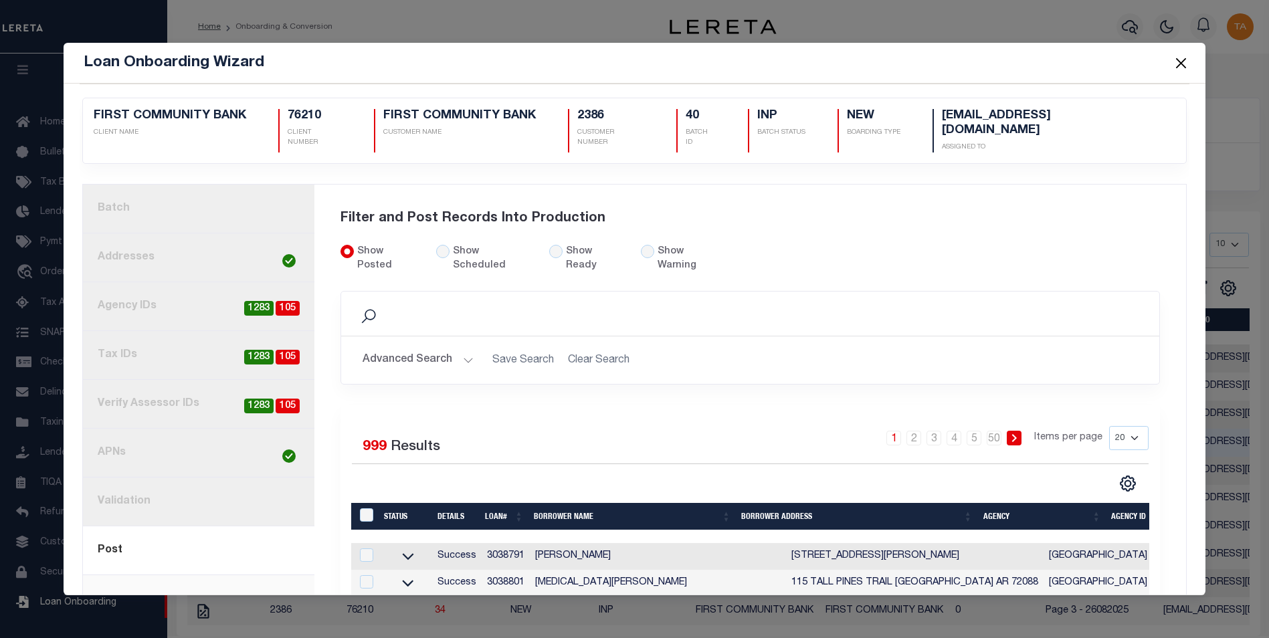
click at [501, 543] on td "3038791" at bounding box center [506, 556] width 48 height 27
checkbox input "false"
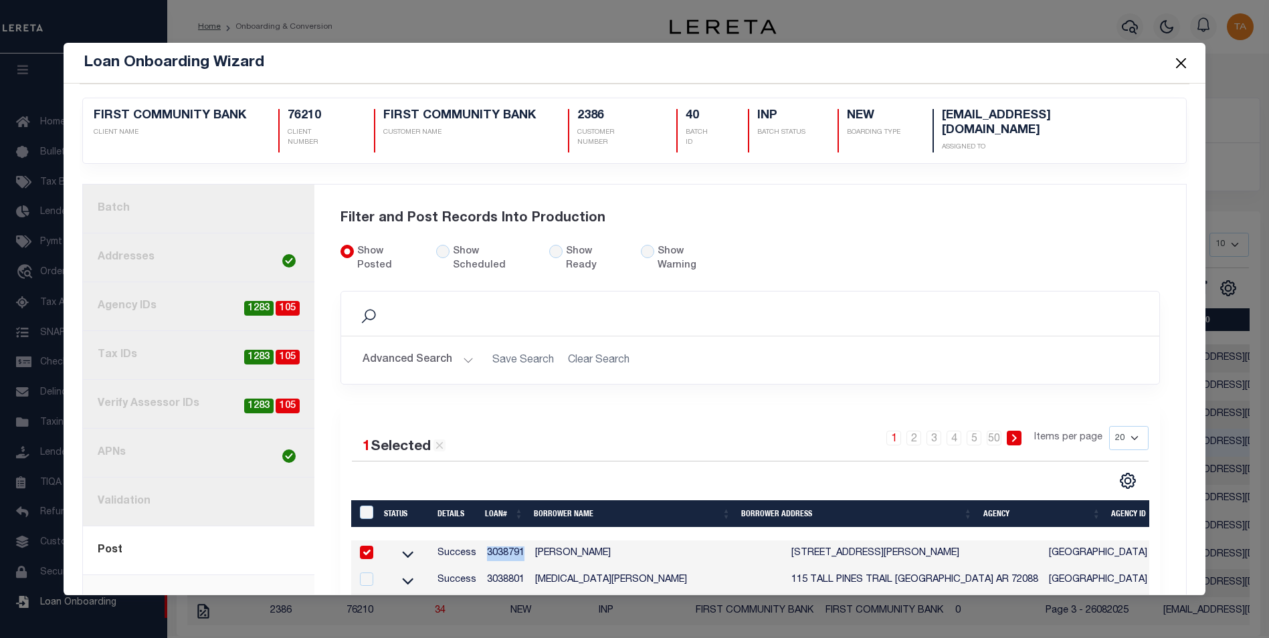
click at [501, 541] on td "3038791" at bounding box center [506, 554] width 48 height 27
checkbox input "false"
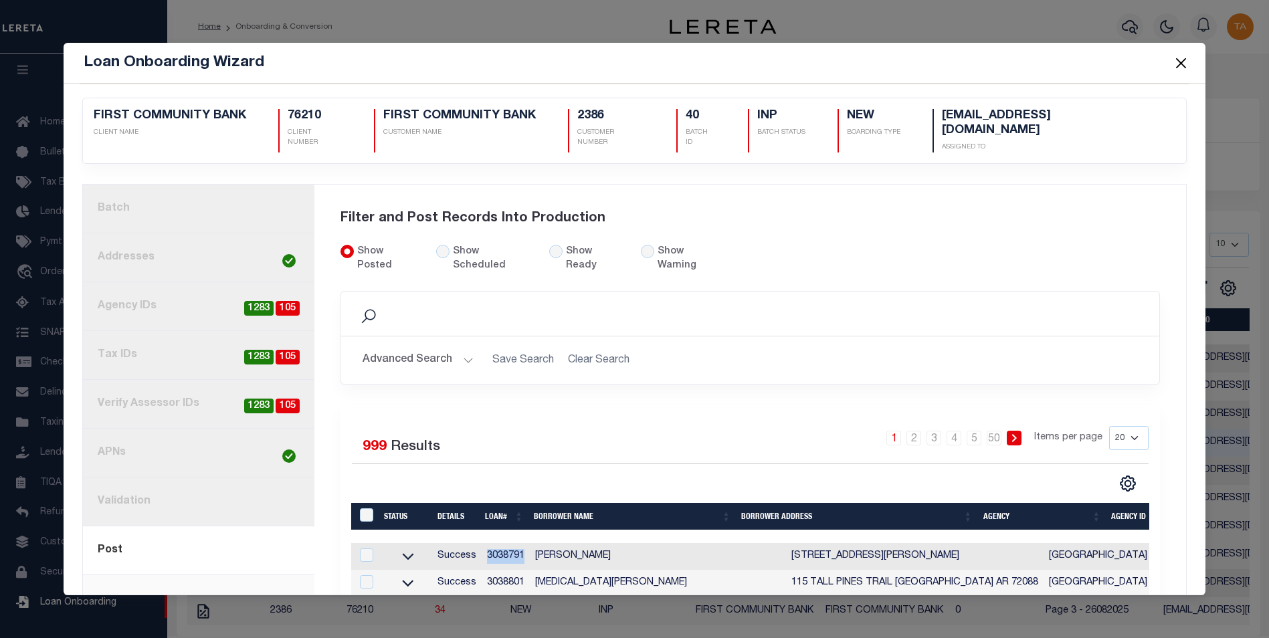
copy td "3038791"
click at [550, 245] on input "Show Ready" at bounding box center [555, 251] width 13 height 13
radio input "true"
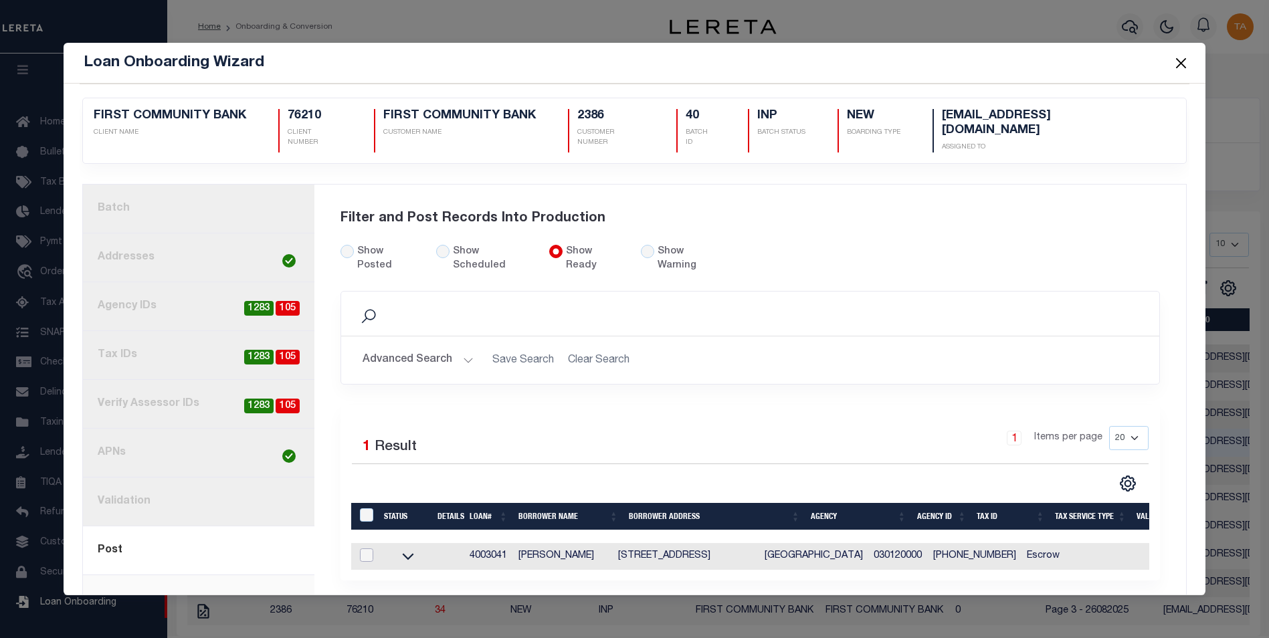
click at [362, 549] on input "checkbox" at bounding box center [366, 555] width 13 height 13
checkbox input "true"
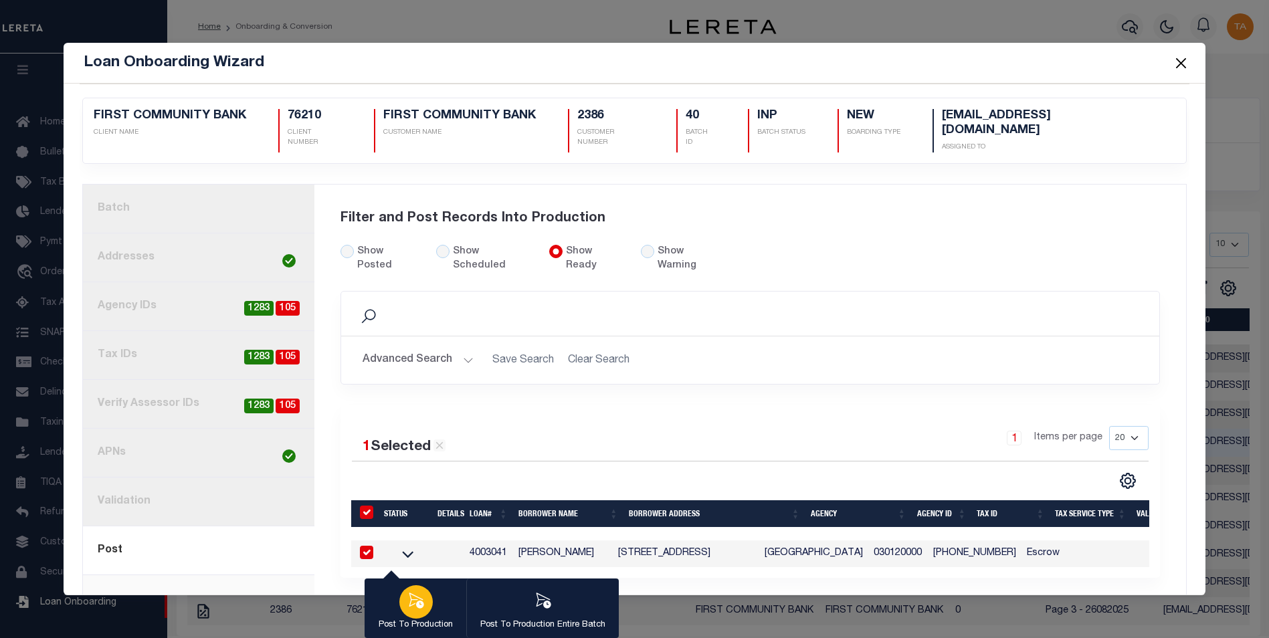
click at [407, 600] on icon "button" at bounding box center [415, 600] width 17 height 17
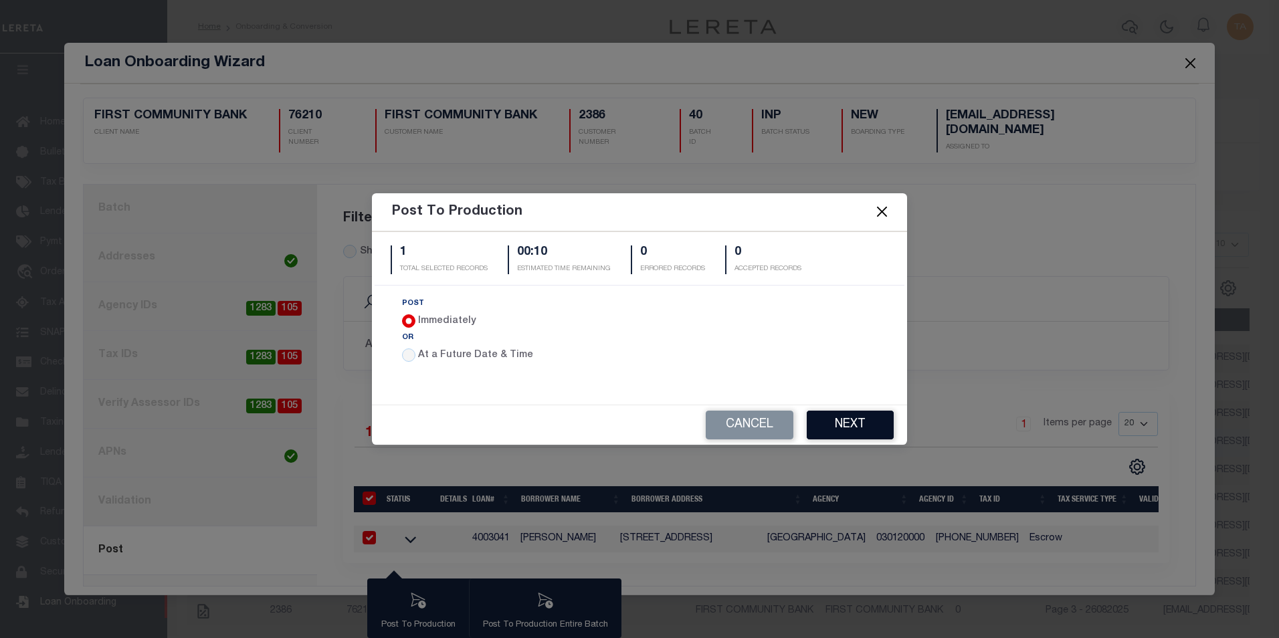
click at [830, 423] on button "Next" at bounding box center [850, 425] width 87 height 29
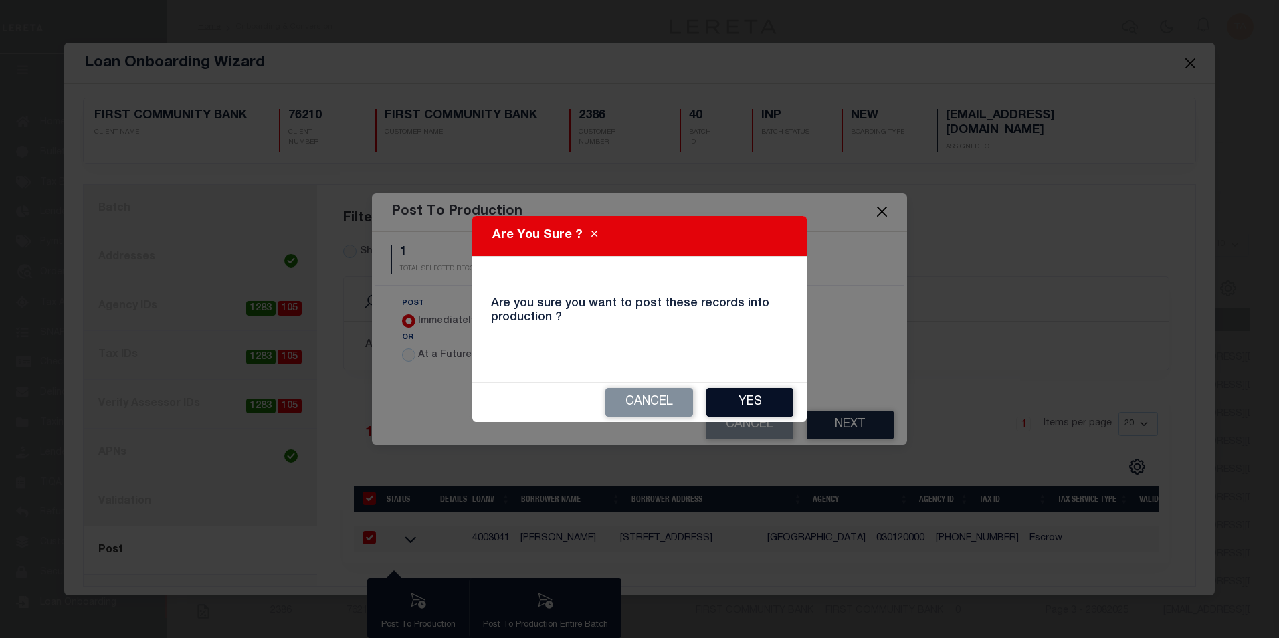
click at [741, 403] on button "Yes" at bounding box center [750, 402] width 87 height 29
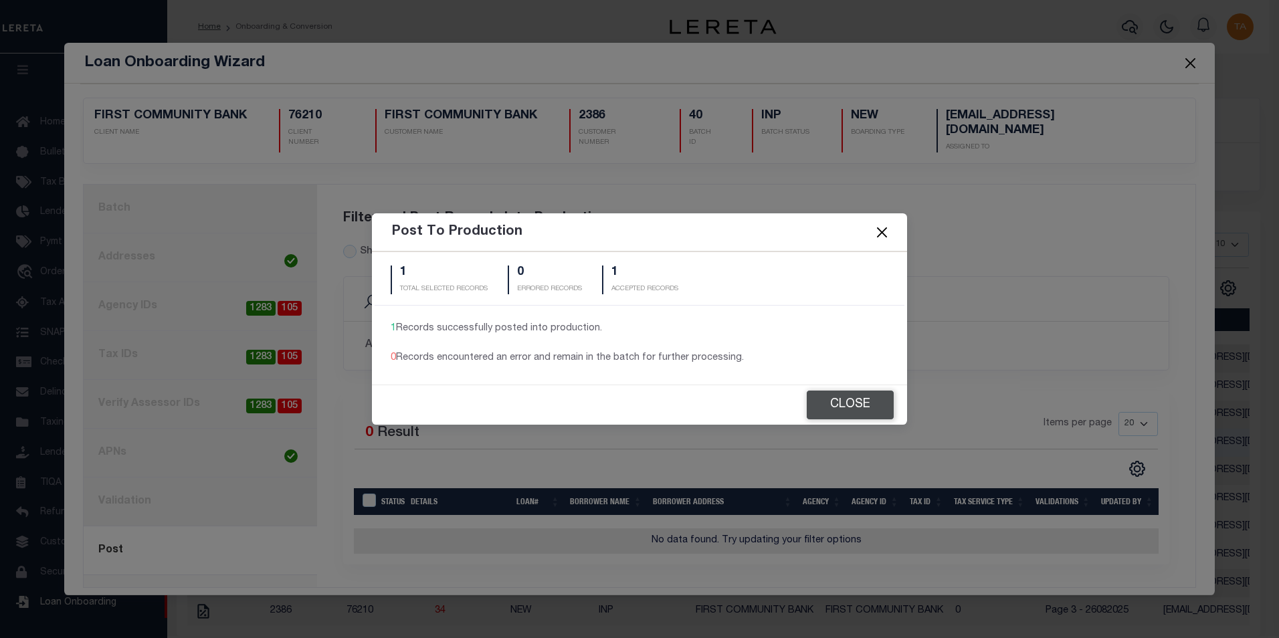
click at [844, 410] on button "Close" at bounding box center [850, 405] width 87 height 29
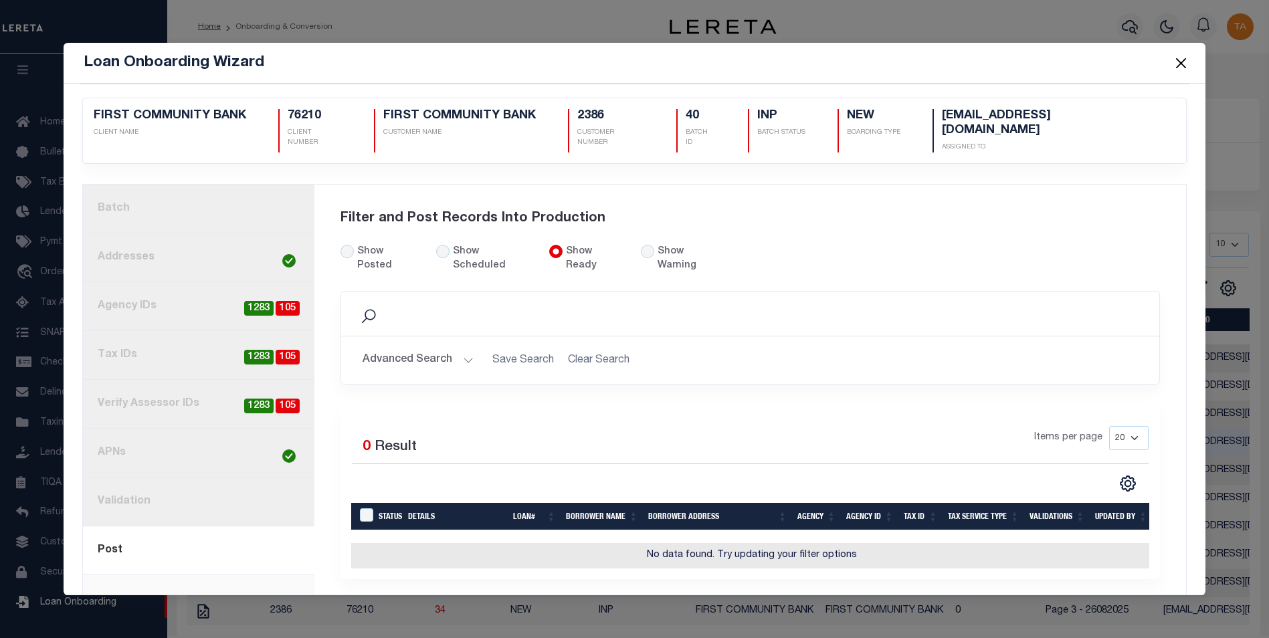
click at [1184, 63] on button "Close" at bounding box center [1180, 62] width 17 height 17
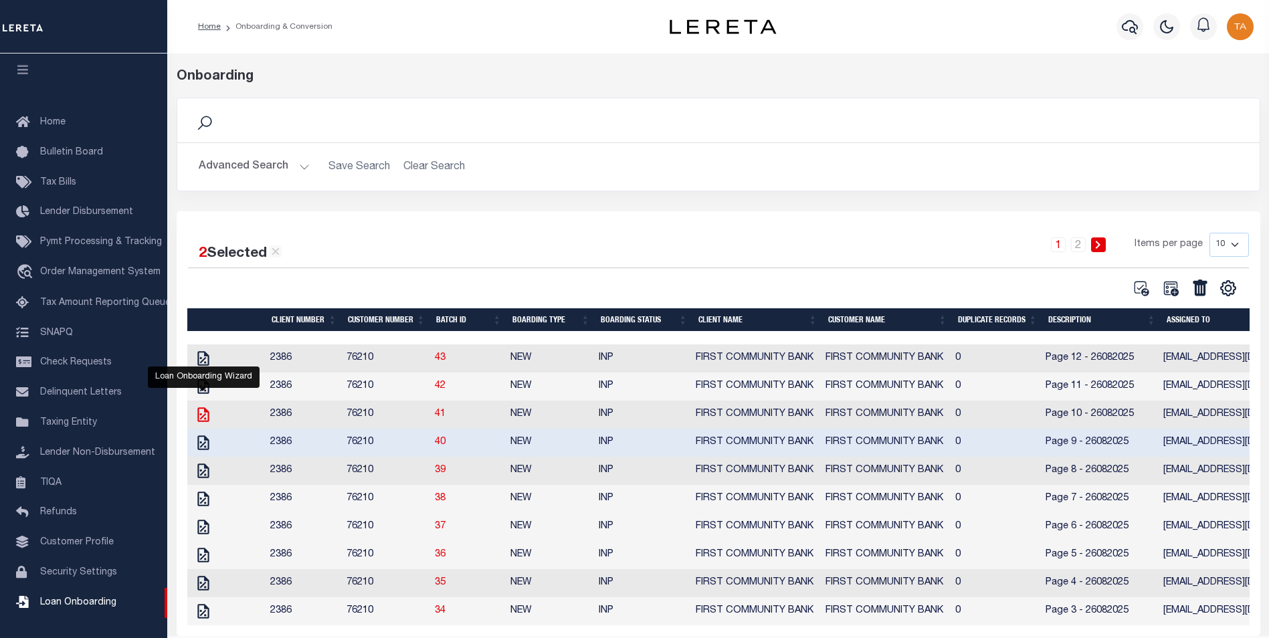
click at [201, 415] on icon "" at bounding box center [203, 414] width 17 height 17
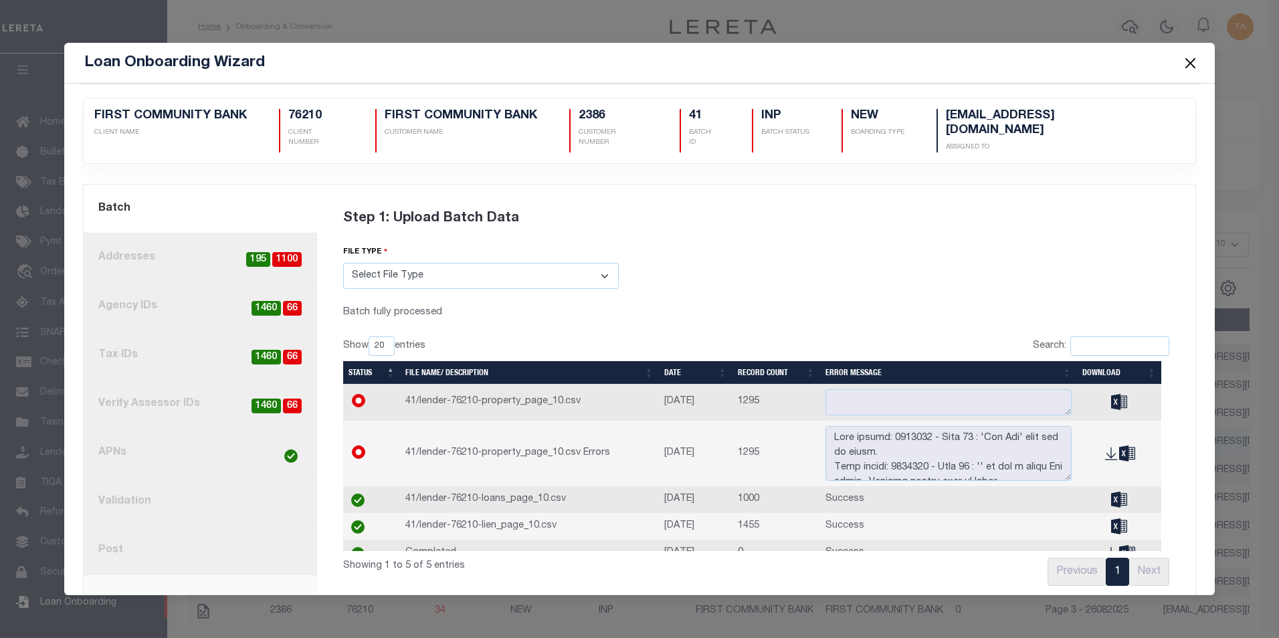
click at [160, 245] on link "2. Addresses 1100 195" at bounding box center [201, 258] width 234 height 49
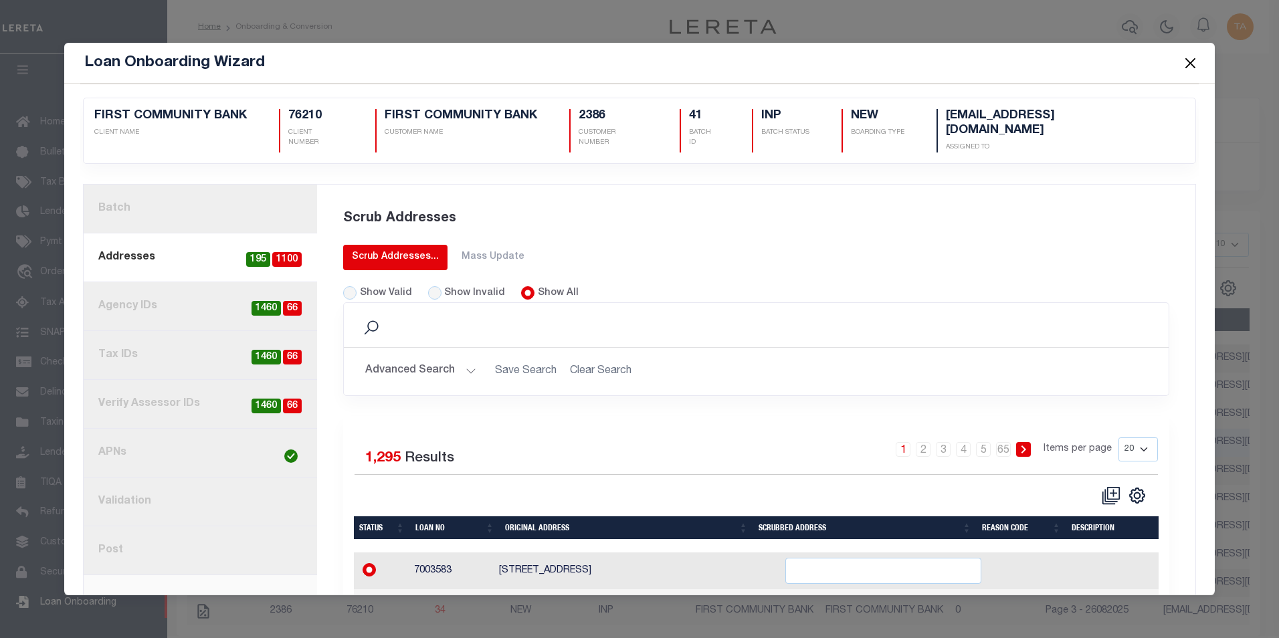
click at [413, 250] on div "Scrub Addresses..." at bounding box center [395, 257] width 87 height 14
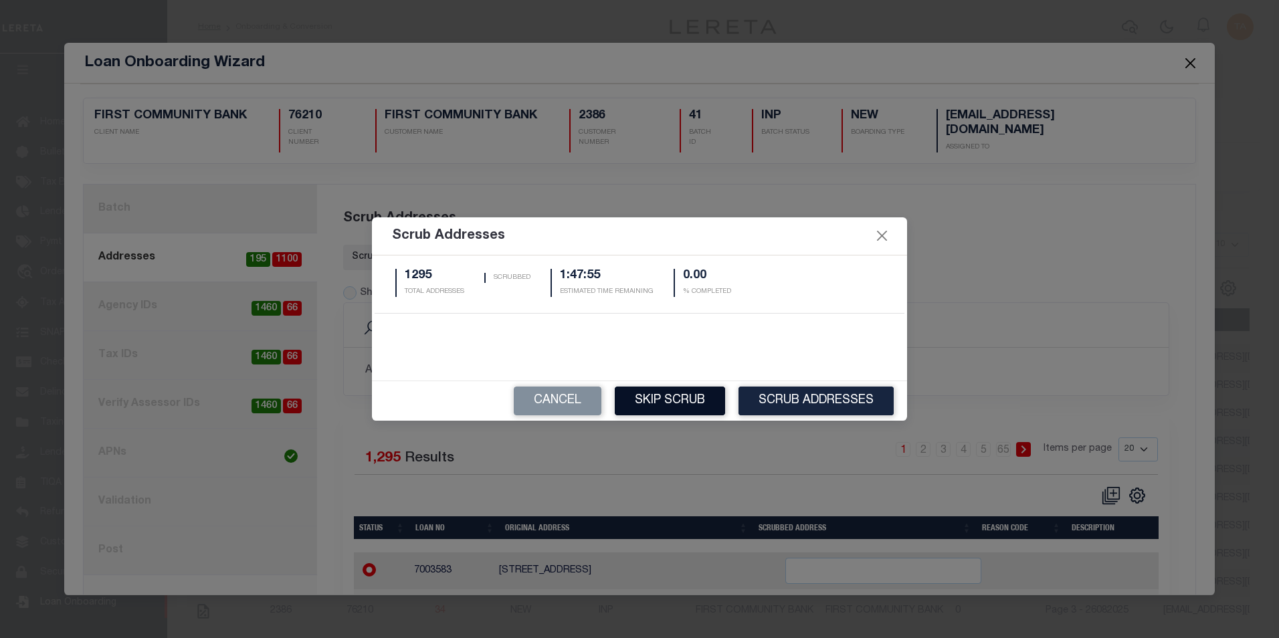
click at [674, 401] on button "Skip Scrub" at bounding box center [670, 401] width 110 height 29
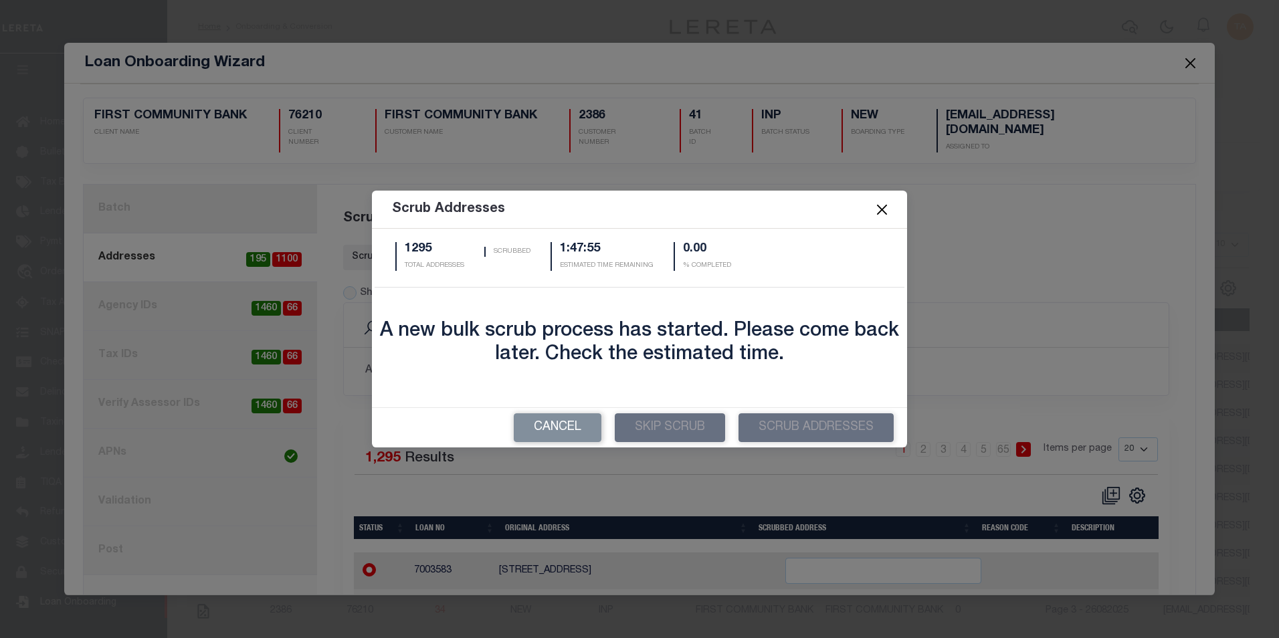
click at [879, 211] on button "Close" at bounding box center [882, 209] width 17 height 17
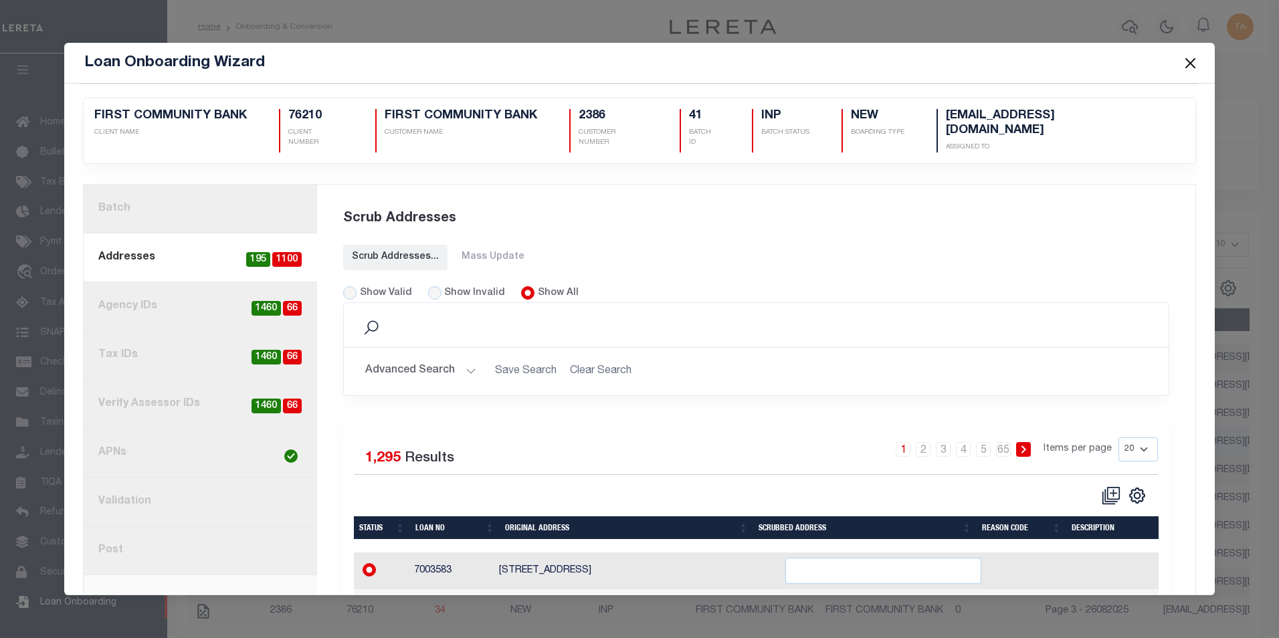
click at [1186, 62] on button "Close" at bounding box center [1190, 62] width 17 height 17
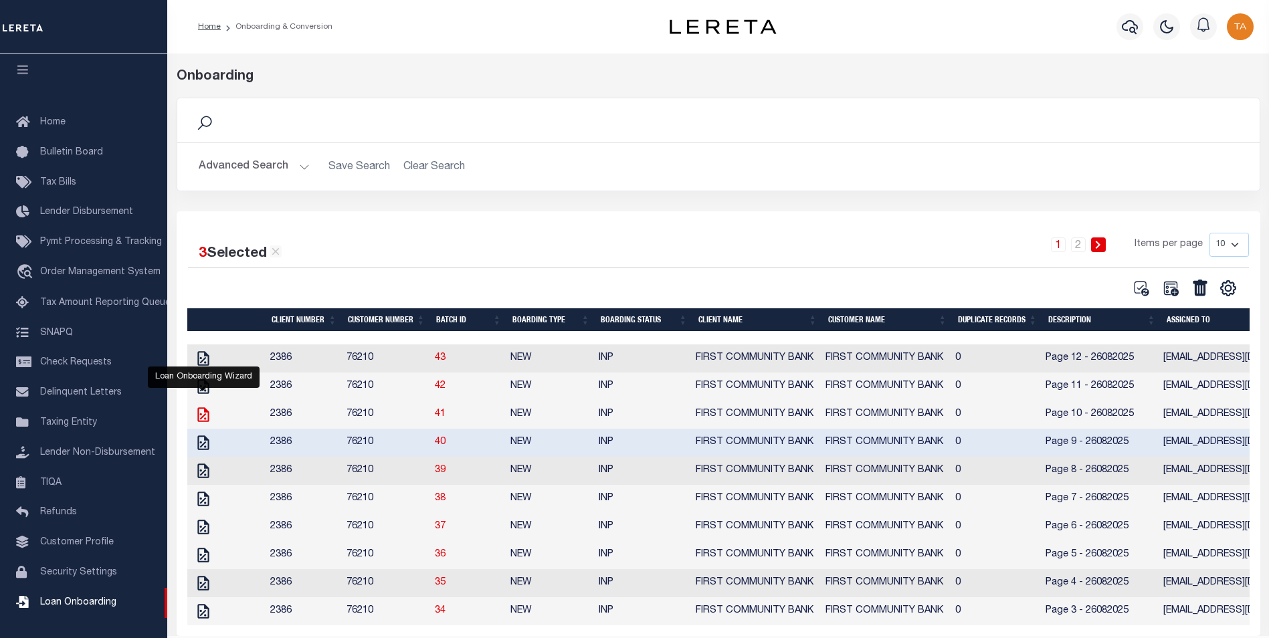
click at [198, 422] on icon "" at bounding box center [202, 414] width 11 height 15
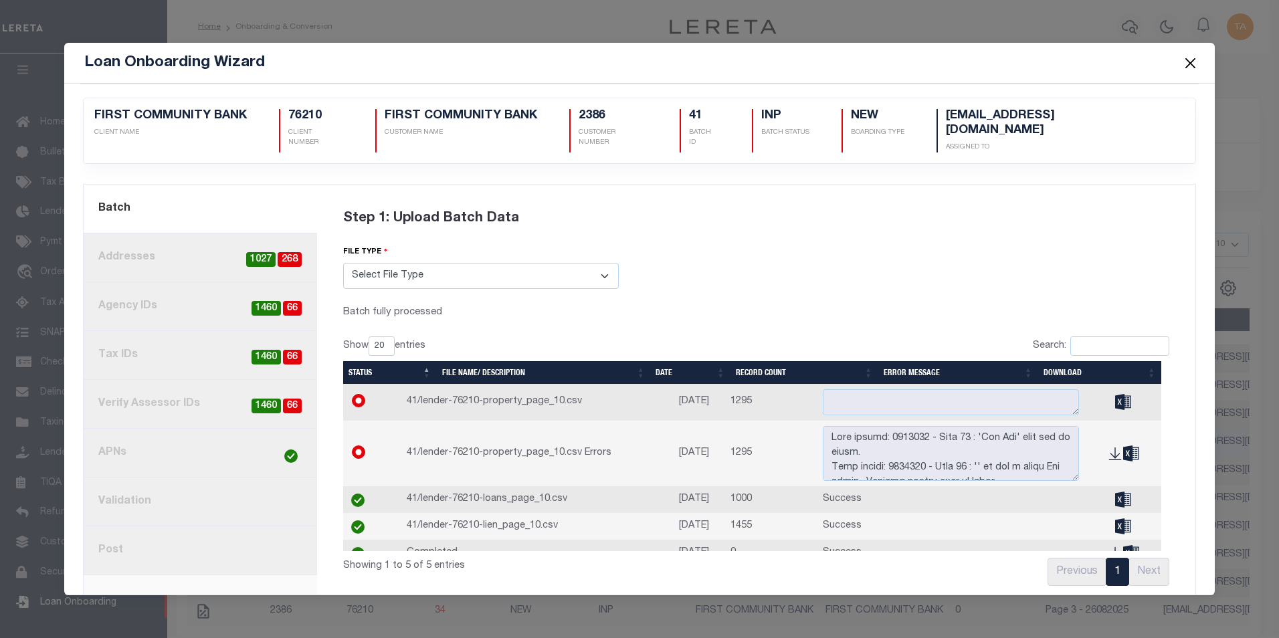
click at [1188, 60] on button "Close" at bounding box center [1190, 62] width 17 height 17
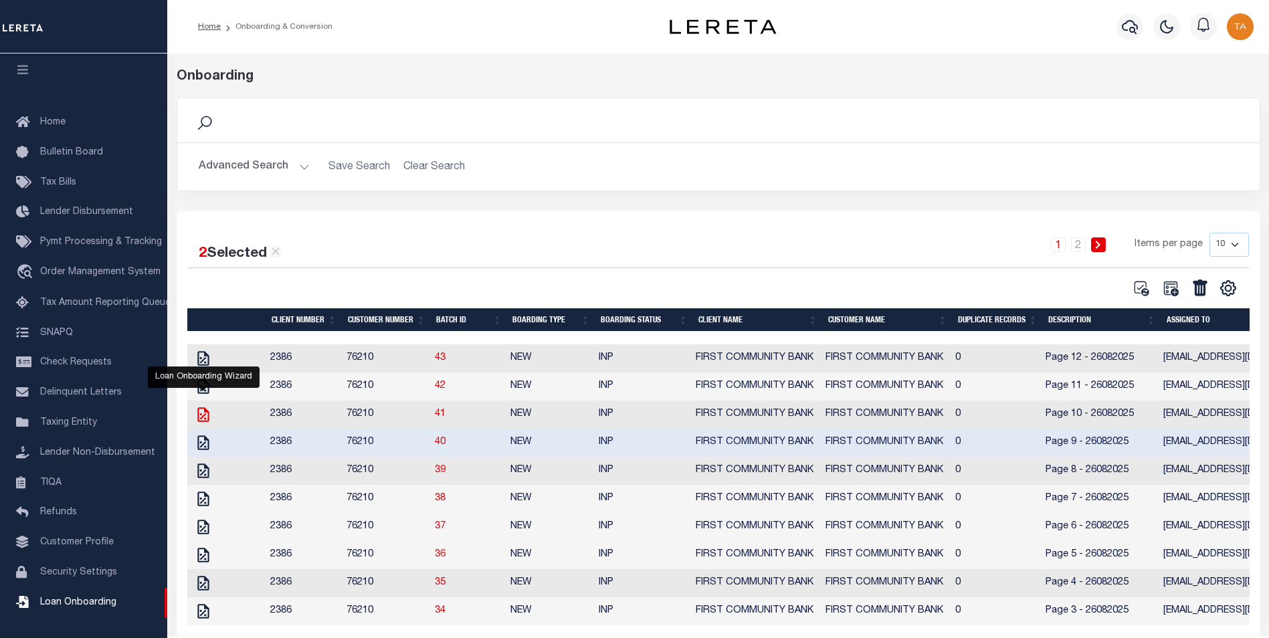
click at [200, 418] on icon "" at bounding box center [202, 414] width 11 height 15
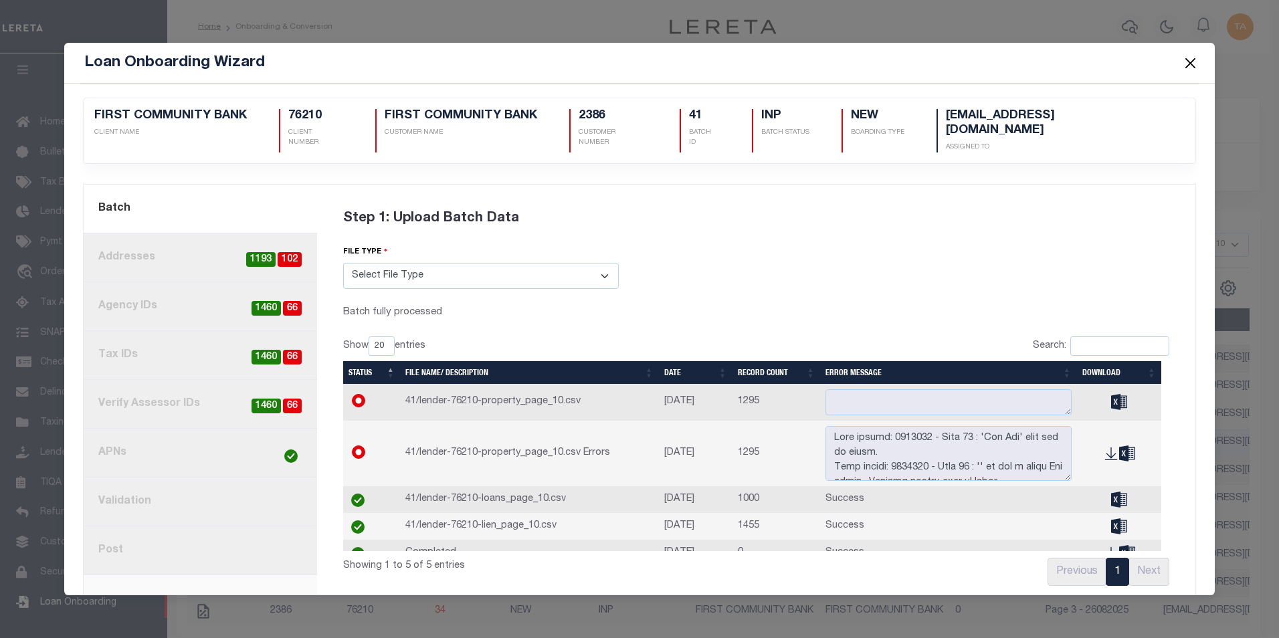
click at [1180, 63] on span at bounding box center [1189, 62] width 51 height 37
click at [1190, 64] on button "Close" at bounding box center [1190, 62] width 17 height 17
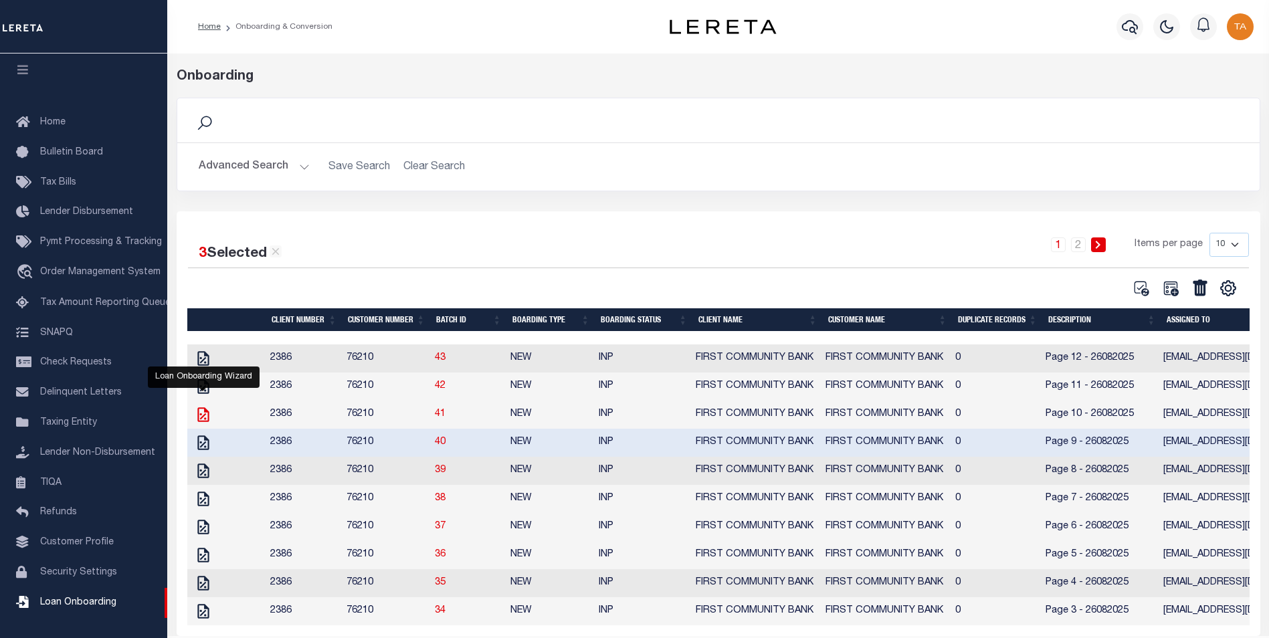
click at [199, 420] on icon "" at bounding box center [202, 414] width 11 height 15
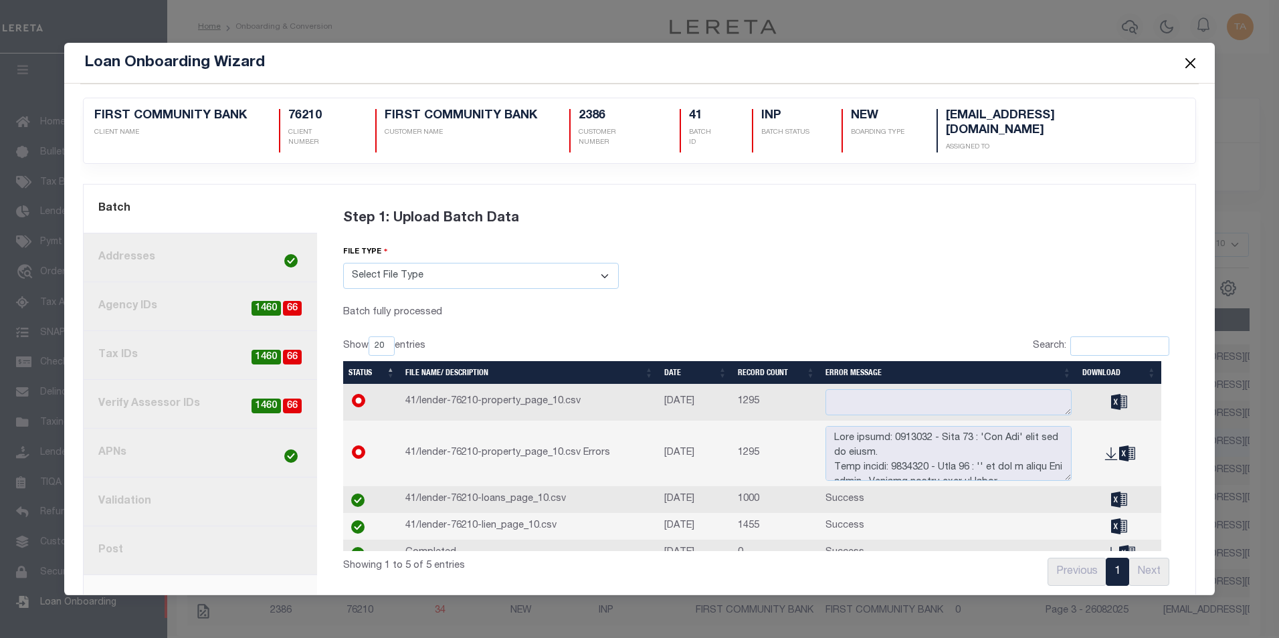
click at [171, 541] on link "8. Post" at bounding box center [201, 551] width 234 height 49
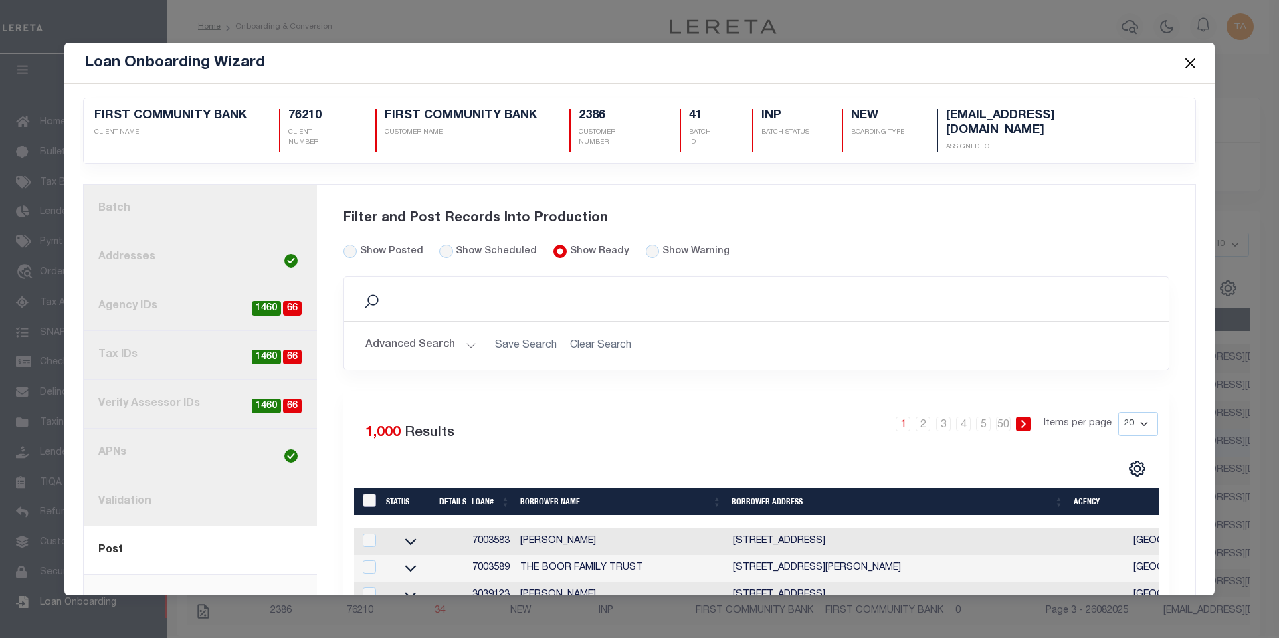
click at [369, 494] on input "LoanPrepID" at bounding box center [369, 500] width 13 height 13
checkbox input "true"
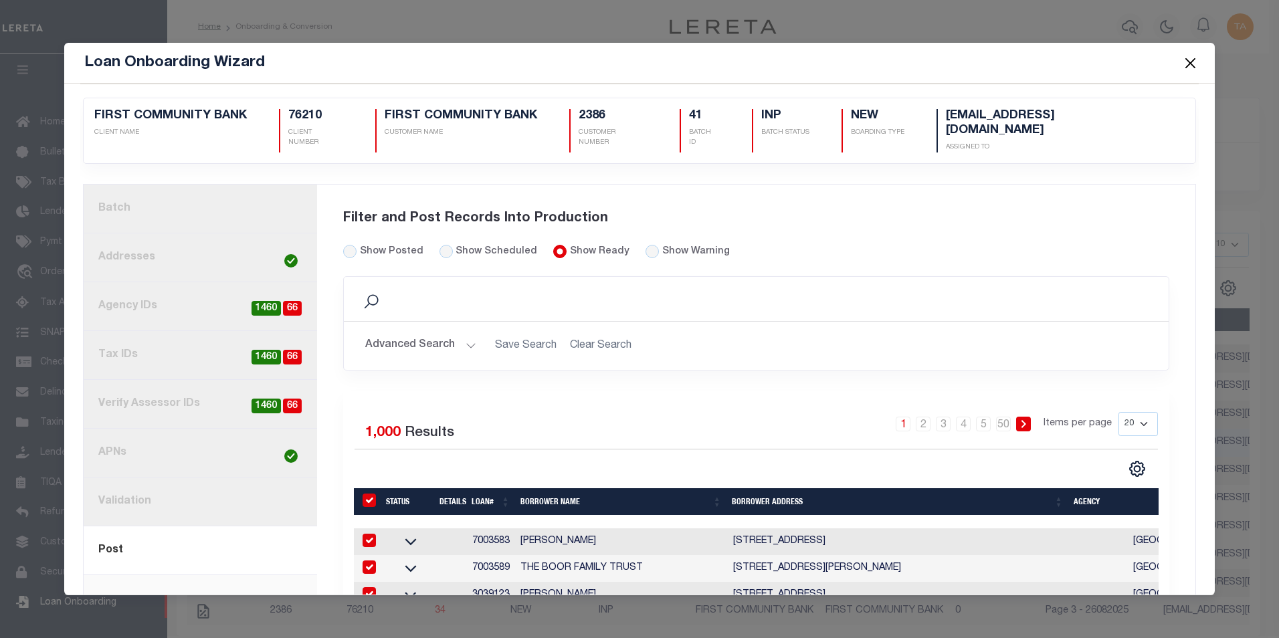
checkbox input "true"
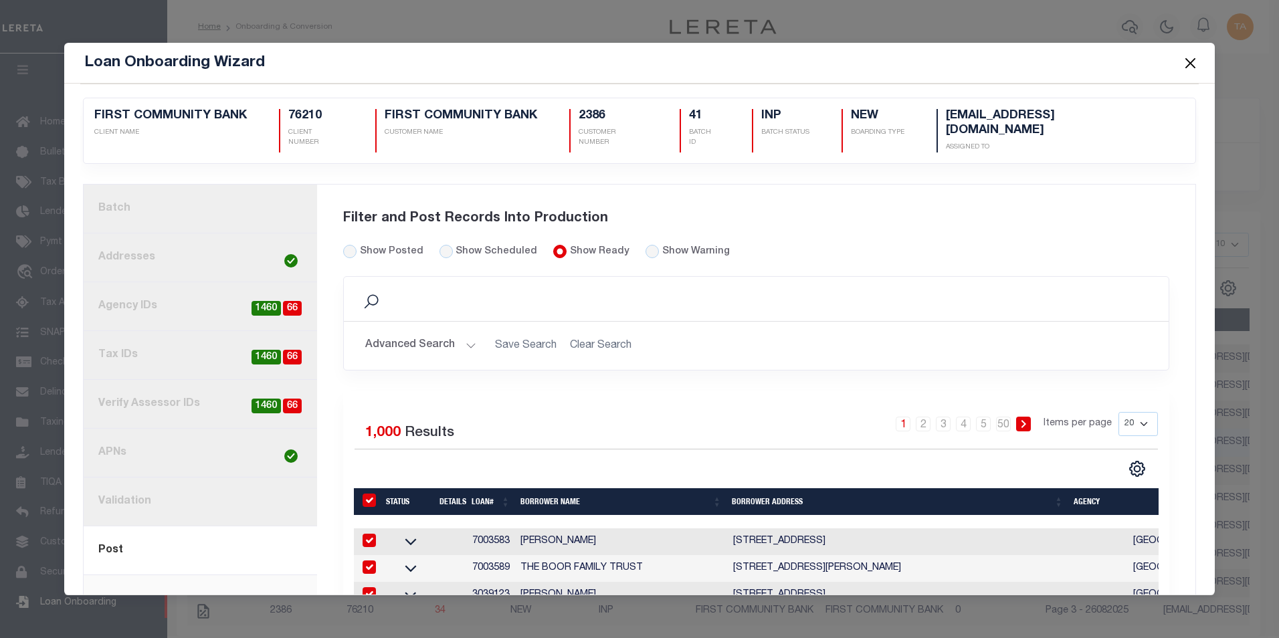
checkbox input "true"
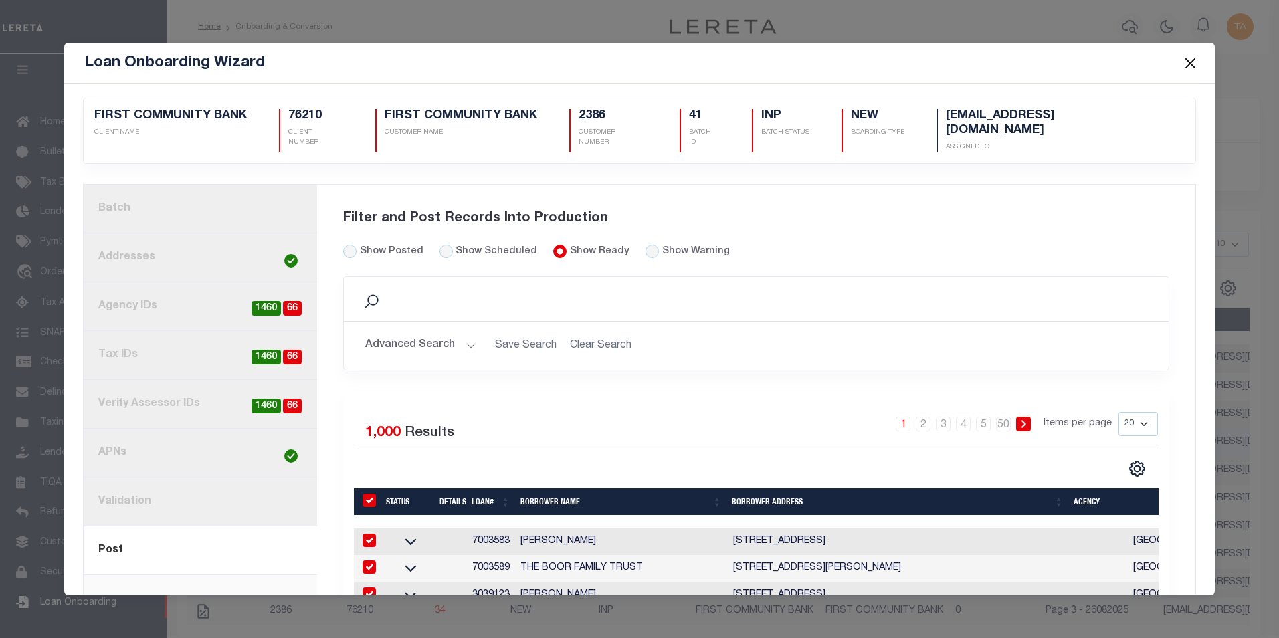
checkbox input "true"
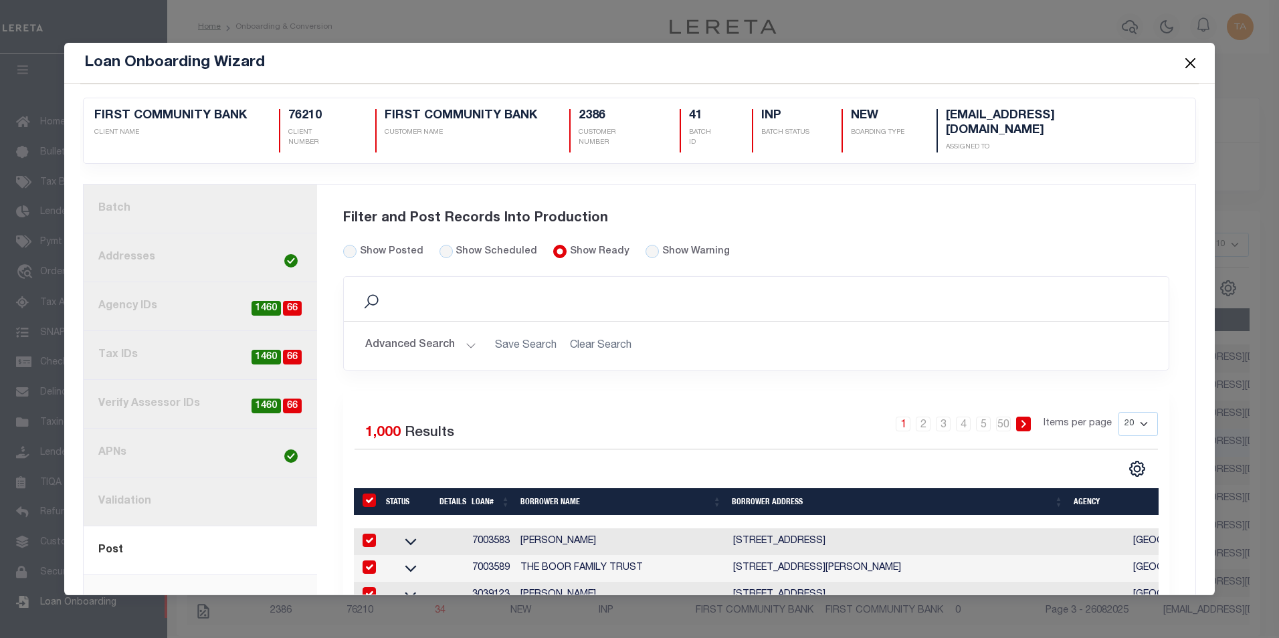
checkbox input "true"
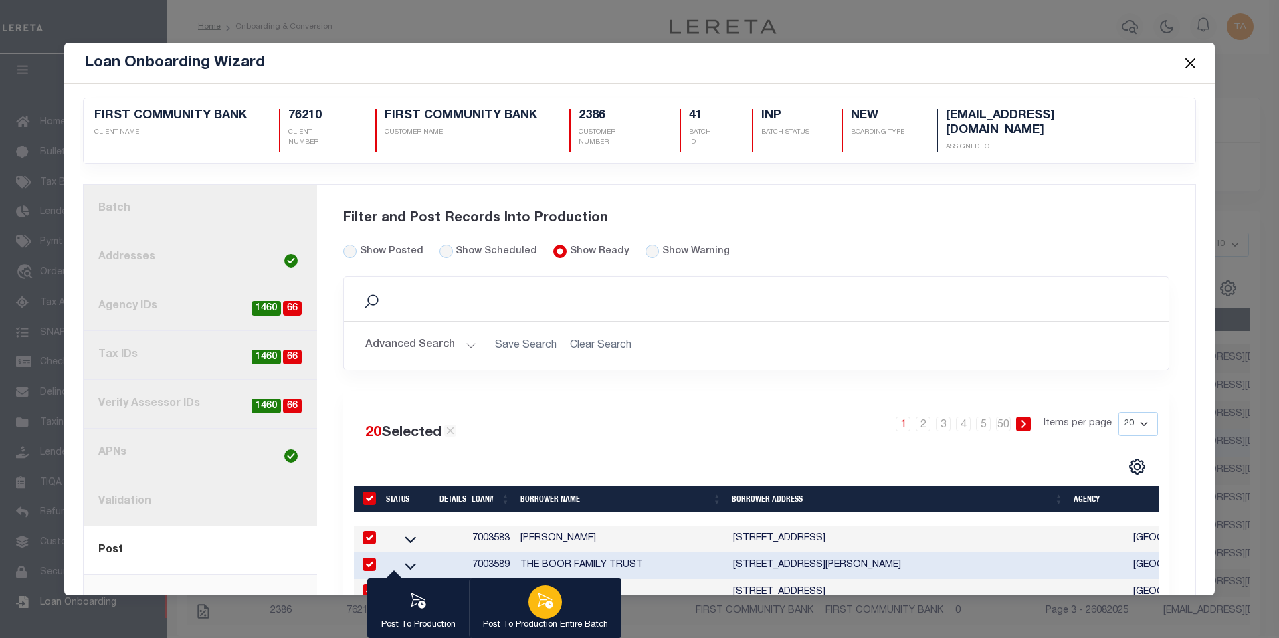
click at [535, 606] on div "button" at bounding box center [545, 601] width 33 height 33
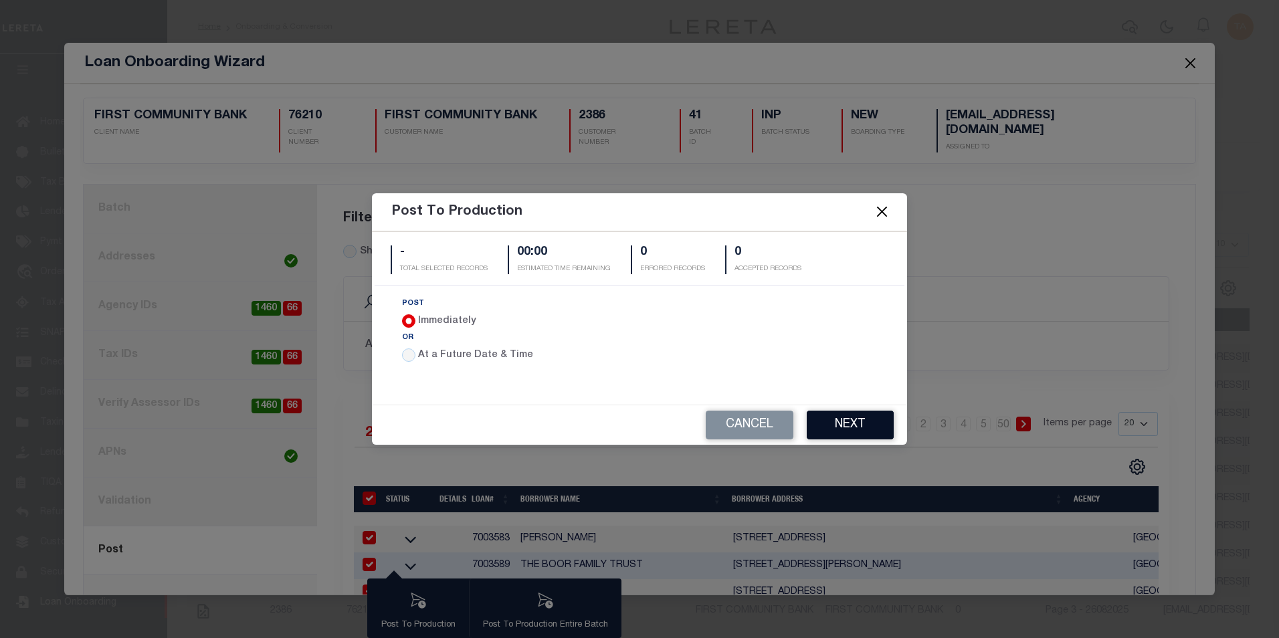
click at [828, 415] on button "Next" at bounding box center [850, 425] width 87 height 29
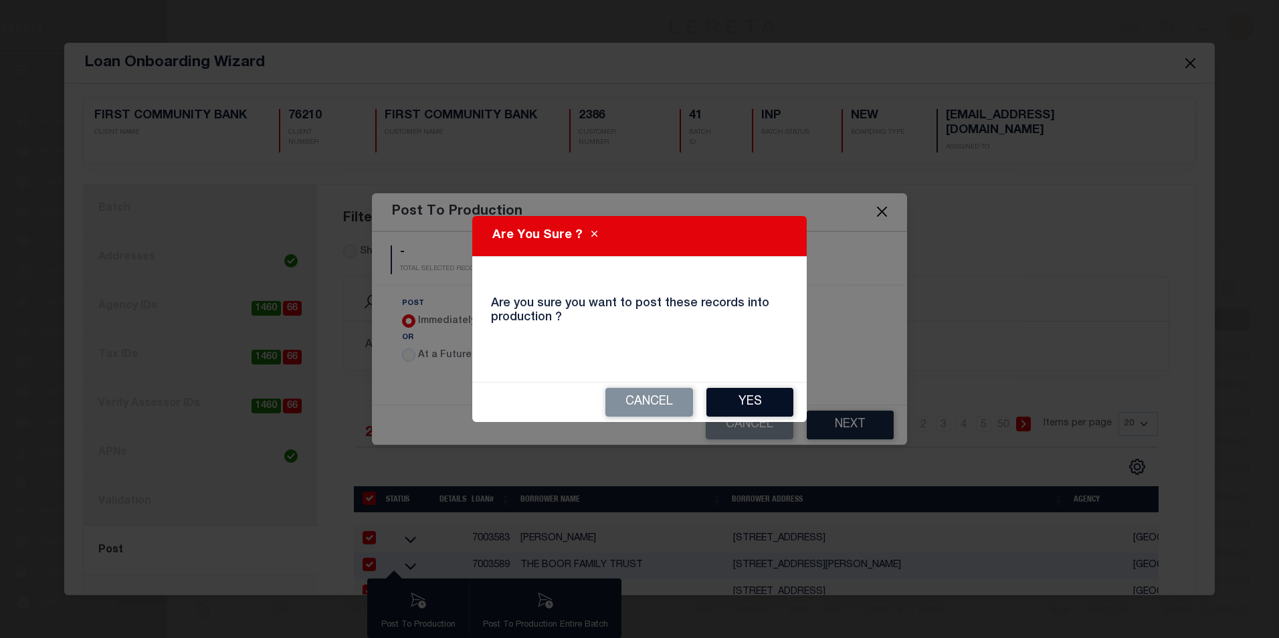
click at [763, 414] on button "Yes" at bounding box center [750, 402] width 87 height 29
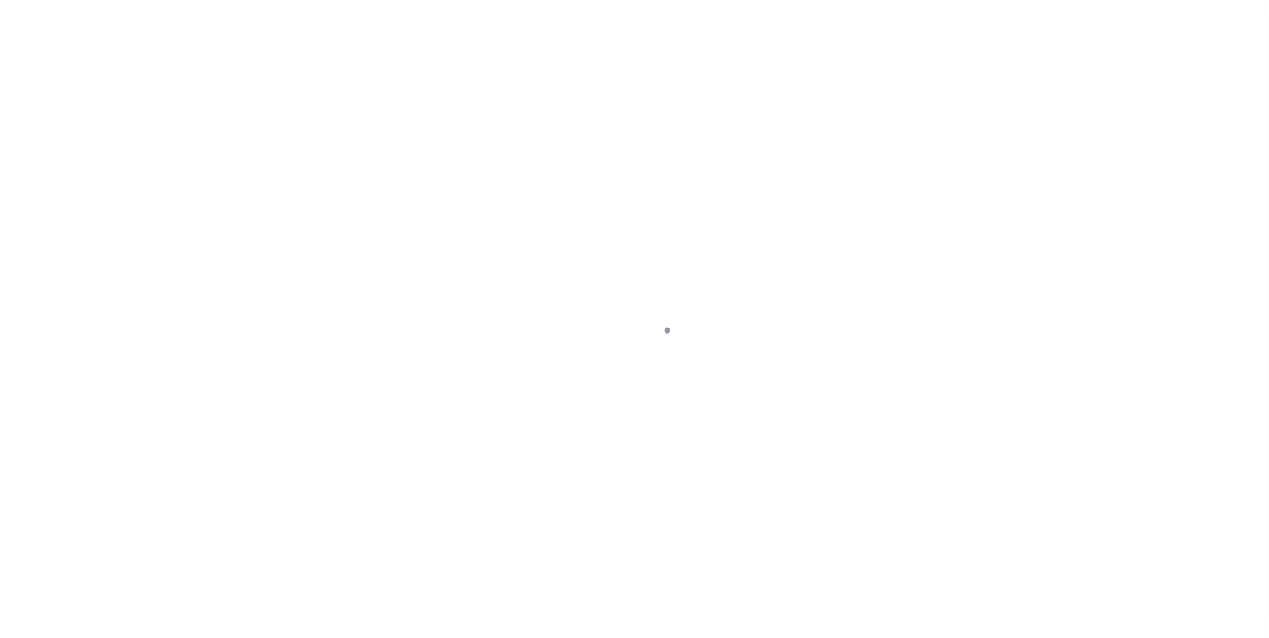
select select
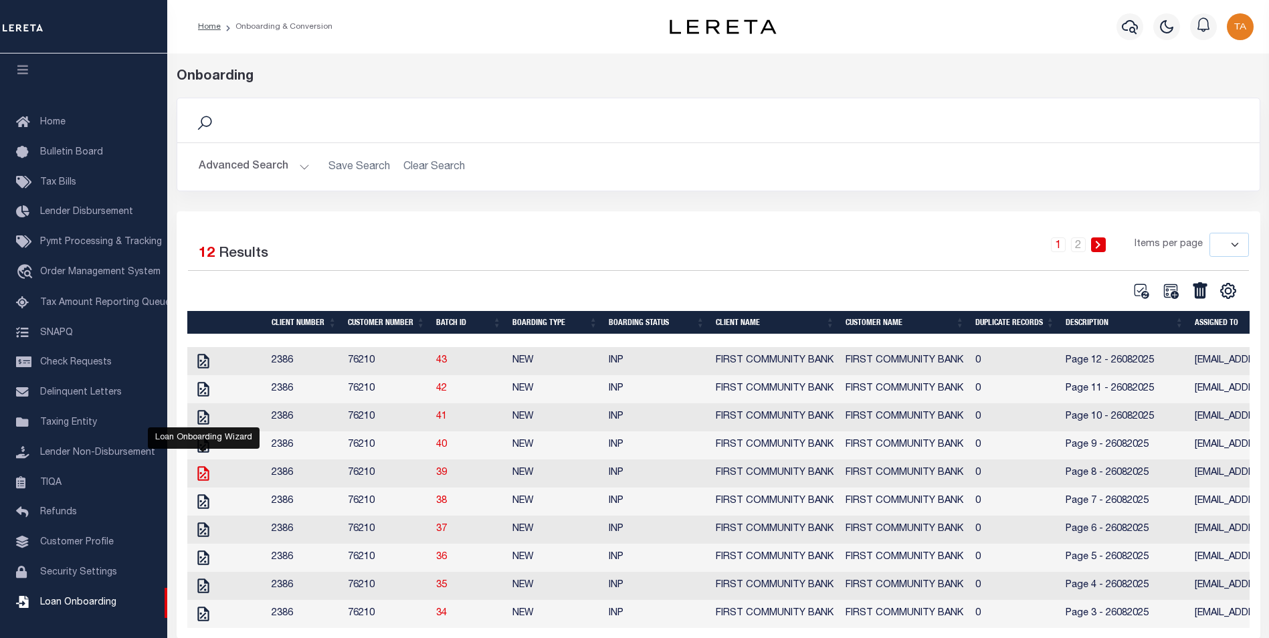
click at [197, 478] on icon "" at bounding box center [203, 473] width 17 height 17
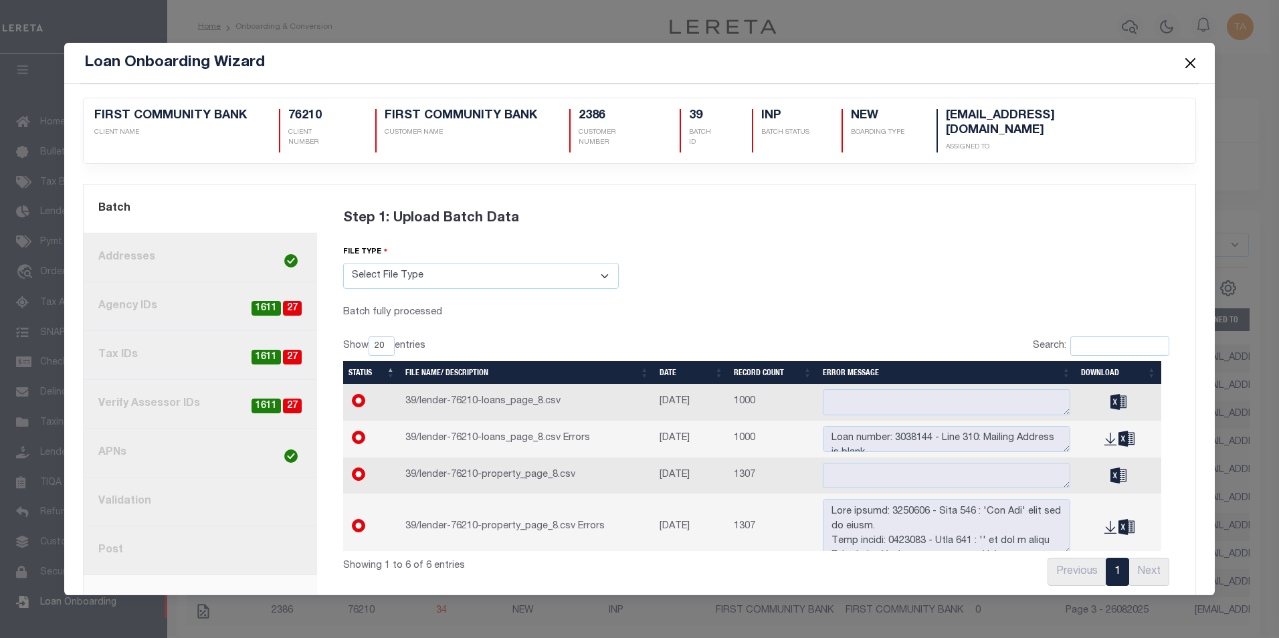
click at [138, 543] on link "8. Post" at bounding box center [201, 551] width 234 height 49
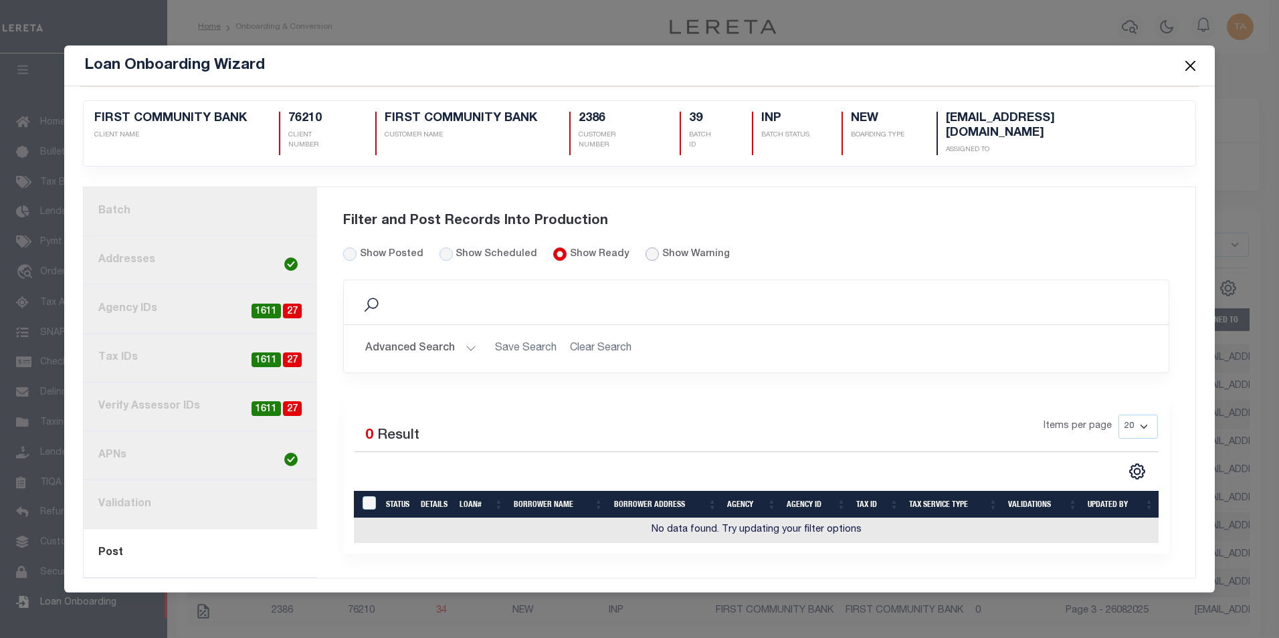
click at [646, 248] on input "radio" at bounding box center [652, 254] width 13 height 13
radio input "true"
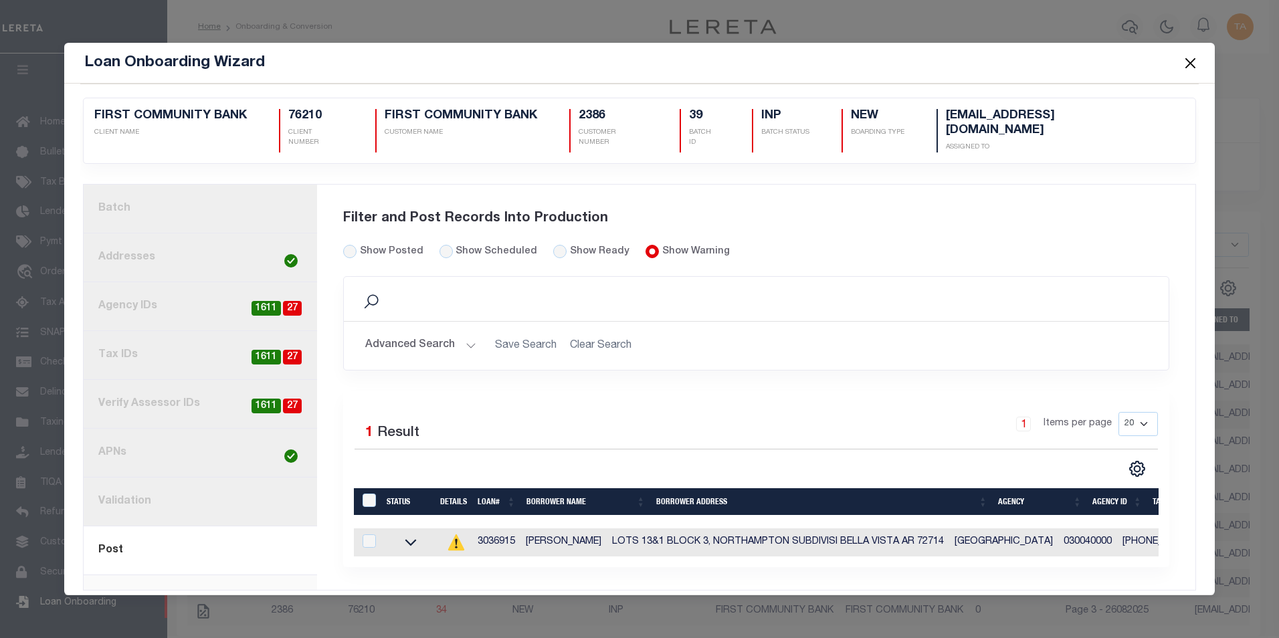
click at [1192, 62] on button "Close" at bounding box center [1190, 62] width 17 height 17
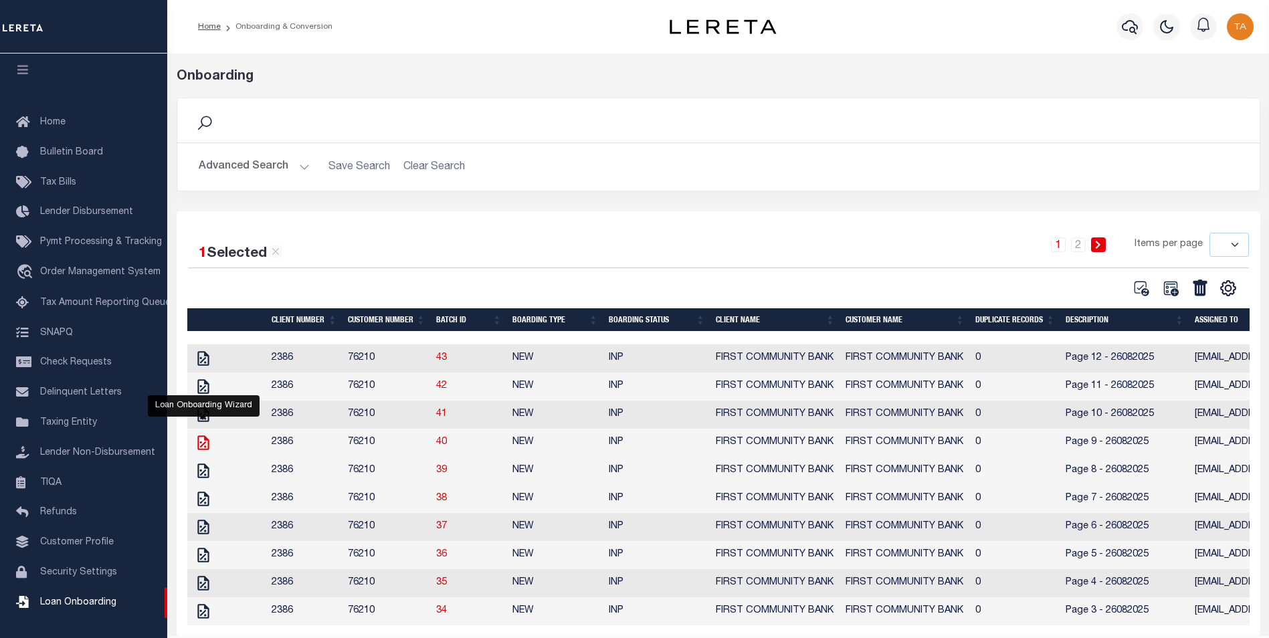
click at [202, 450] on icon "" at bounding box center [202, 443] width 11 height 15
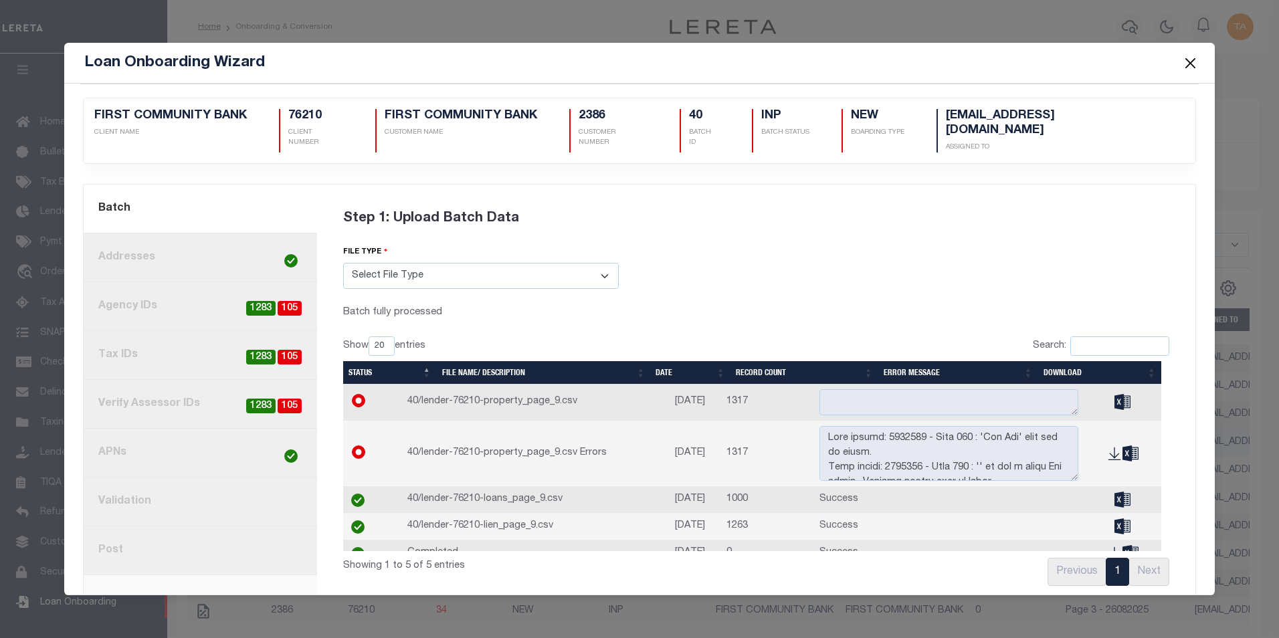
click at [159, 300] on link "3. Agency IDs 105 1283" at bounding box center [201, 306] width 234 height 49
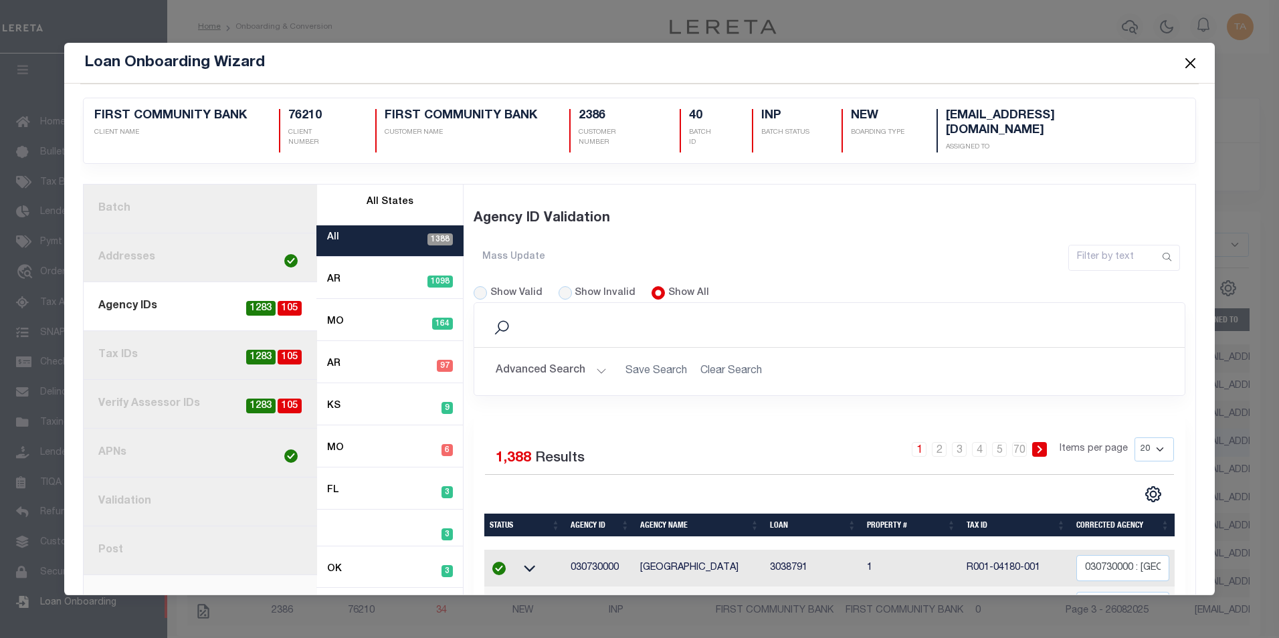
click at [1190, 66] on button "Close" at bounding box center [1190, 62] width 17 height 17
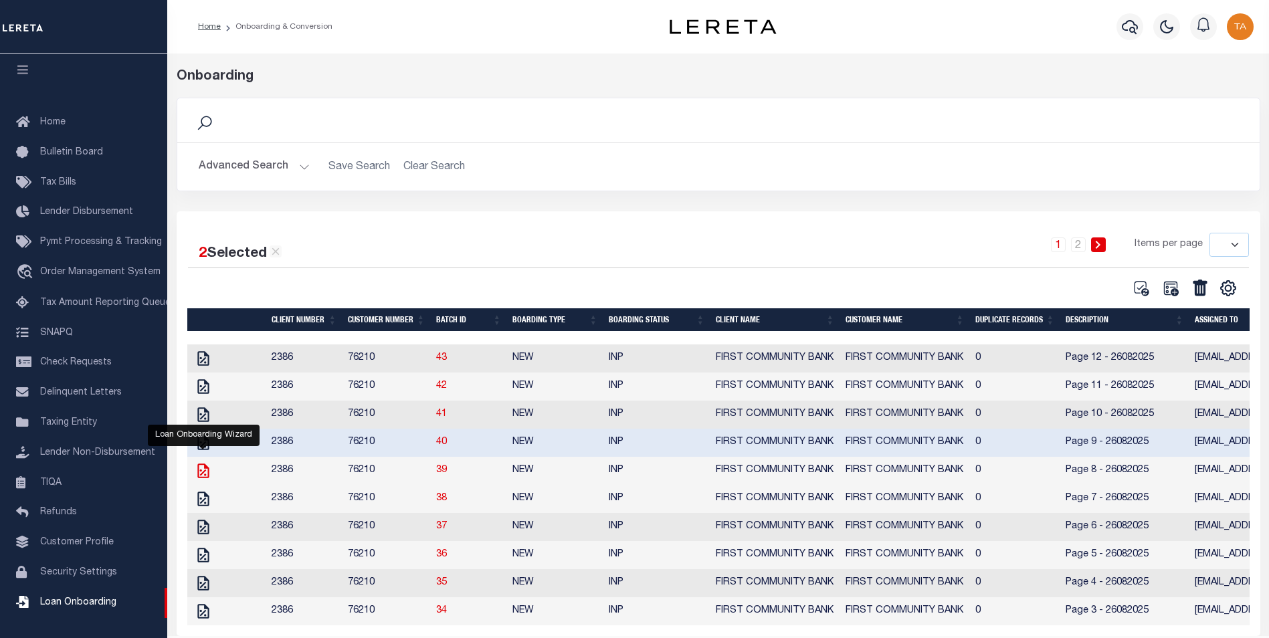
click at [201, 478] on icon "" at bounding box center [202, 471] width 11 height 15
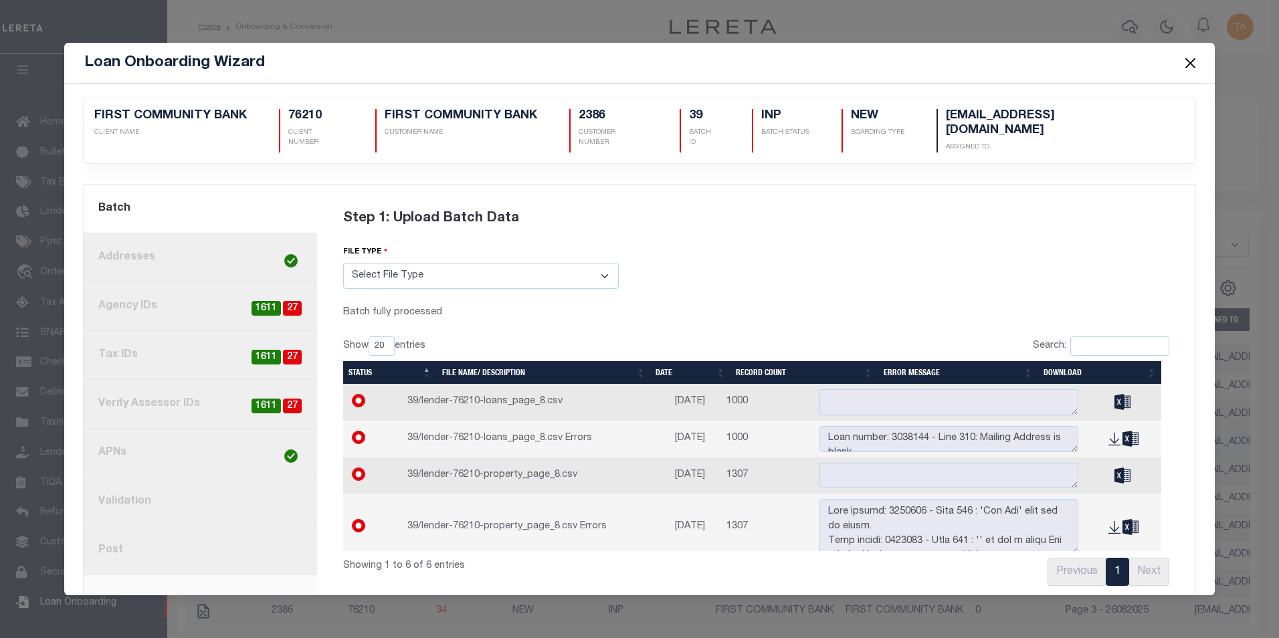
click at [183, 291] on link "3. Agency IDs 27 1611" at bounding box center [201, 306] width 234 height 49
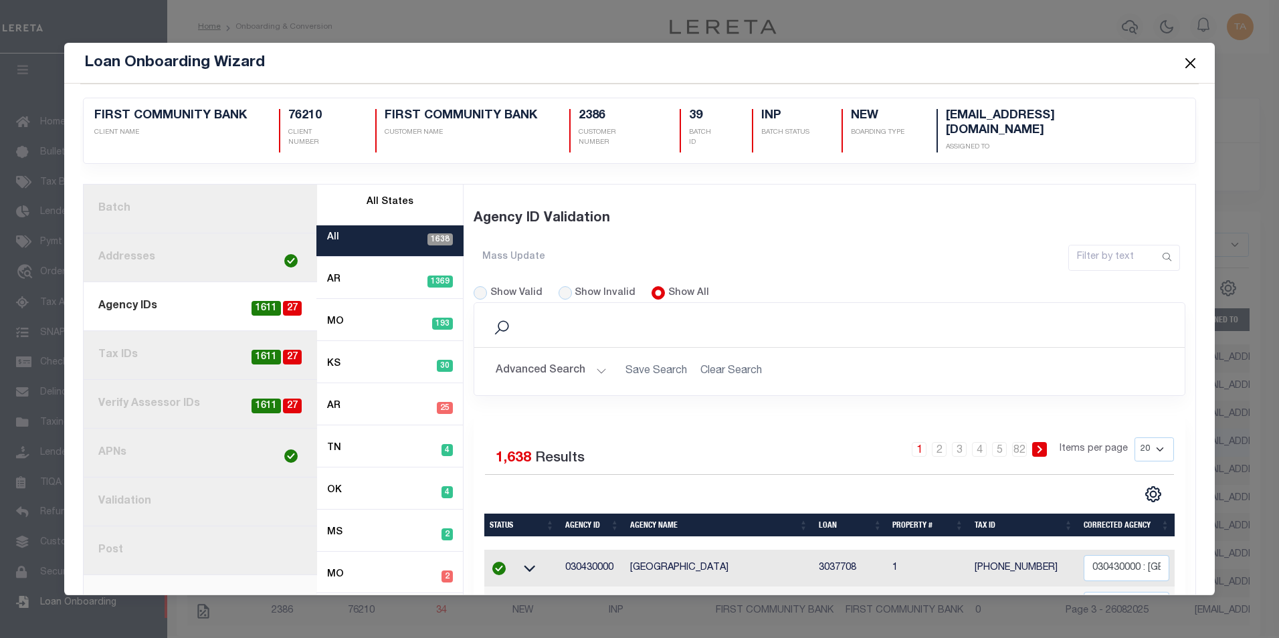
click at [585, 359] on button "Advanced Search" at bounding box center [551, 372] width 111 height 26
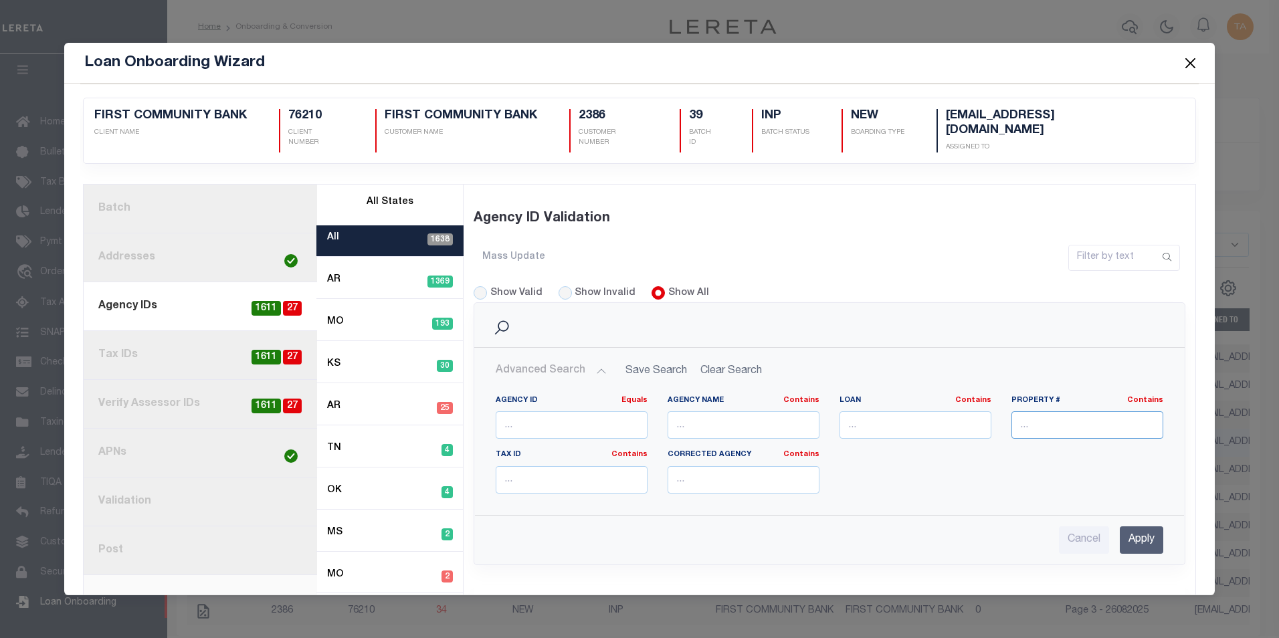
click at [1045, 411] on input "text" at bounding box center [1088, 424] width 152 height 27
click at [905, 411] on input "text" at bounding box center [916, 424] width 152 height 27
paste input "3036915"
type input "3036915"
click at [1131, 529] on input "Apply" at bounding box center [1141, 540] width 43 height 27
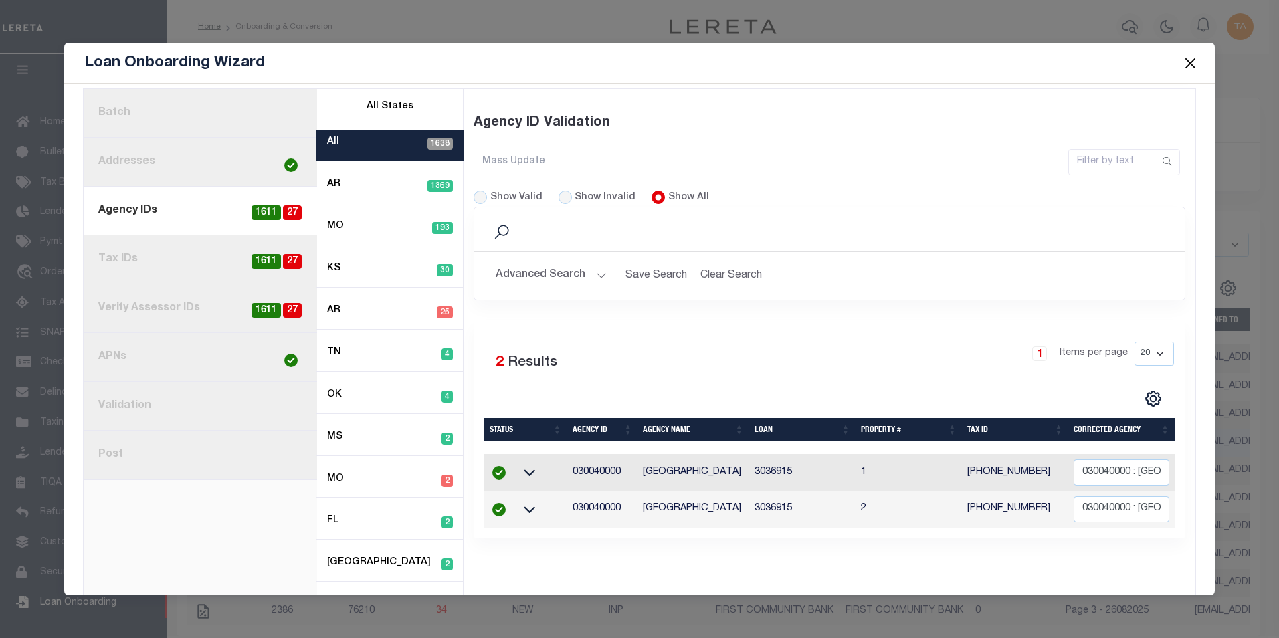
scroll to position [104, 0]
